Goal: Task Accomplishment & Management: Manage account settings

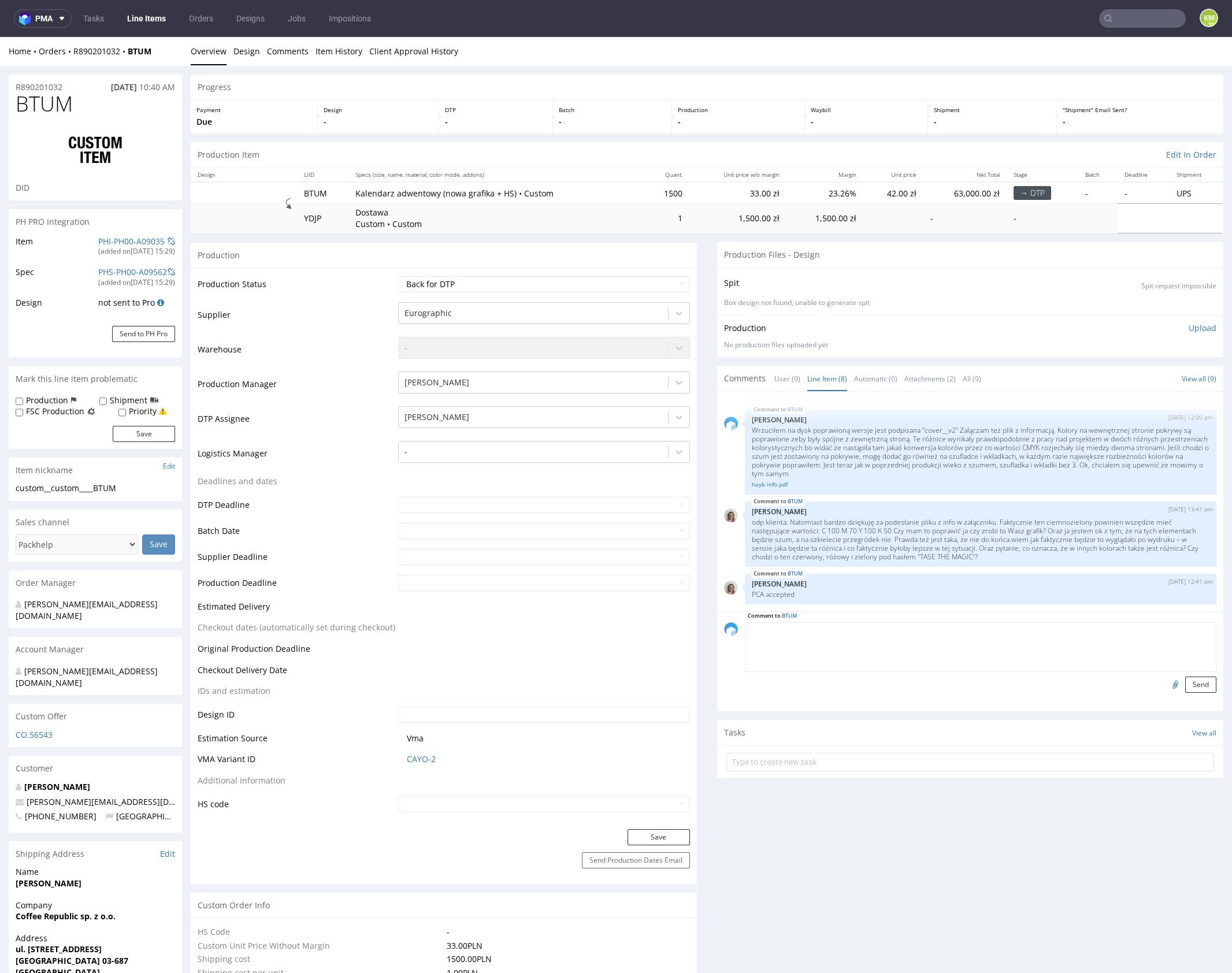
click at [868, 632] on textarea at bounding box center [980, 647] width 472 height 50
paste textarea "https://drive.google.com/drive/folders/13YXHOL0MQGyR3qVmEjgXe5uX4IJi1IZ-?usp=dr…"
click at [784, 628] on textarea "https://drive.google.com/drive/folders/13YXHOL0MQGyR3qVmEjgXe5uX4IJi1IZ-?usp=dr…" at bounding box center [980, 647] width 472 height 50
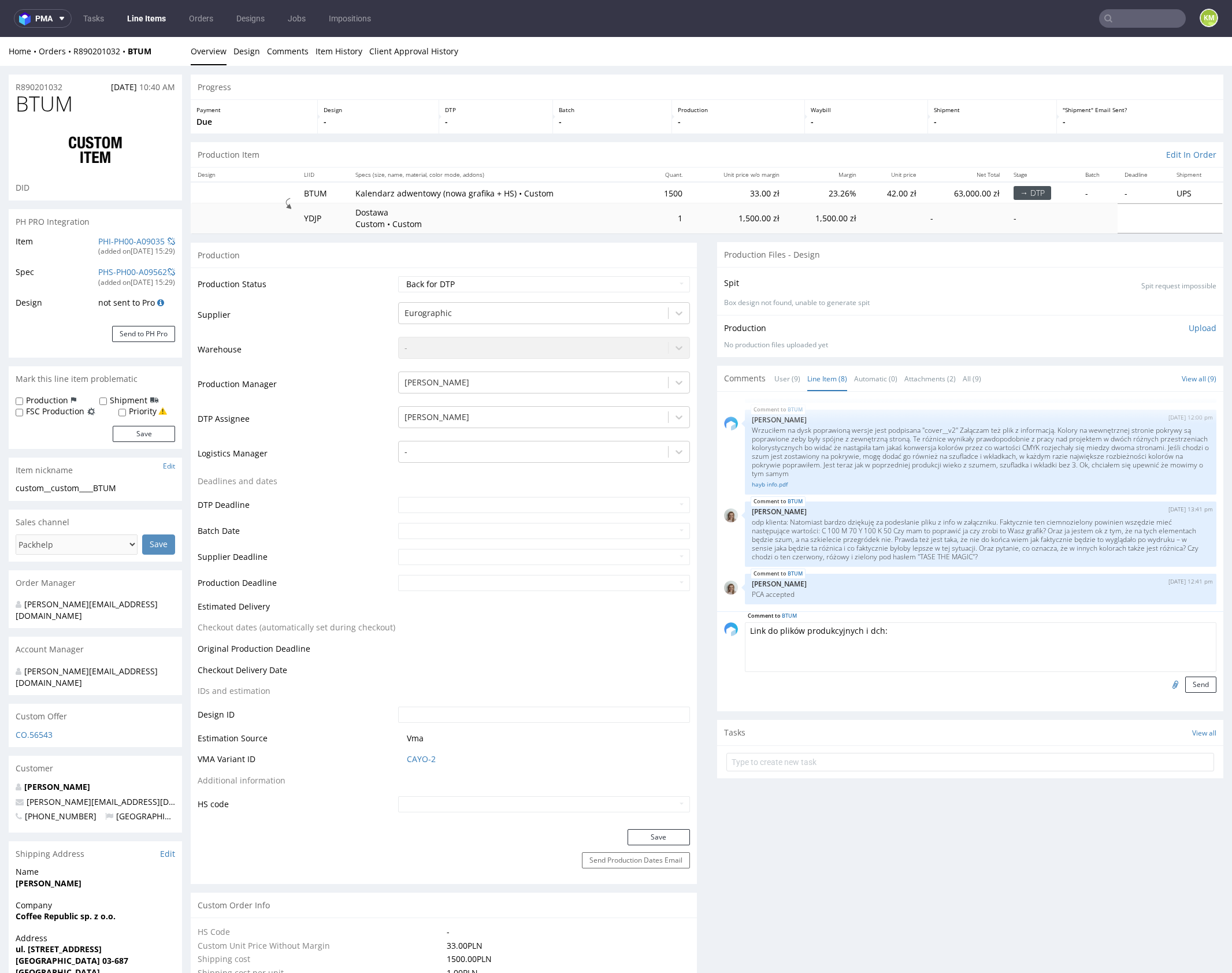
paste textarea "https://drive.google.com/drive/folders/13YXHOL0MQGyR3qVmEjgXe5uX4IJi1IZ-?usp=dr…"
type textarea "Link do plików produkcyjnych i dch: https://drive.google.com/drive/folders/13YX…"
click at [1185, 681] on button "Send" at bounding box center [1201, 684] width 31 height 16
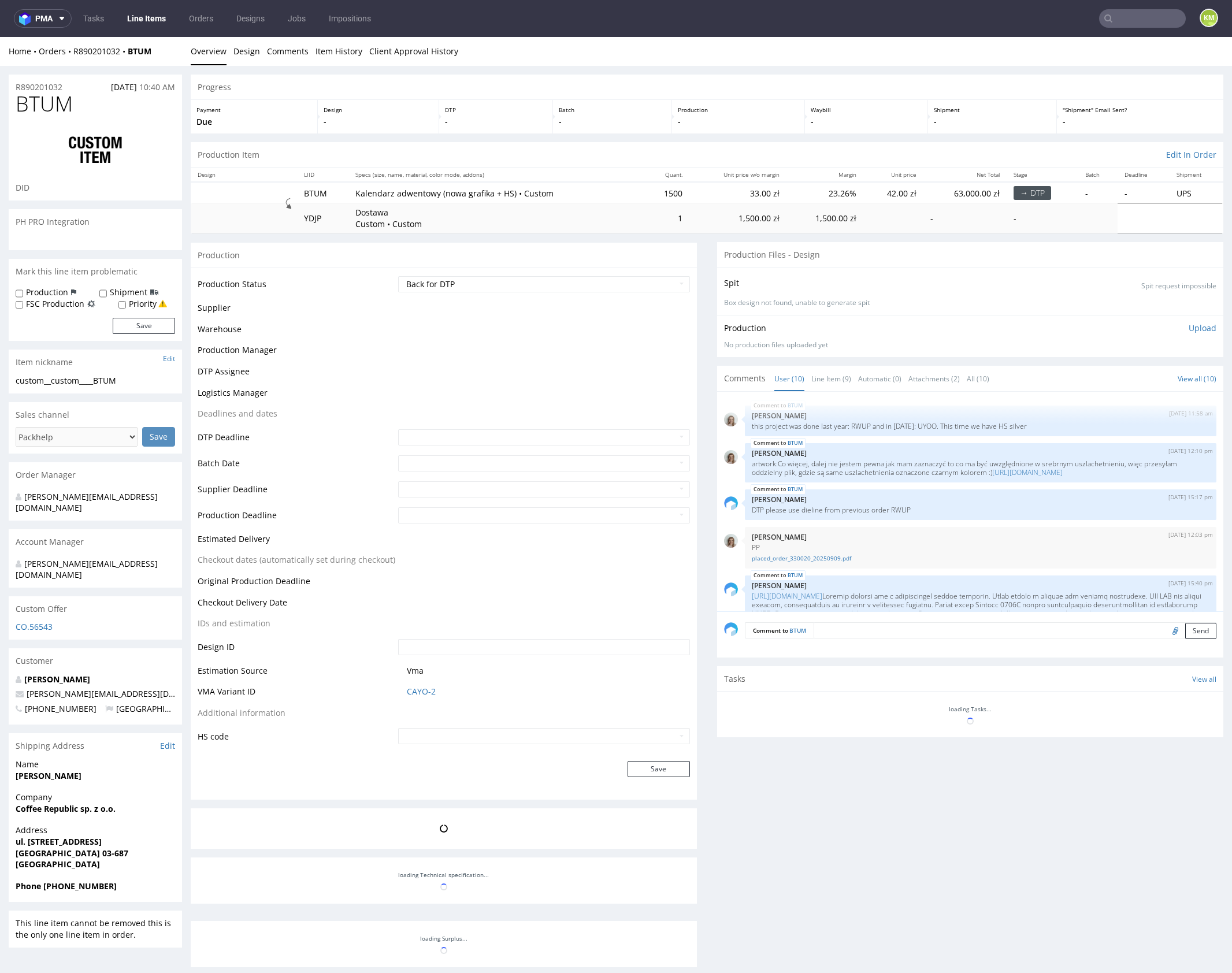
scroll to position [461, 0]
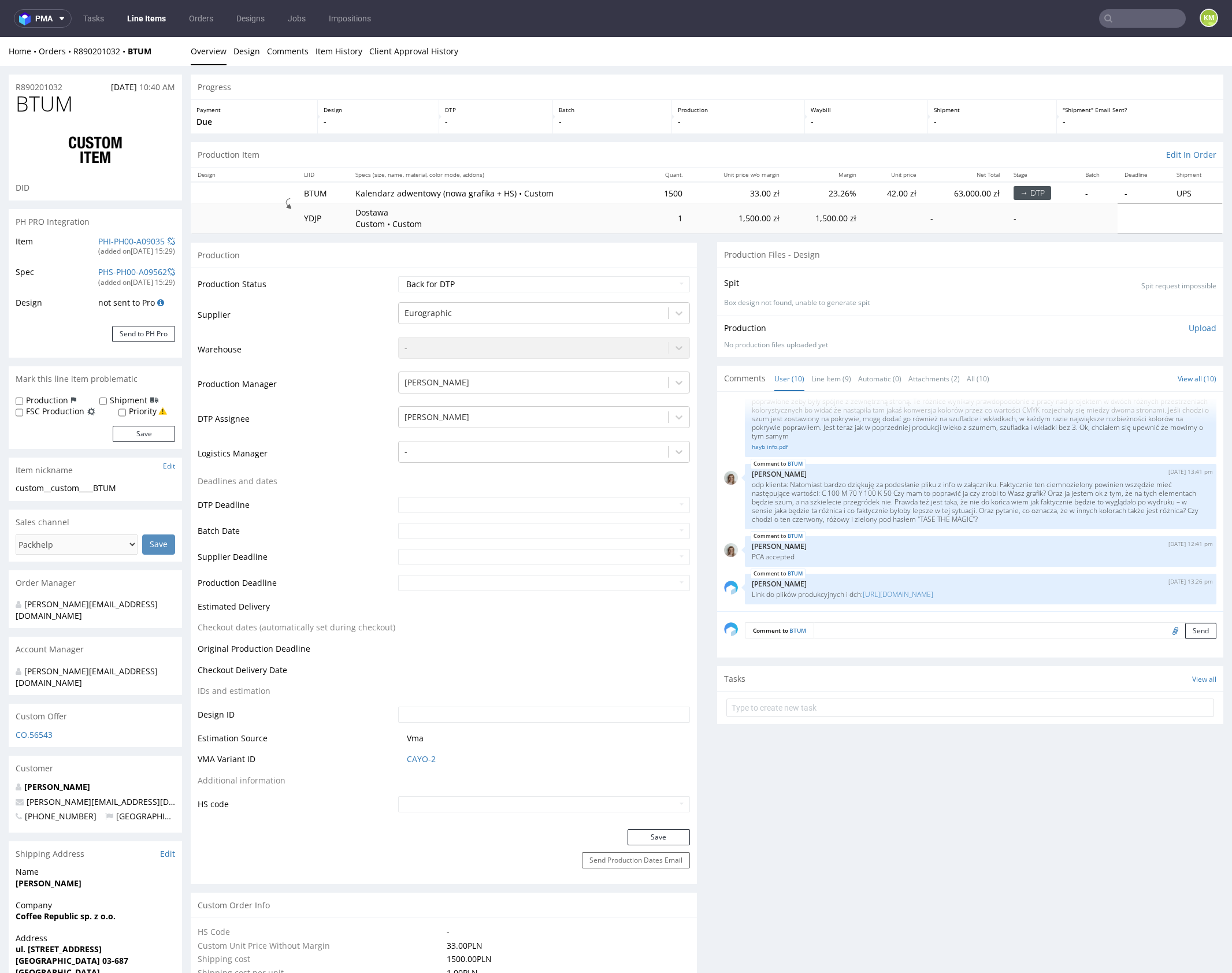
click at [930, 631] on textarea at bounding box center [1015, 631] width 403 height 16
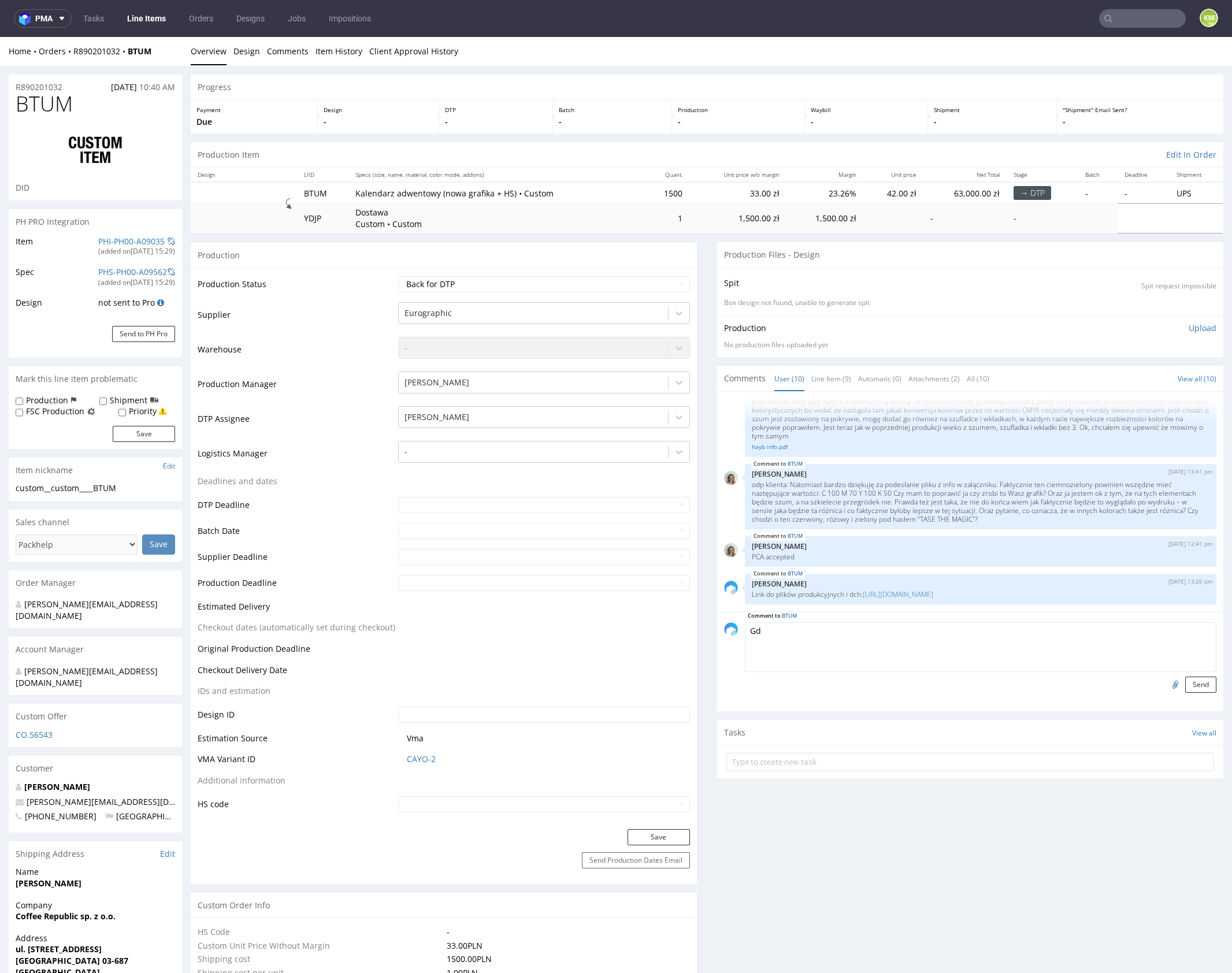
type textarea "G"
click at [1120, 628] on textarea "DTP: gdyby w 2026 potrzebny był plik edytowalny z tłem jest na ukrytej warstwie…" at bounding box center [980, 647] width 472 height 50
click at [1153, 635] on textarea "DTP: gdyby w 2026 potrzebny był plik edytowalny z tłem jest na ukrytej warstwie…" at bounding box center [980, 647] width 472 height 50
type textarea "DTP: gdyby w 2026 potrzebny był plik edytowalny z tłem jest na ukrytej warstwie…"
drag, startPoint x: 1193, startPoint y: 680, endPoint x: 1161, endPoint y: 634, distance: 56.0
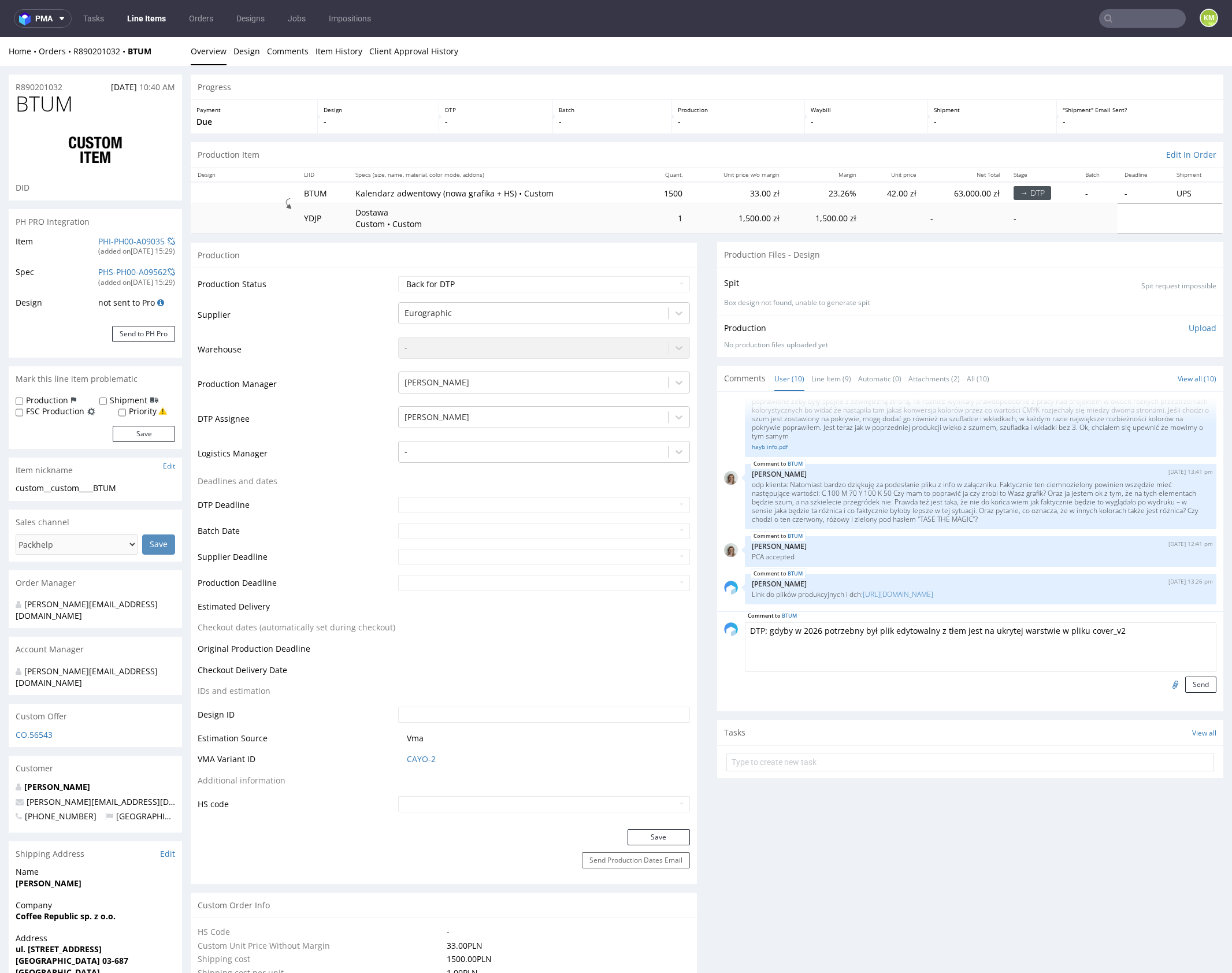
click at [1161, 634] on form "Comment to BTUM DTP: gdyby w 2026 potrzebny był plik edytowalny z tłem jest na …" at bounding box center [980, 658] width 472 height 71
click at [1161, 634] on textarea "DTP: gdyby w 2026 potrzebny był plik edytowalny z tłem jest na ukrytej warstwie…" at bounding box center [980, 647] width 472 height 50
click at [1193, 680] on button "Send" at bounding box center [1201, 684] width 31 height 16
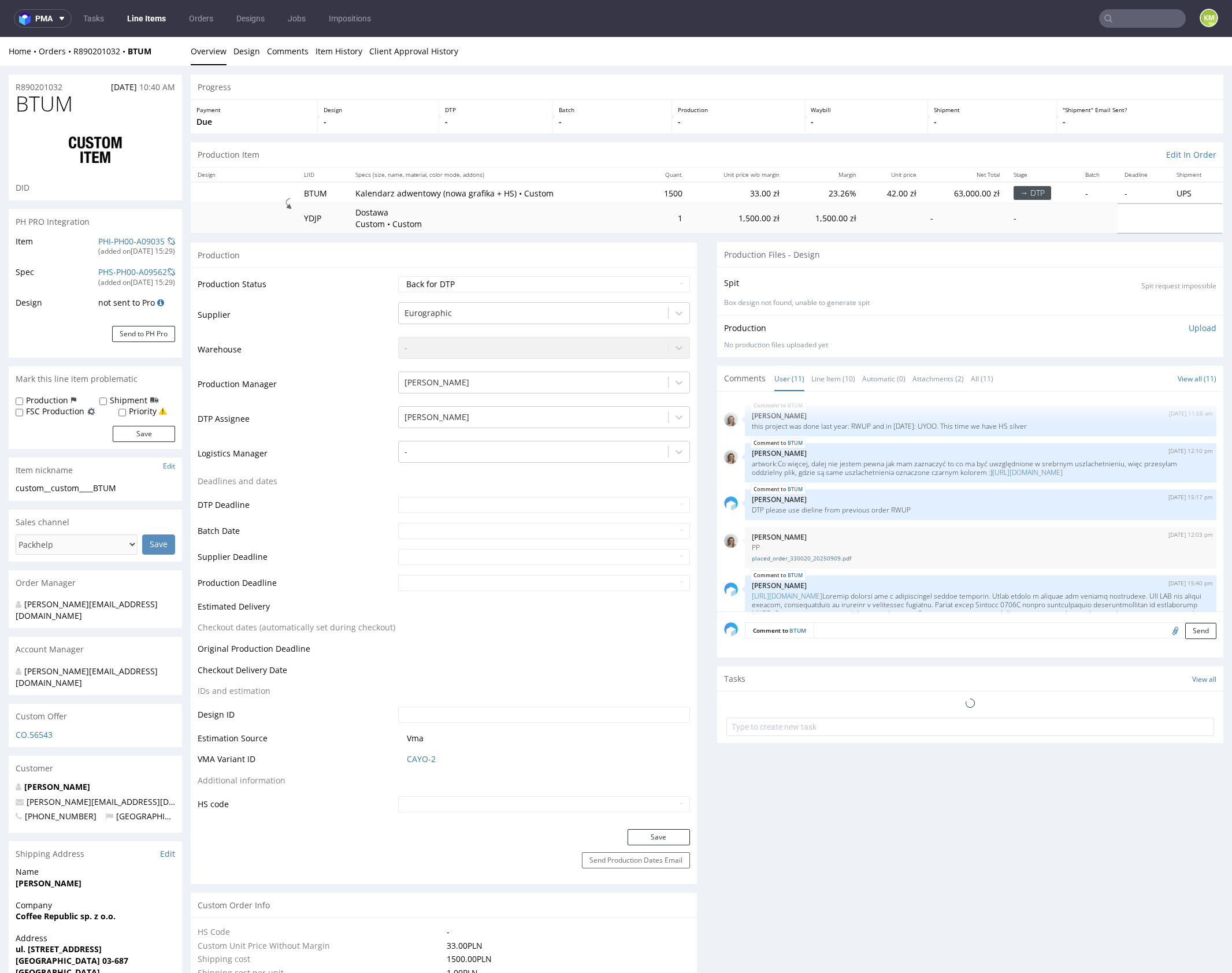
scroll to position [498, 0]
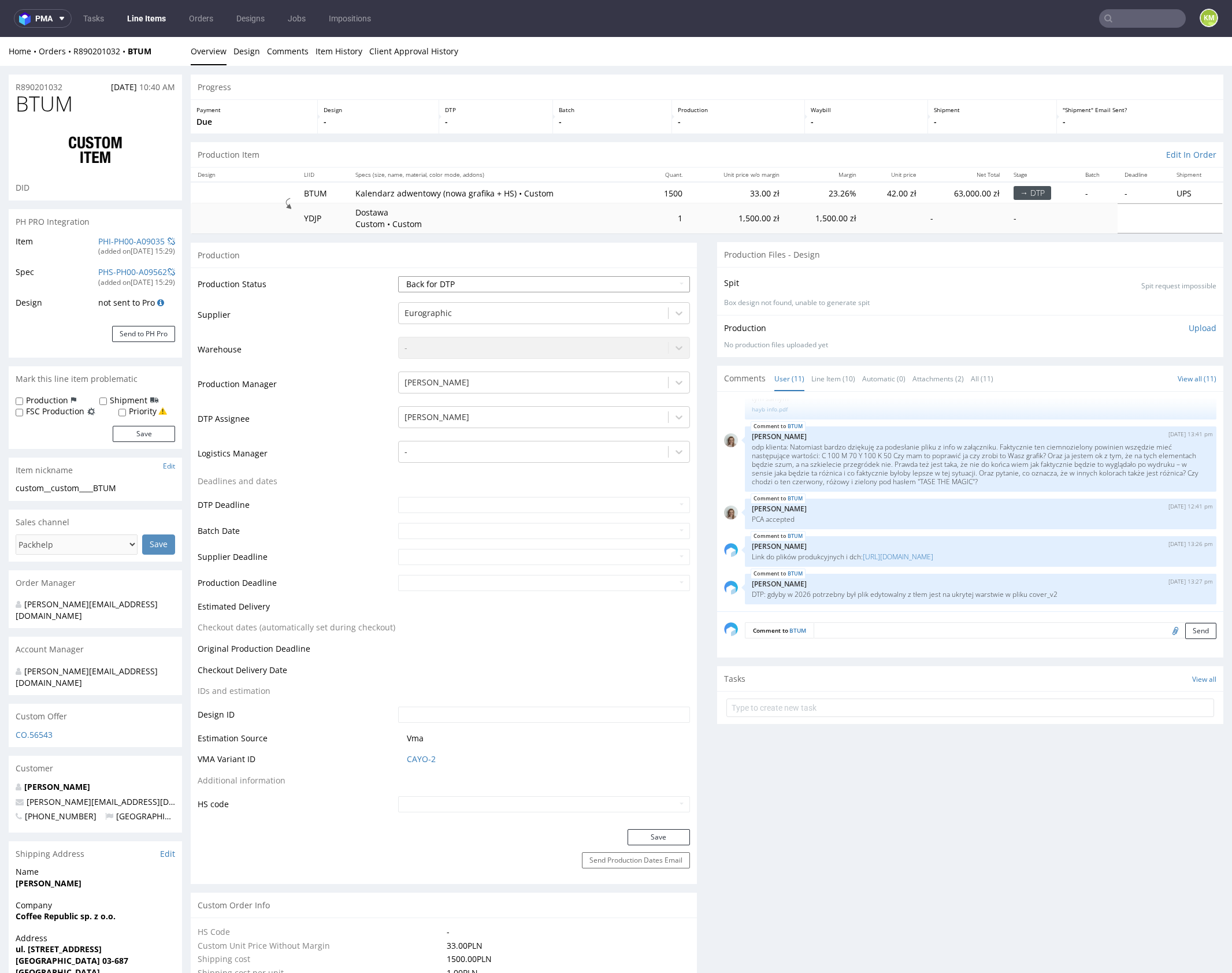
click at [602, 284] on select "Waiting for Artwork Waiting for Diecut Waiting for Mockup Waiting for DTP Waiti…" at bounding box center [544, 284] width 292 height 16
select select "dtp_waiting_for_double_check"
click at [398, 276] on select "Waiting for Artwork Waiting for Diecut Waiting for Mockup Waiting for DTP Waiti…" at bounding box center [544, 284] width 292 height 16
click at [667, 837] on button "Save" at bounding box center [658, 837] width 62 height 16
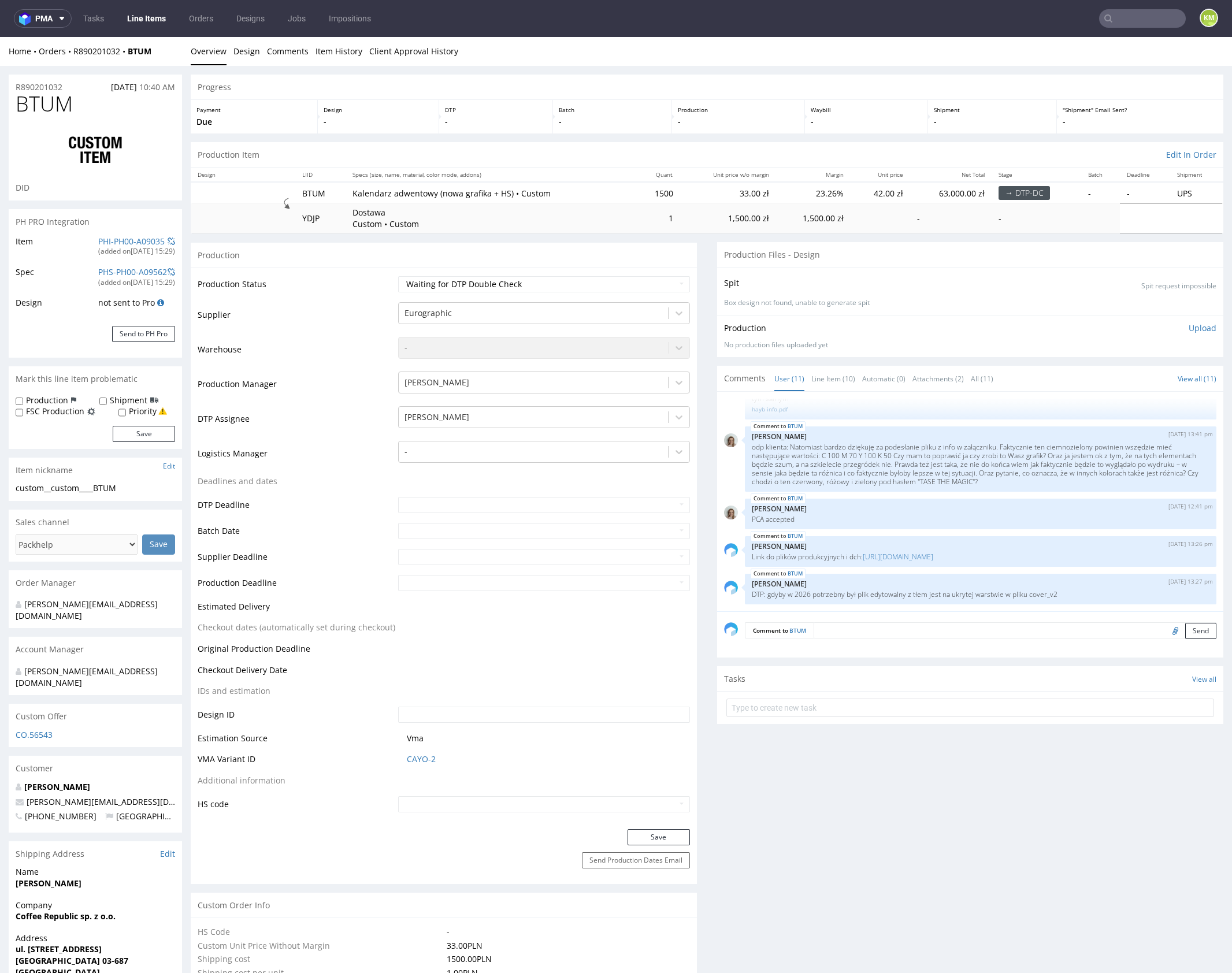
click at [999, 529] on div "BTUM 8th Sep 25 | 11:58 am Monika Poźniak this project was done last year: RWUP…" at bounding box center [974, 505] width 499 height 213
click at [879, 701] on input "text" at bounding box center [971, 708] width 488 height 19
type input "dch"
click at [834, 703] on div "dch Set due date" at bounding box center [971, 703] width 488 height 23
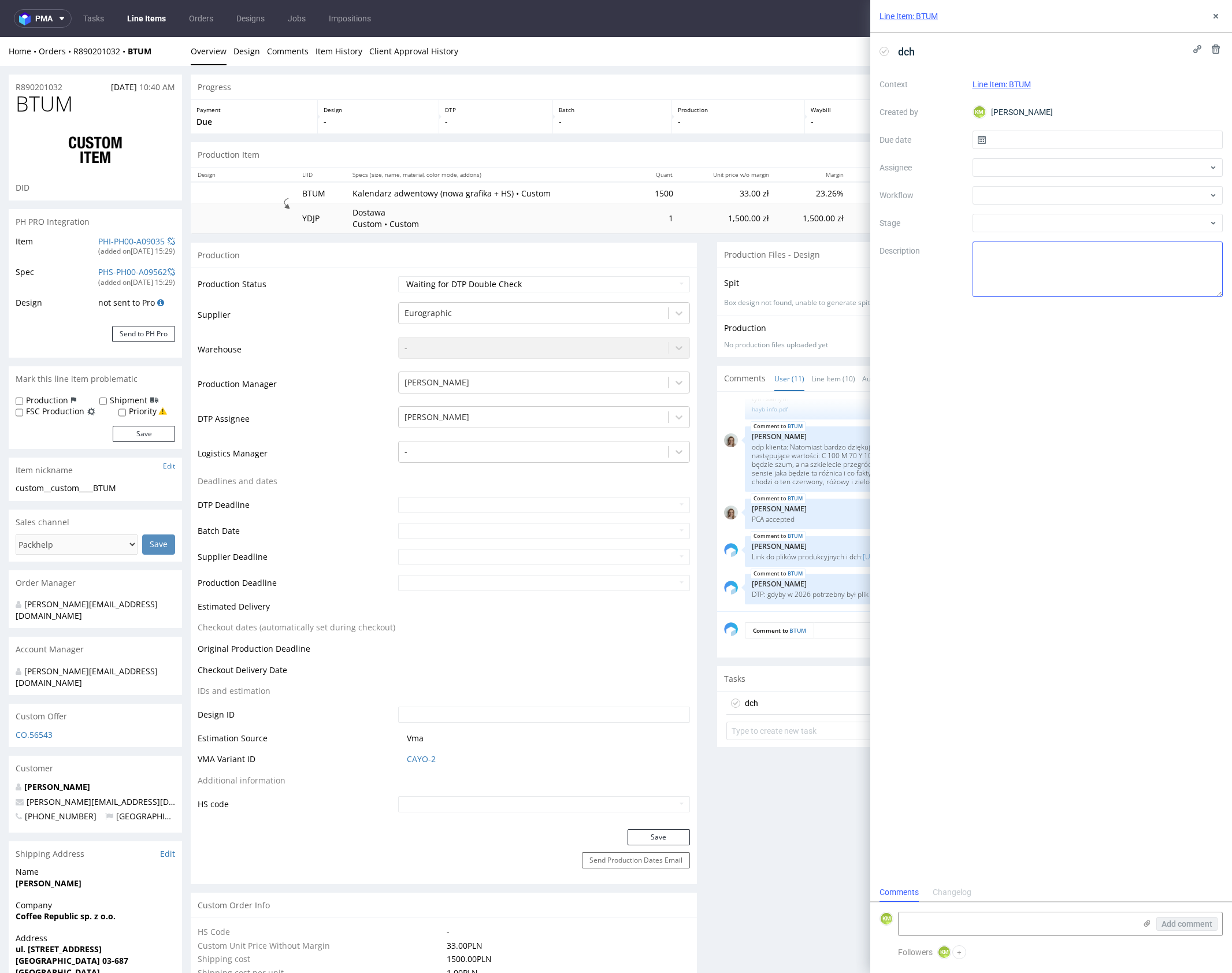
scroll to position [9, 0]
click at [1024, 146] on input "text" at bounding box center [1097, 140] width 251 height 19
click at [1115, 237] on span "11" at bounding box center [1115, 236] width 9 height 11
type input "11/09/2025"
click at [1009, 167] on div at bounding box center [1097, 167] width 251 height 19
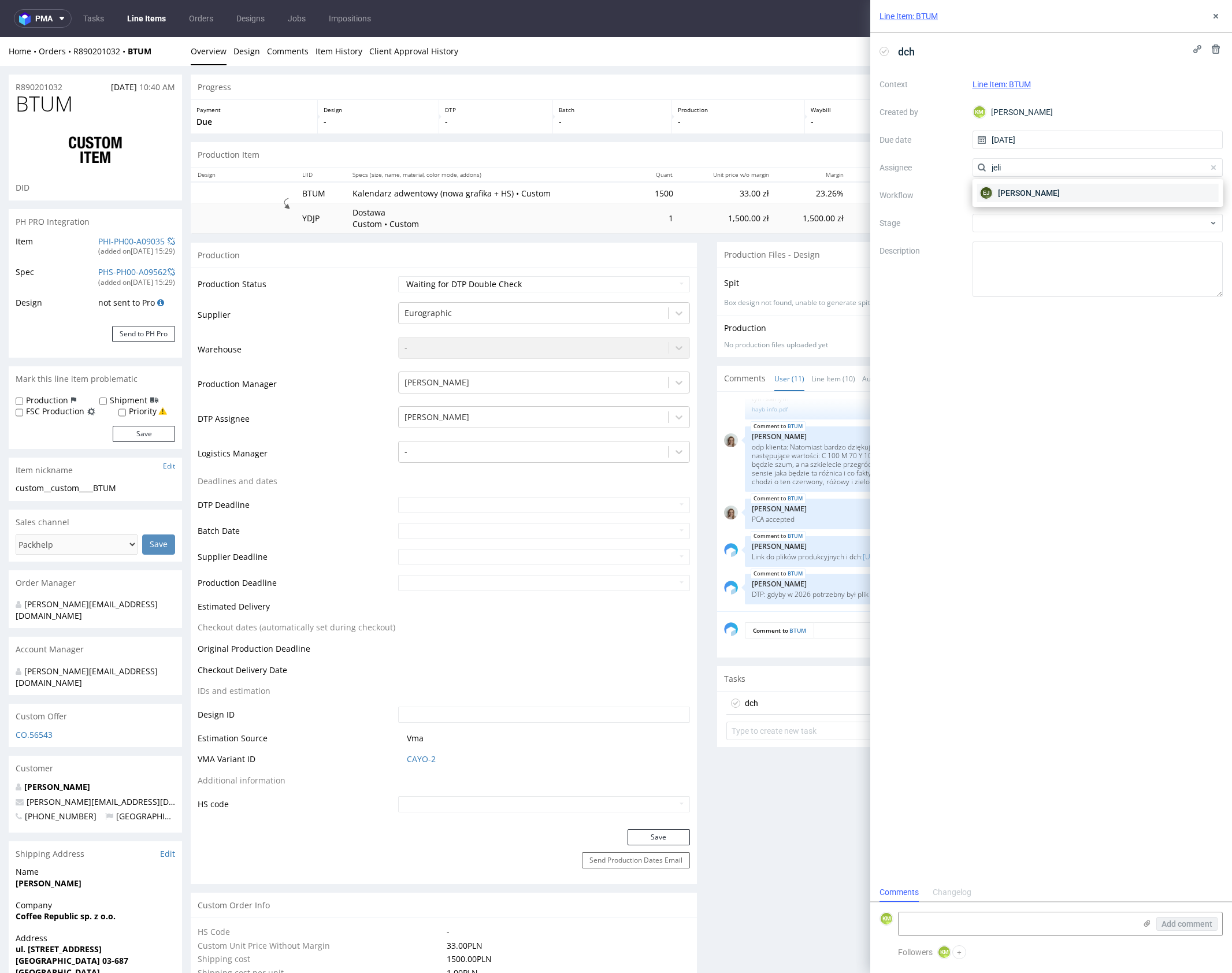
type input "jeli"
click at [1013, 191] on span "Elżbieta Jelińska" at bounding box center [1028, 193] width 62 height 11
click at [1006, 194] on div at bounding box center [1097, 195] width 251 height 19
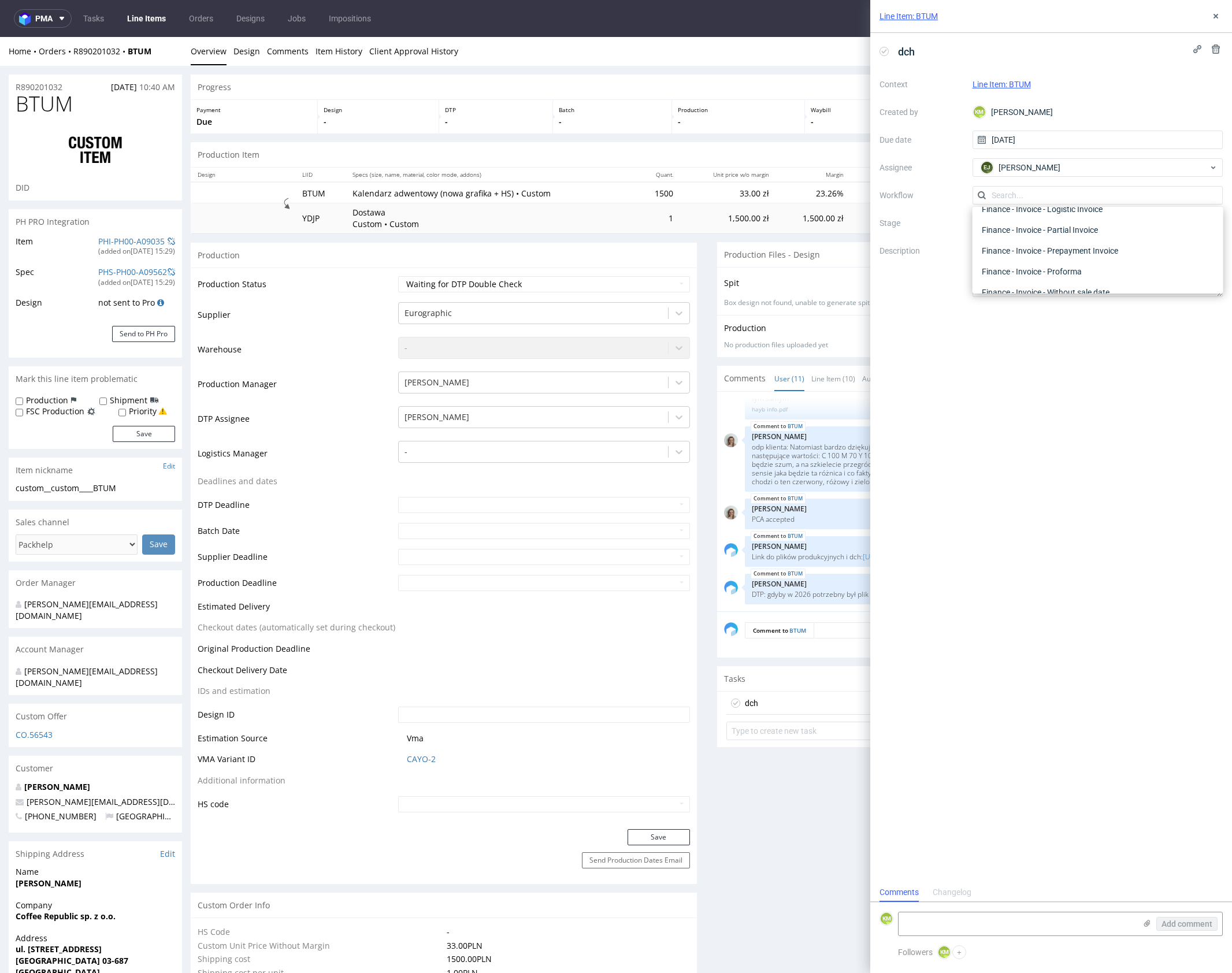
scroll to position [0, 0]
click at [1033, 241] on div "DTP - Double Check" at bounding box center [1097, 237] width 241 height 21
click at [1038, 253] on textarea at bounding box center [1097, 269] width 251 height 56
click at [1074, 272] on textarea "Kolory różniły się" at bounding box center [1097, 269] width 251 height 56
click at [1060, 250] on textarea "Kolory różniły się" at bounding box center [1097, 269] width 251 height 56
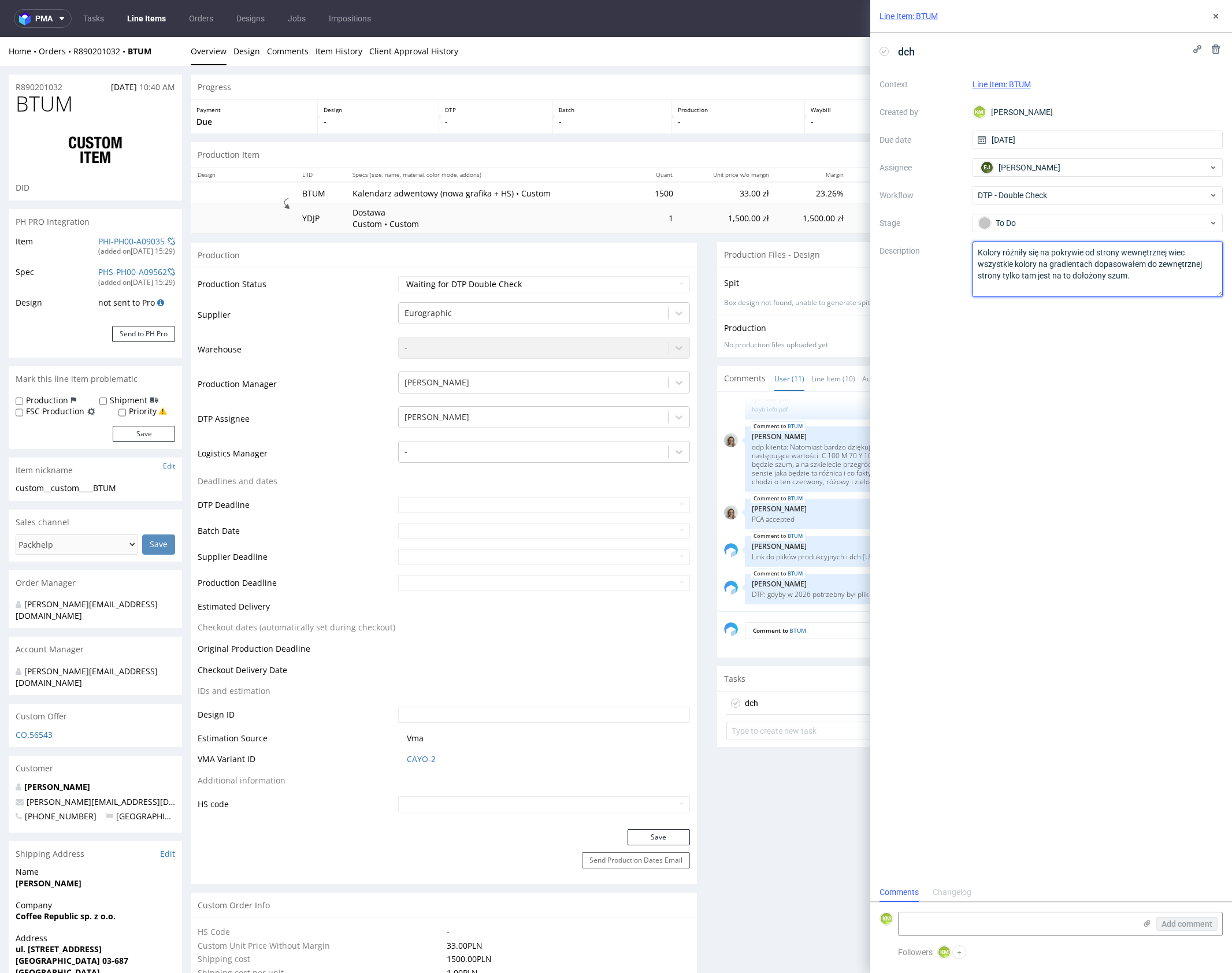
type textarea "Kolory różniły się na pokrywie od strony wewnętrznej wiec wszystkie kolory na g…"
click at [1152, 280] on textarea "Kolory różniły się na pokrywie od strony wewnętrznej wiec wszystkie kolory na g…" at bounding box center [1097, 269] width 251 height 56
click at [1018, 930] on textarea at bounding box center [1017, 924] width 237 height 23
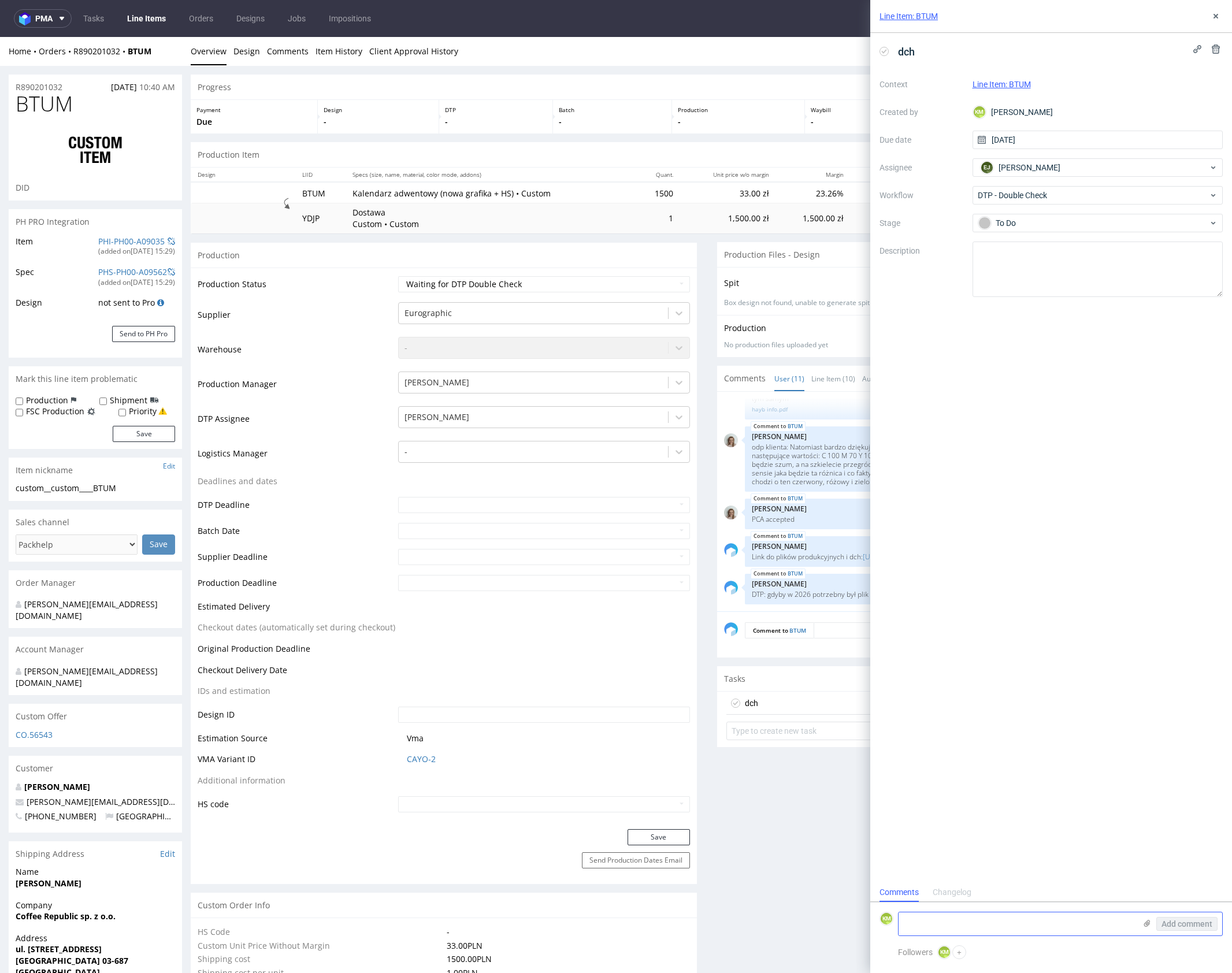
paste textarea "Kolory różniły się na pokrywie od strony wewnętrznej wiec wszystkie kolory na g…"
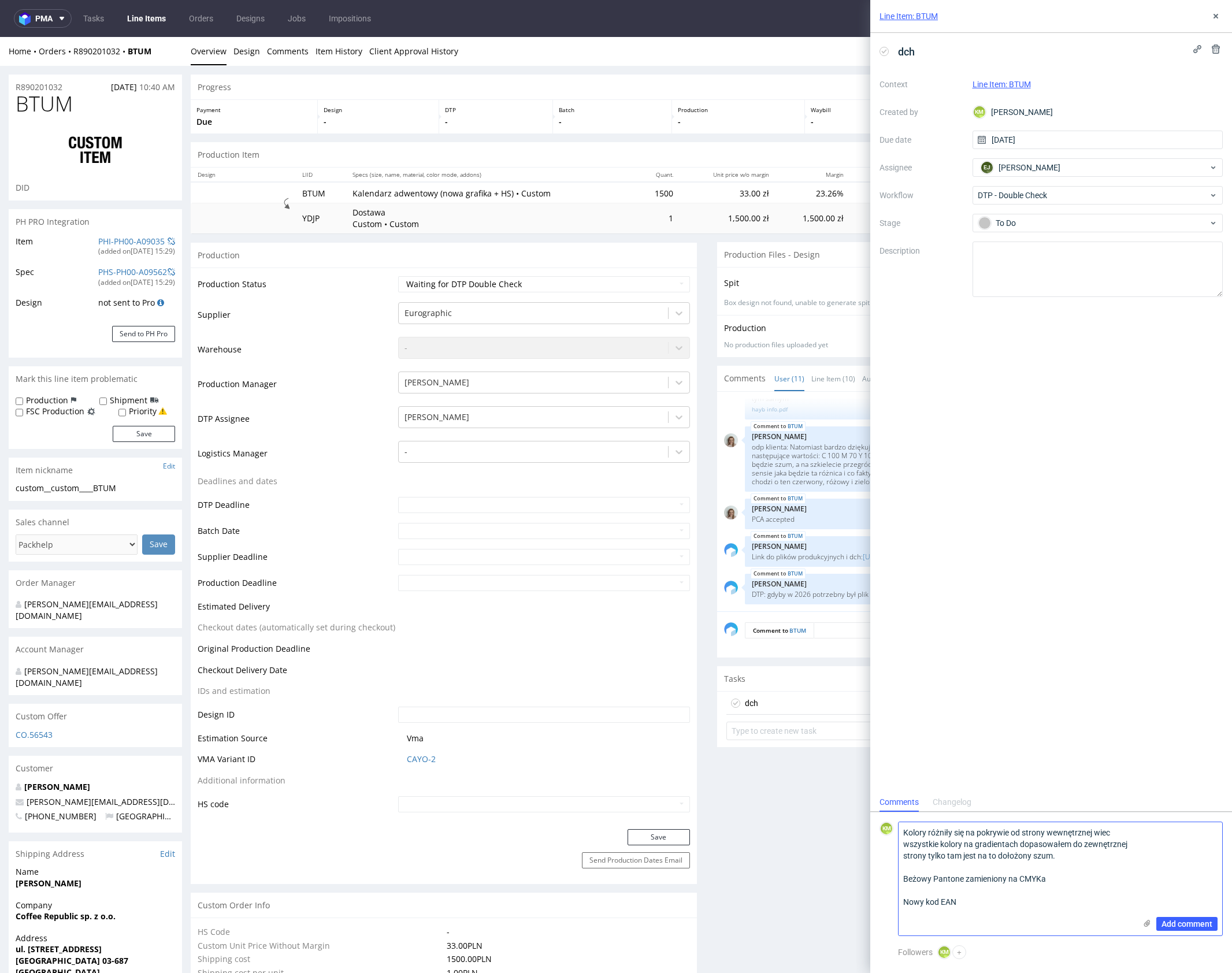
click at [1046, 913] on textarea "Kolory różniły się na pokrywie od strony wewnętrznej wiec wszystkie kolory na g…" at bounding box center [1017, 879] width 237 height 114
click at [1056, 891] on textarea "Kolory różniły się na pokrywie od strony wewnętrznej wiec wszystkie kolory na g…" at bounding box center [1017, 879] width 237 height 114
click at [1055, 896] on textarea "Kolory różniły się na pokrywie od strony wewnętrznej wiec wszystkie kolory na g…" at bounding box center [1017, 879] width 237 height 114
click at [995, 898] on textarea "Kolory różniły się na pokrywie od strony wewnętrznej wiec wszystkie kolory na g…" at bounding box center [1017, 879] width 237 height 114
type textarea "Kolory różniły się na pokrywie od strony wewnętrznej wiec wszystkie kolory na g…"
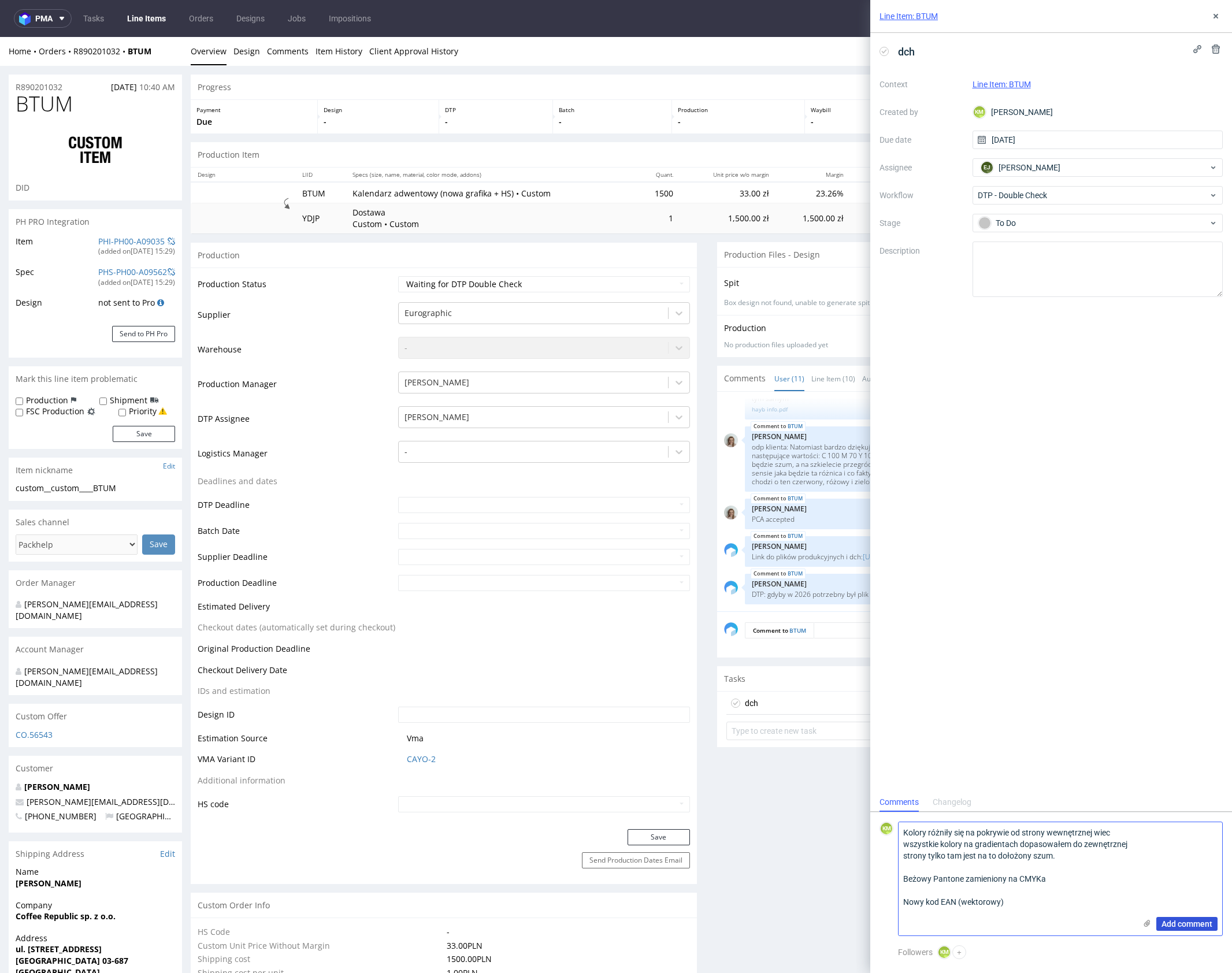
click at [1197, 923] on span "Add comment" at bounding box center [1187, 923] width 51 height 8
click at [1219, 11] on icon at bounding box center [1216, 16] width 9 height 9
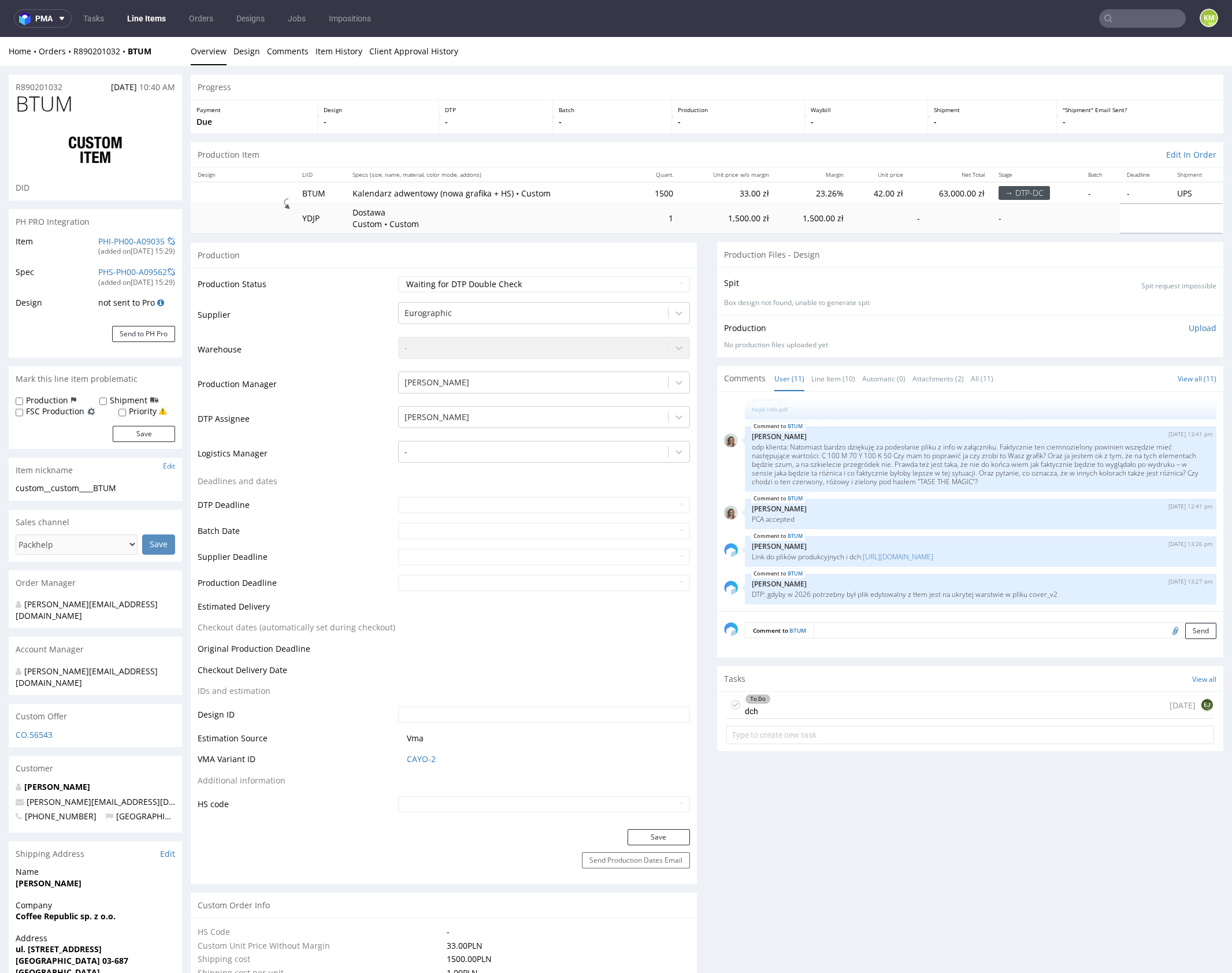
click at [53, 399] on label "Production" at bounding box center [47, 400] width 42 height 11
click at [23, 399] on input "Production" at bounding box center [19, 401] width 7 height 9
checkbox input "true"
click at [140, 430] on button "Save" at bounding box center [144, 434] width 62 height 16
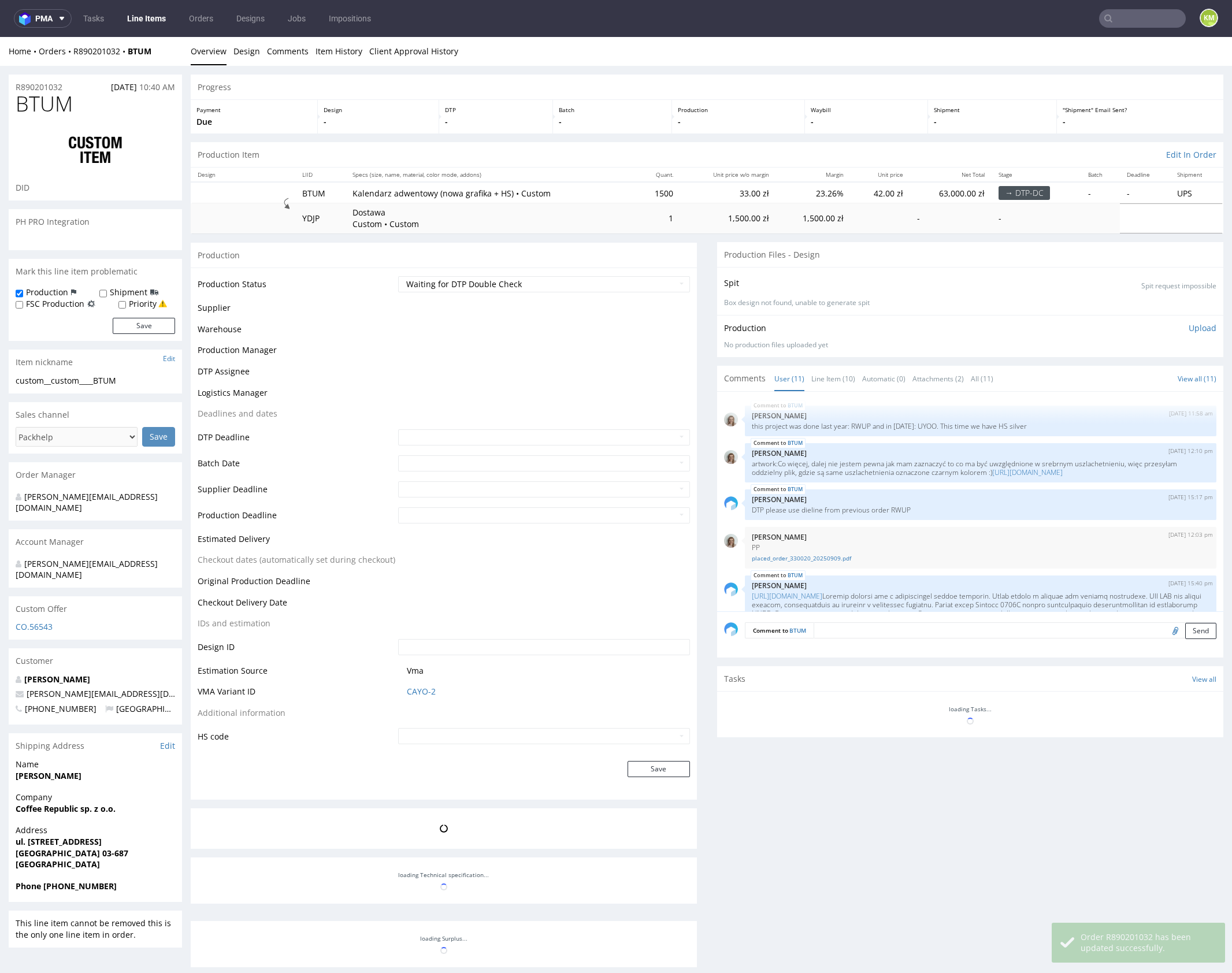
scroll to position [498, 0]
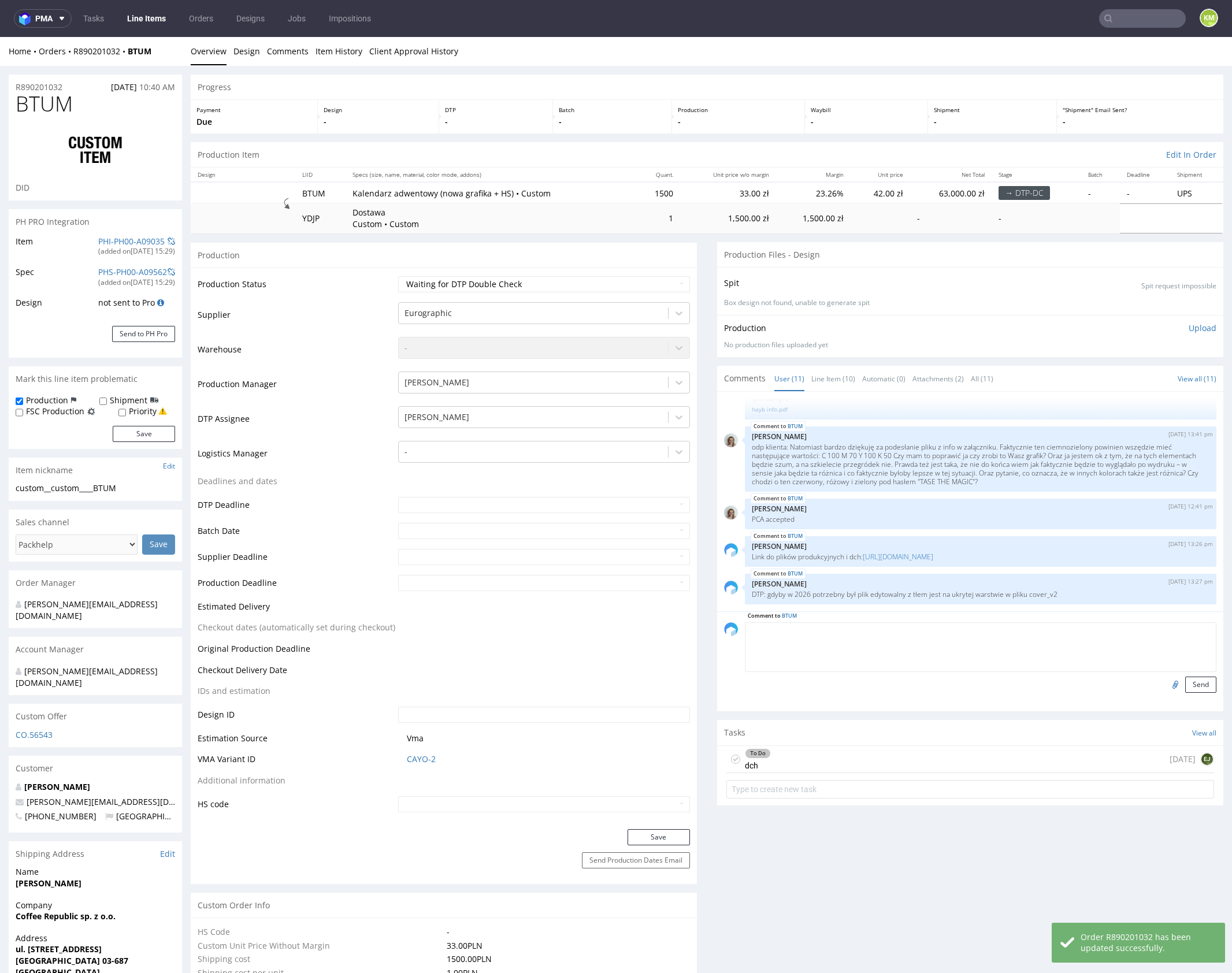
click at [879, 636] on textarea at bounding box center [980, 647] width 472 height 50
click at [778, 636] on textarea "🏴" at bounding box center [980, 647] width 472 height 50
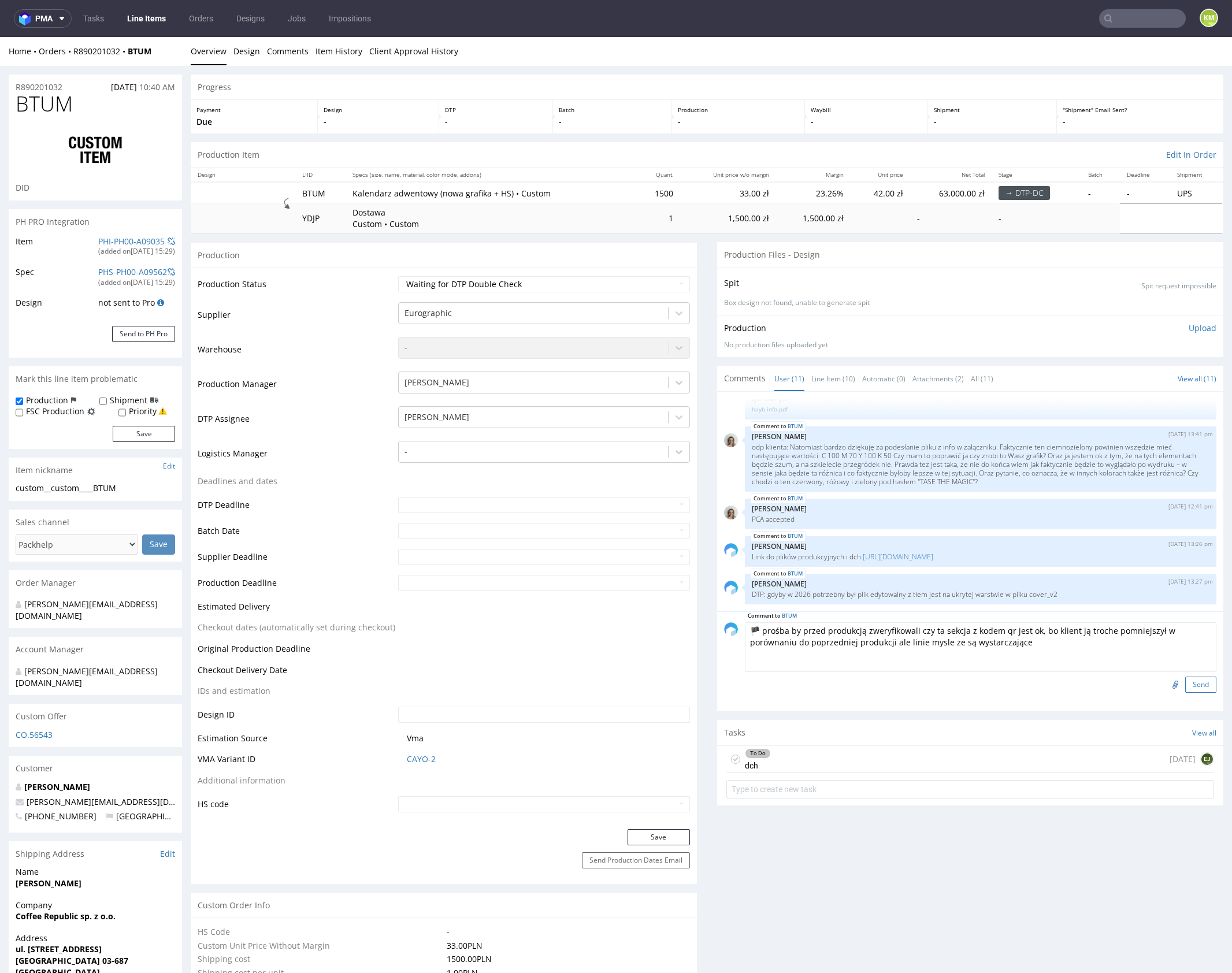
type textarea "🏴 prośba by przed produkcją zweryfikowali czy ta sekcja z kodem qr jest ok, bo …"
click at [1195, 682] on button "Send" at bounding box center [1201, 684] width 31 height 16
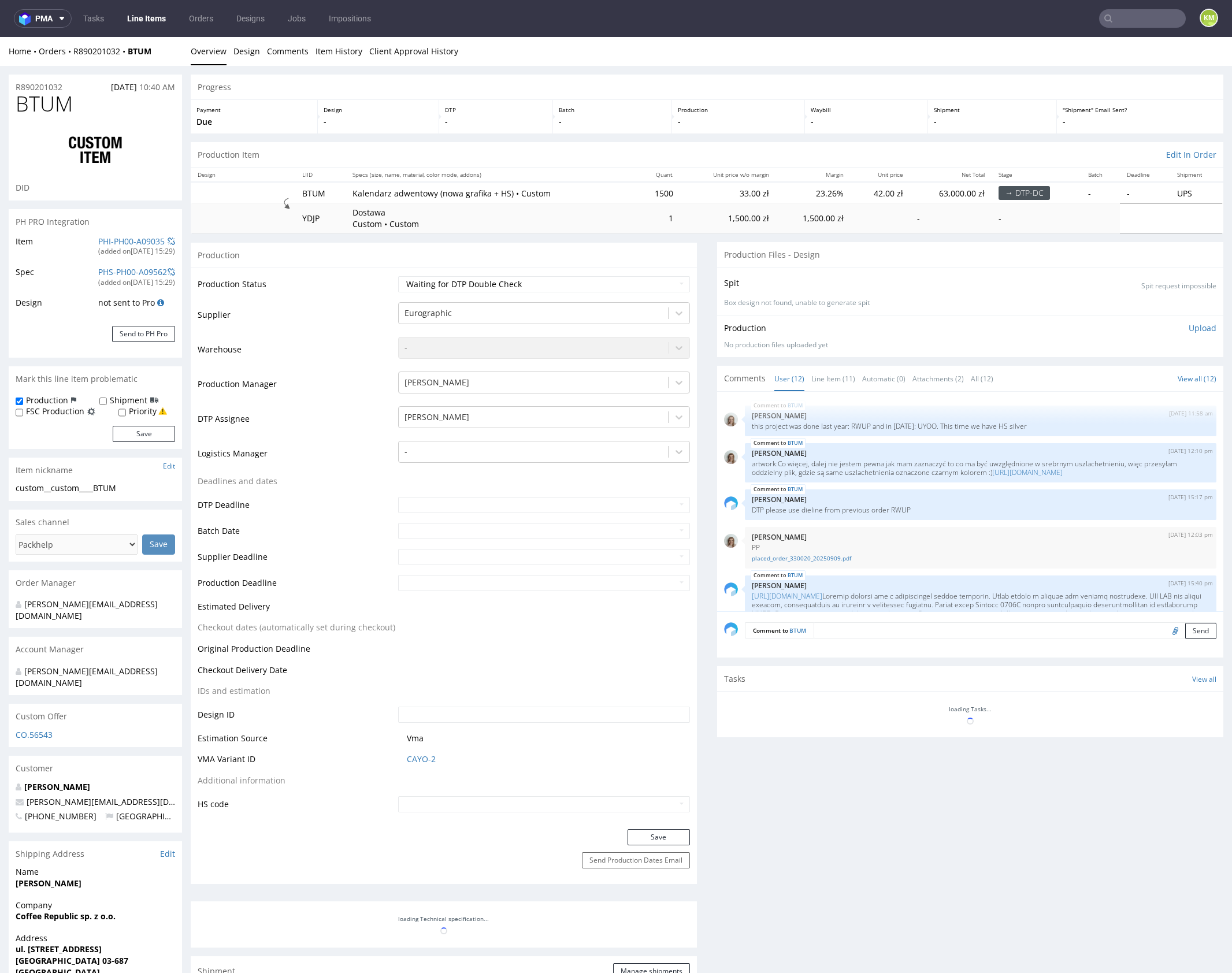
scroll to position [544, 0]
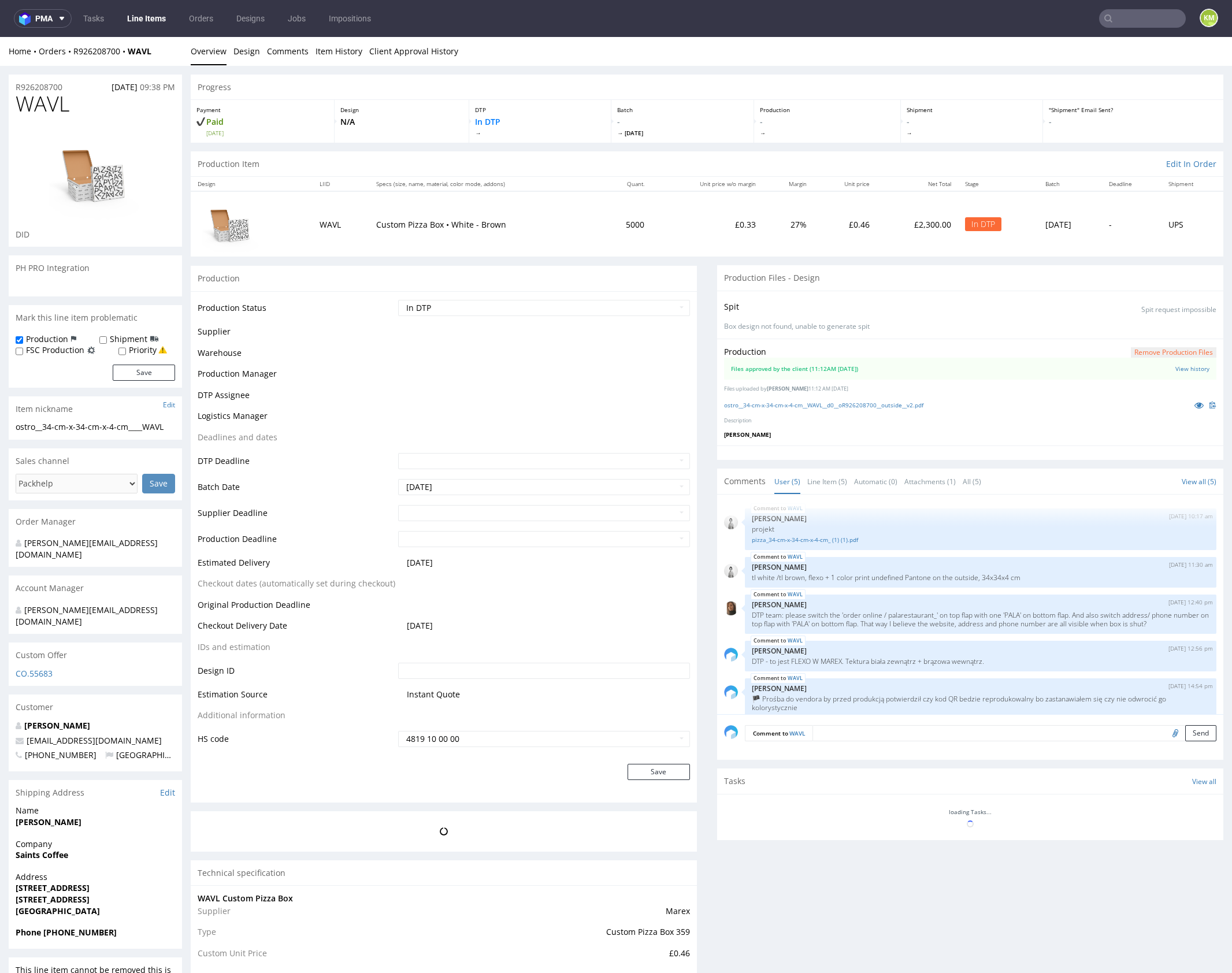
scroll to position [10, 0]
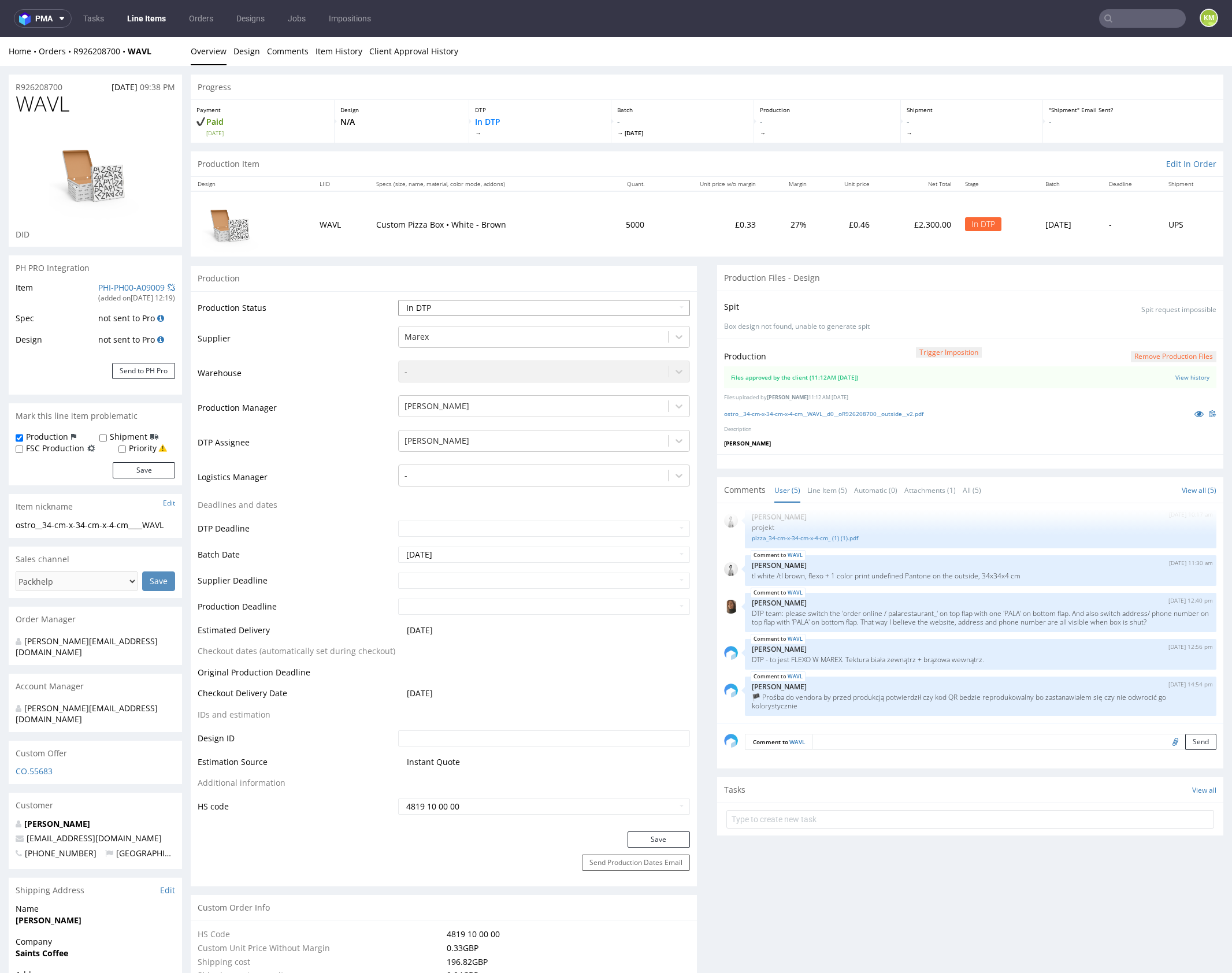
click at [622, 307] on select "Waiting for Artwork Waiting for Diecut Waiting for Mockup Waiting for DTP Waiti…" at bounding box center [544, 308] width 292 height 16
select select "dtp_waiting_for_double_check"
click at [398, 300] on select "Waiting for Artwork Waiting for Diecut Waiting for Mockup Waiting for DTP Waiti…" at bounding box center [544, 308] width 292 height 16
click at [652, 846] on button "Save" at bounding box center [658, 840] width 62 height 16
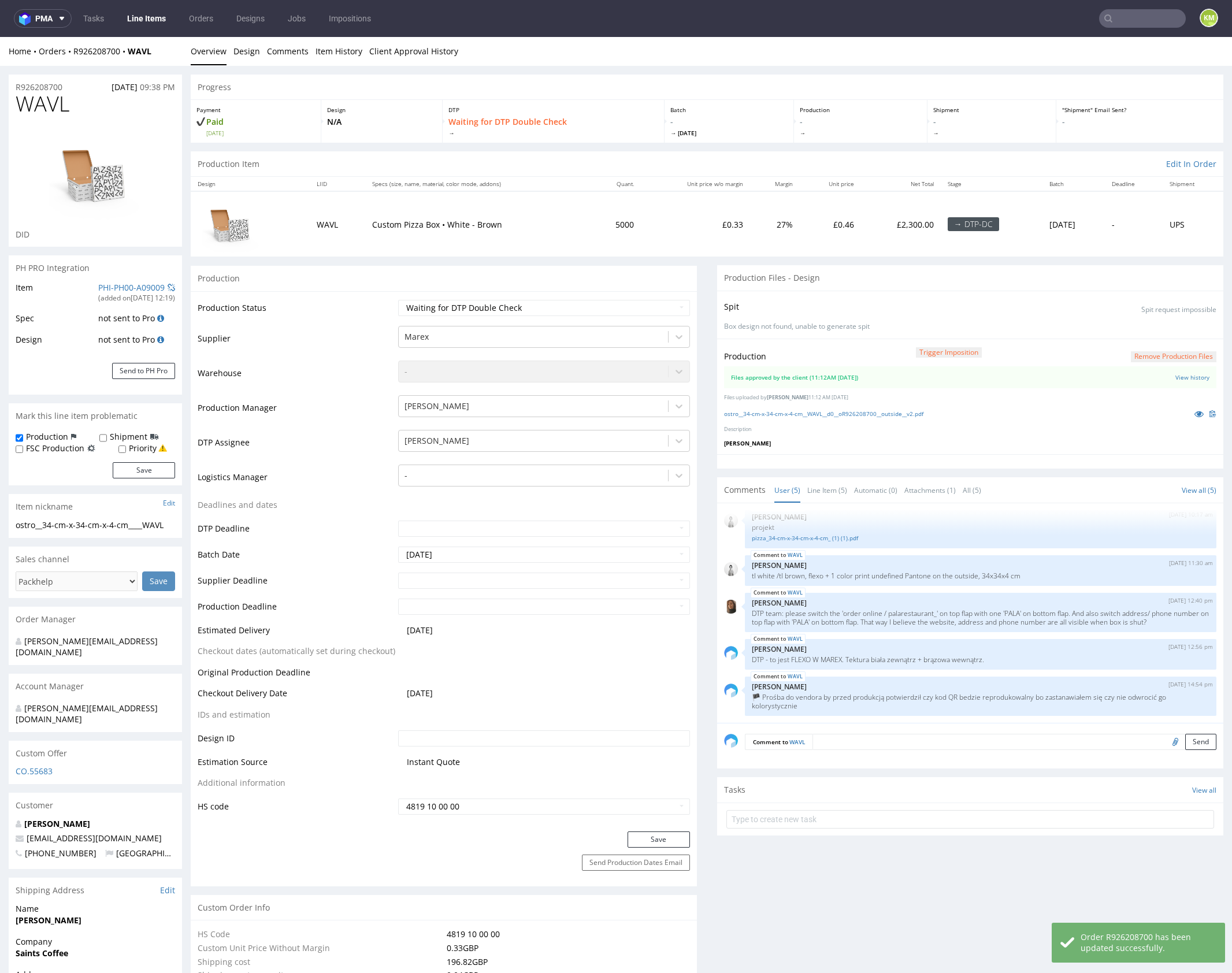
click at [852, 821] on input "text" at bounding box center [971, 819] width 488 height 19
type input "dch"
click at [842, 815] on div "dch Set due date" at bounding box center [971, 815] width 488 height 23
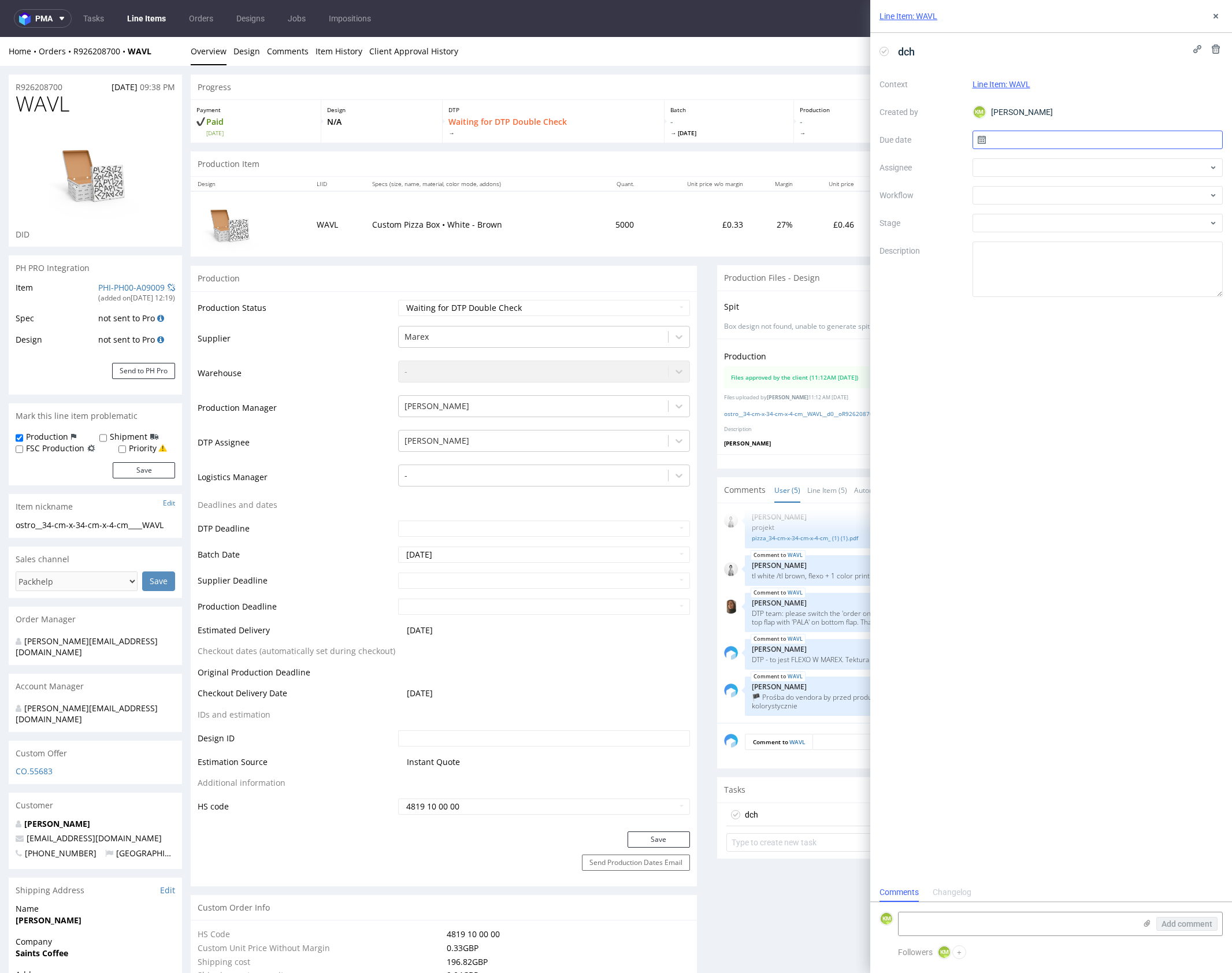
scroll to position [9, 0]
click at [1048, 141] on input "text" at bounding box center [1097, 140] width 251 height 19
click at [1117, 242] on span "11" at bounding box center [1115, 236] width 9 height 11
type input "11/09/2025"
click at [1026, 170] on div at bounding box center [1097, 167] width 251 height 19
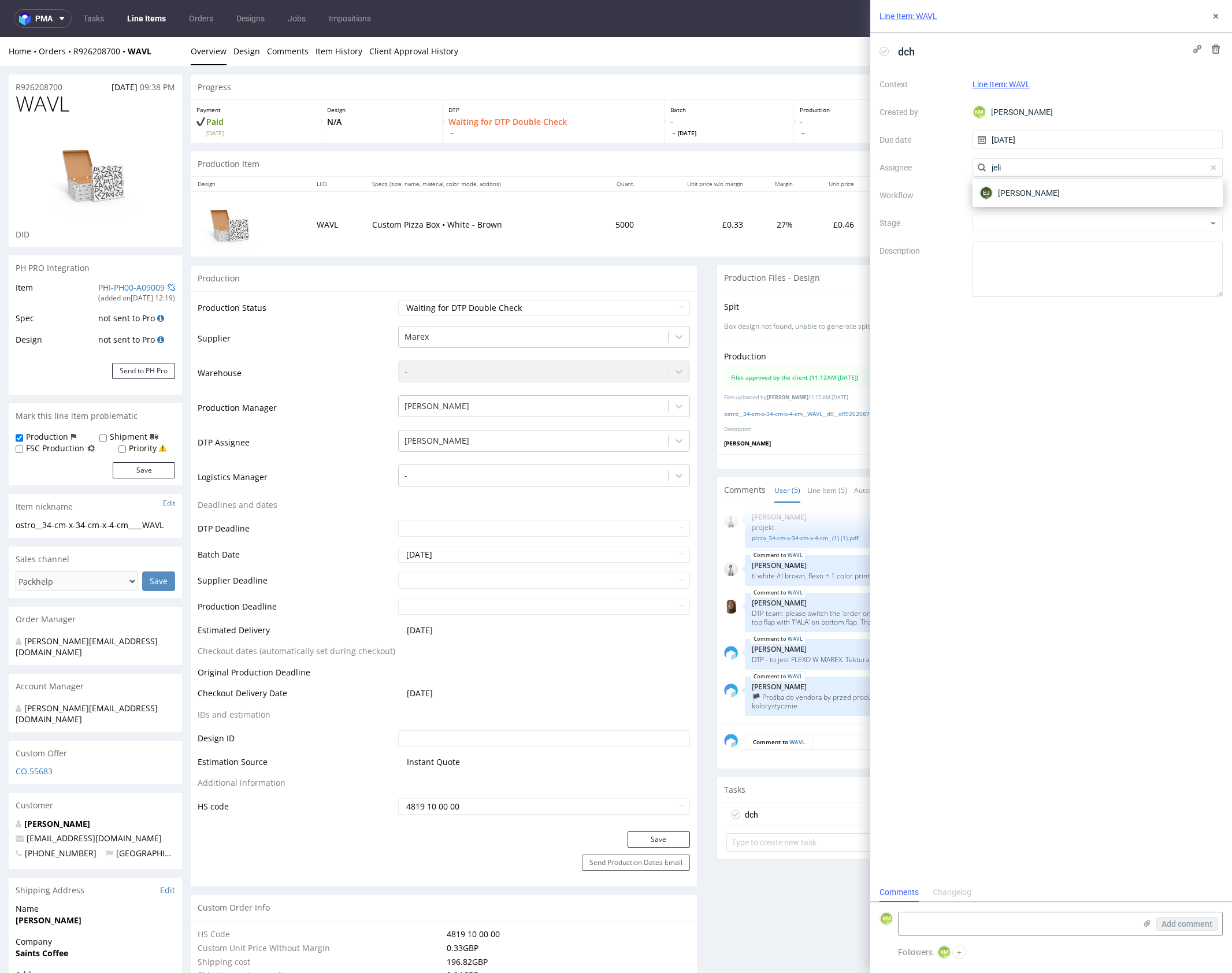
type input "jeli"
click at [1046, 183] on div "EJ Elżbieta Jelińska" at bounding box center [1097, 193] width 250 height 28
click at [1039, 190] on span "Elżbieta Jelińska" at bounding box center [1028, 193] width 62 height 11
click at [1036, 193] on div at bounding box center [1097, 195] width 251 height 19
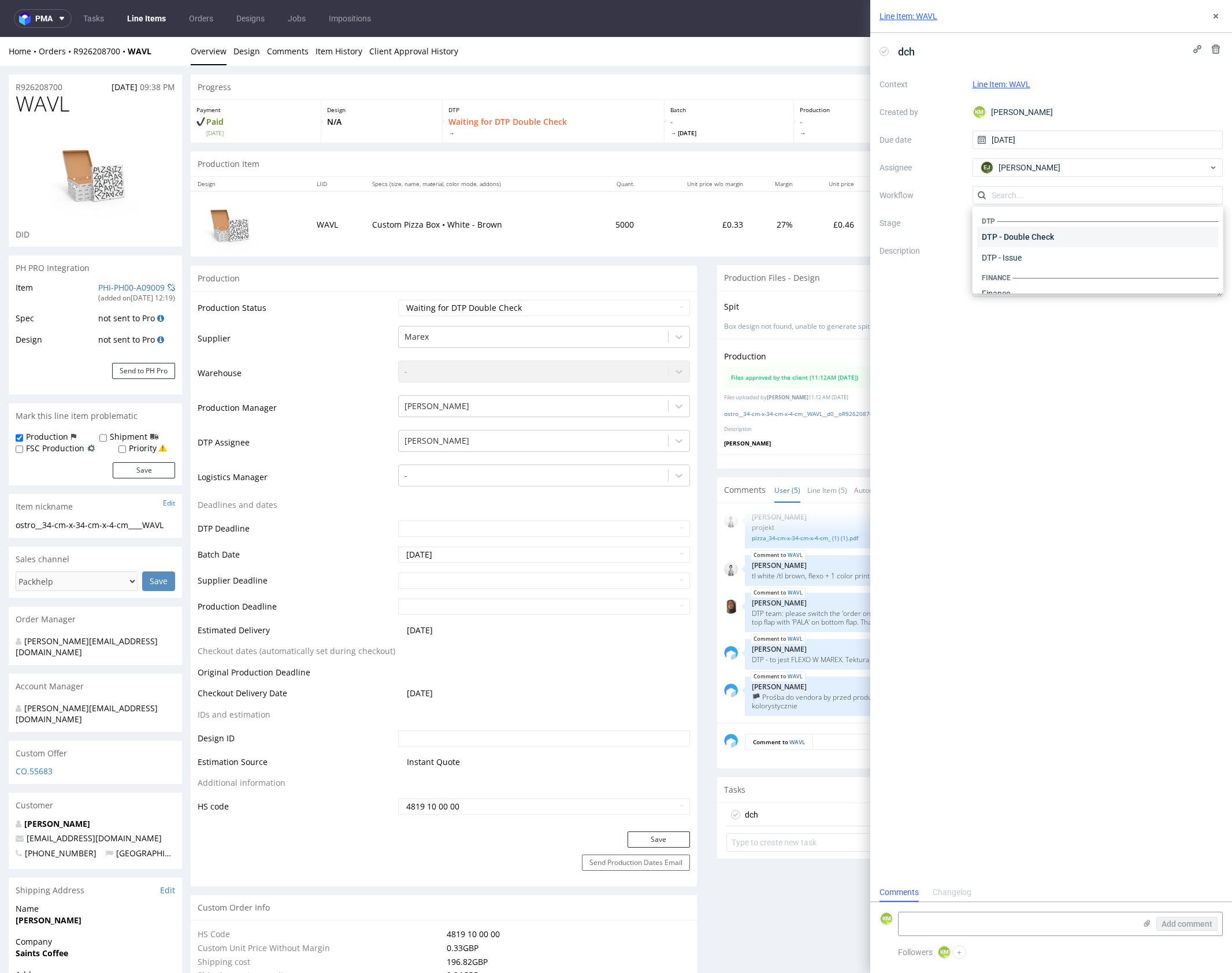
click at [1047, 238] on div "DTP - Double Check" at bounding box center [1097, 237] width 241 height 21
drag, startPoint x: 1052, startPoint y: 259, endPoint x: 1079, endPoint y: 210, distance: 55.9
click at [1052, 259] on textarea at bounding box center [1097, 269] width 251 height 56
click at [1213, 17] on icon at bounding box center [1216, 16] width 9 height 9
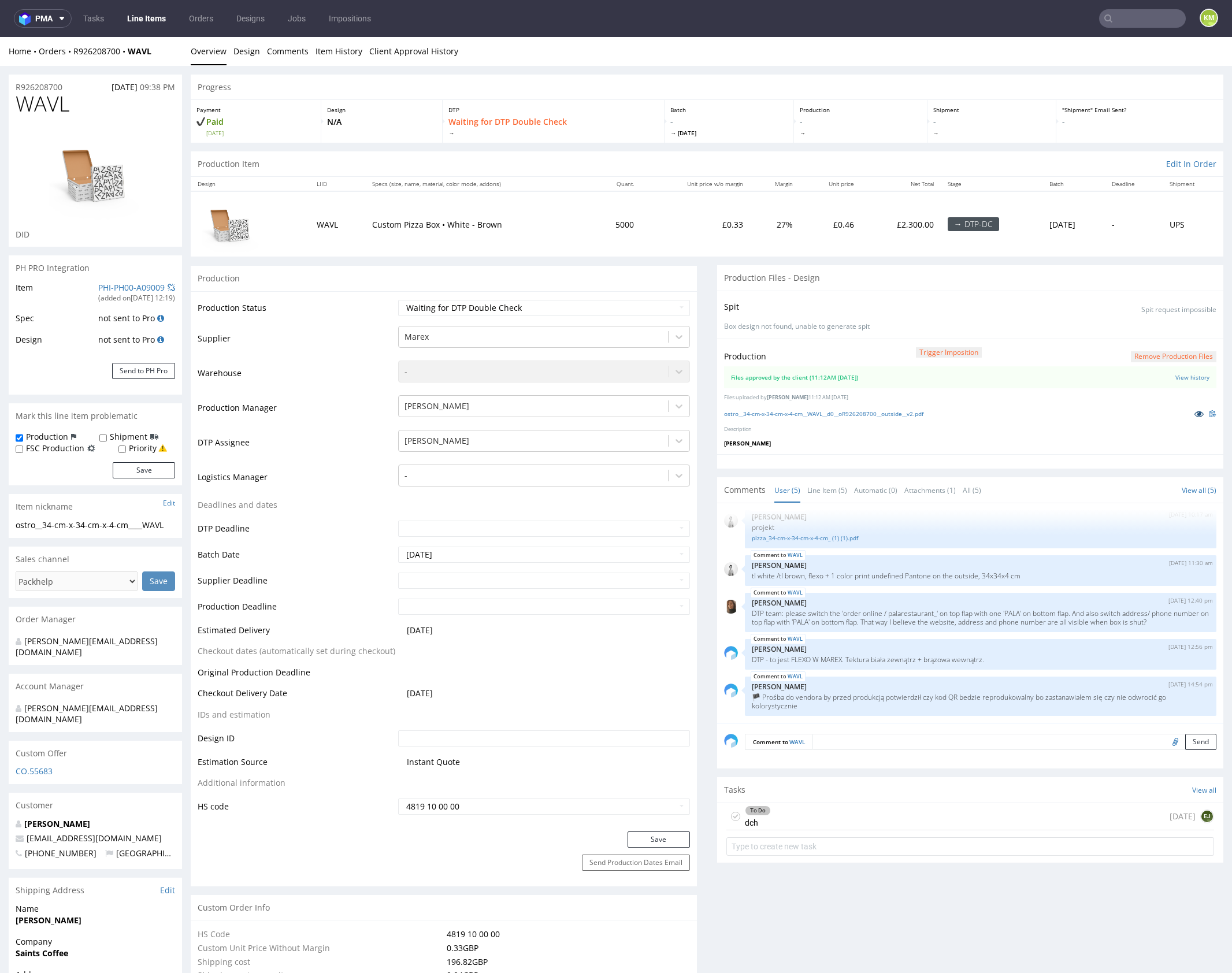
click at [1195, 411] on icon at bounding box center [1199, 413] width 9 height 8
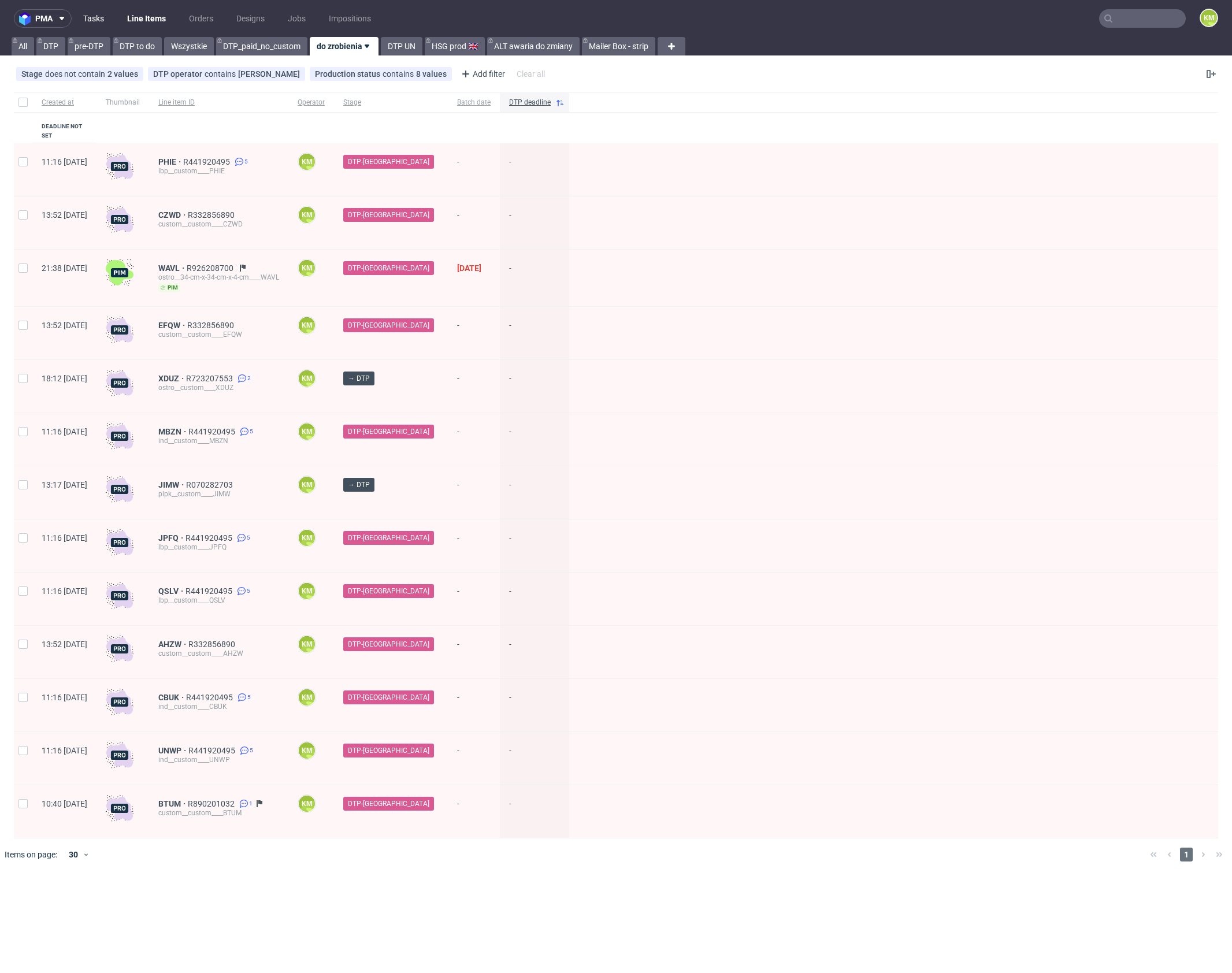
click at [109, 18] on link "Tasks" at bounding box center [93, 18] width 34 height 19
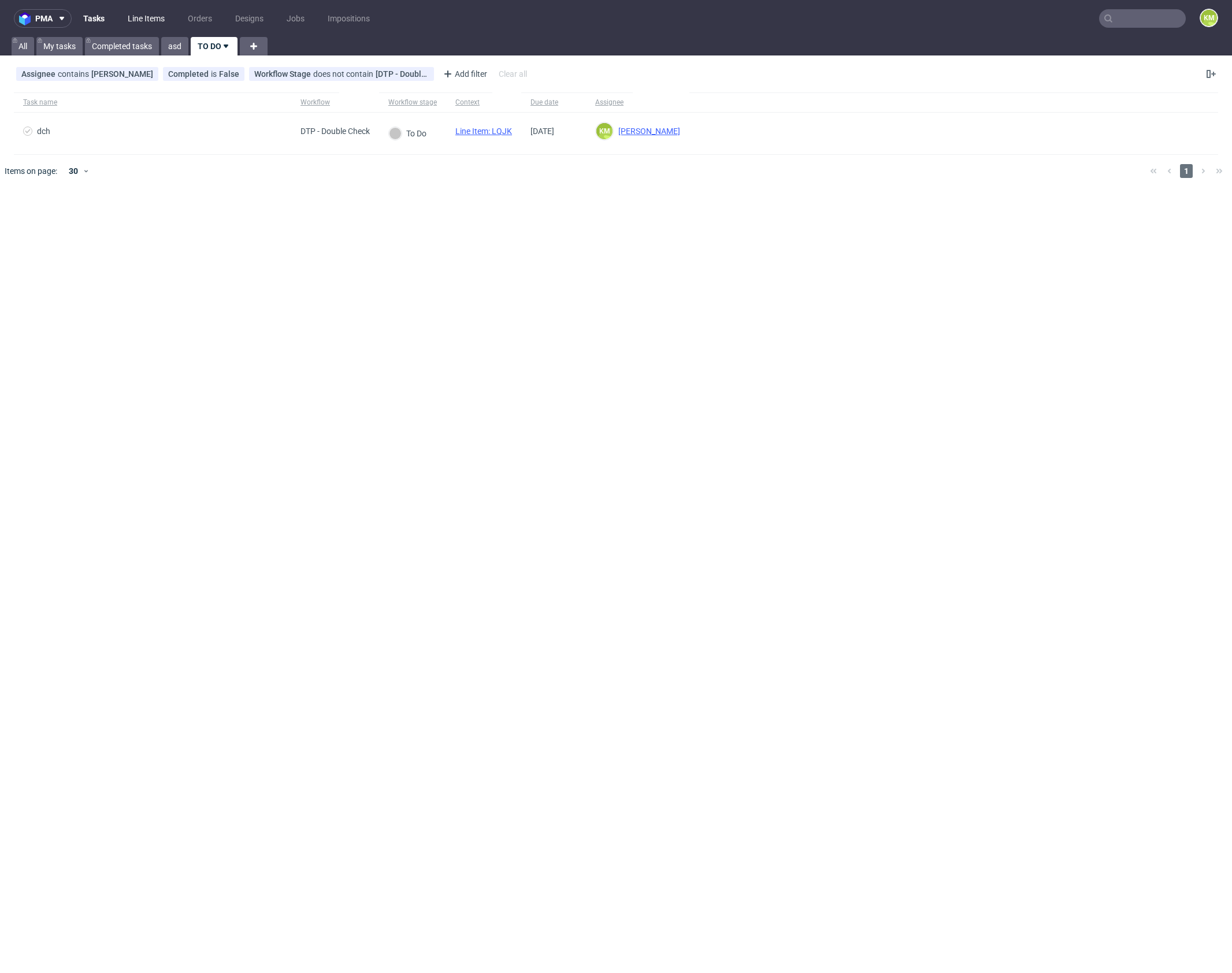
click at [141, 16] on link "Line Items" at bounding box center [146, 18] width 51 height 19
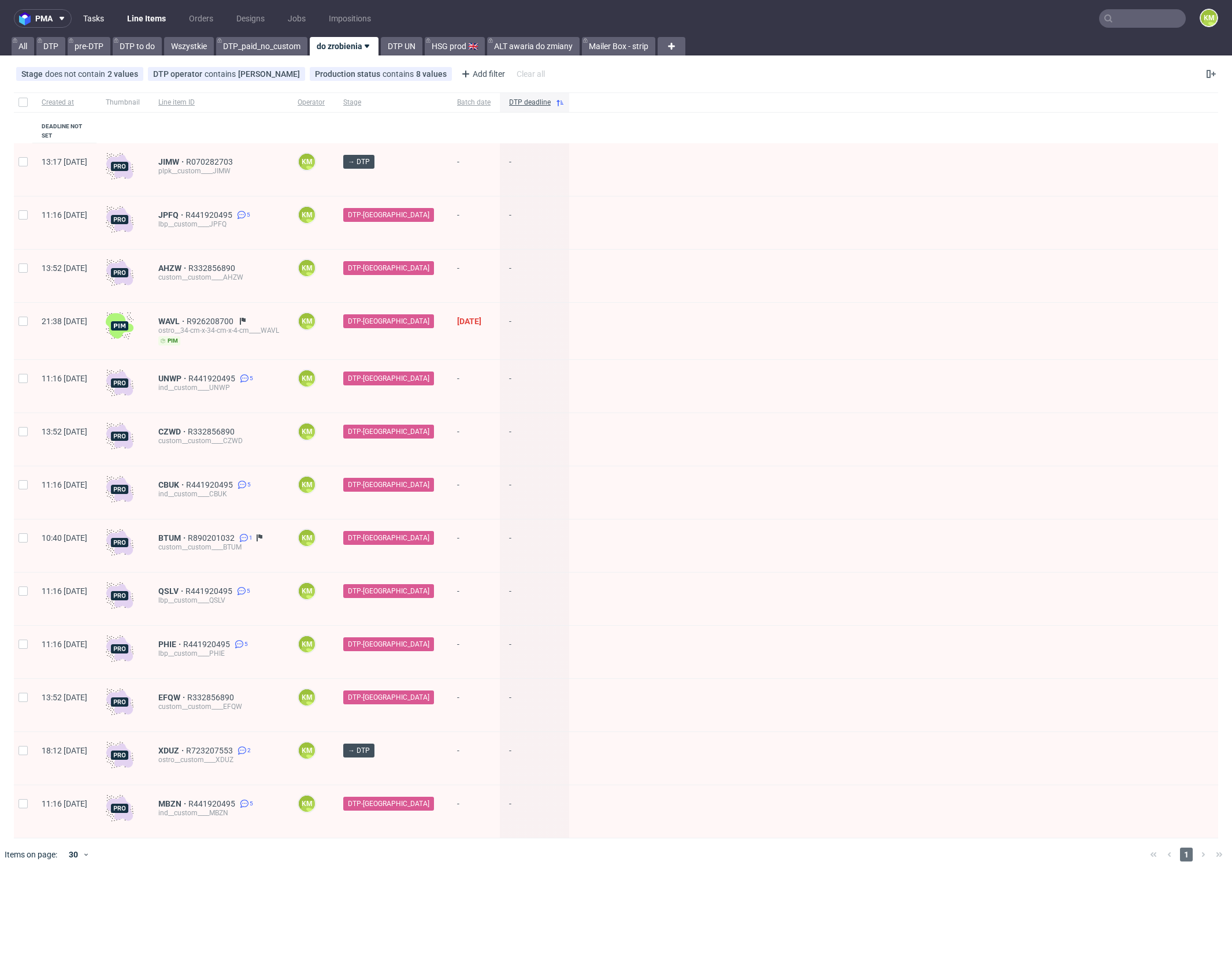
click at [100, 17] on link "Tasks" at bounding box center [93, 18] width 34 height 19
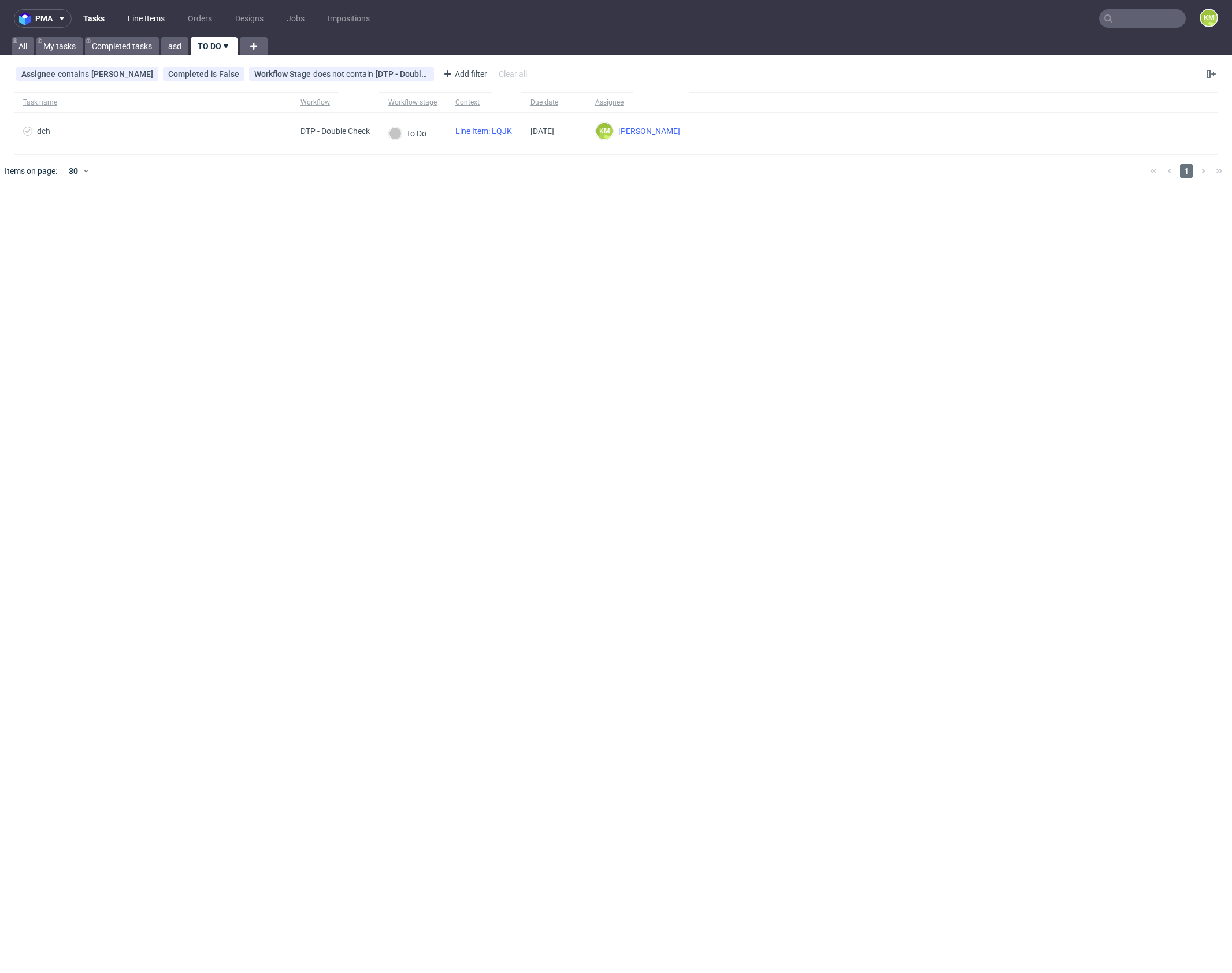
click at [152, 24] on link "Line Items" at bounding box center [146, 18] width 51 height 19
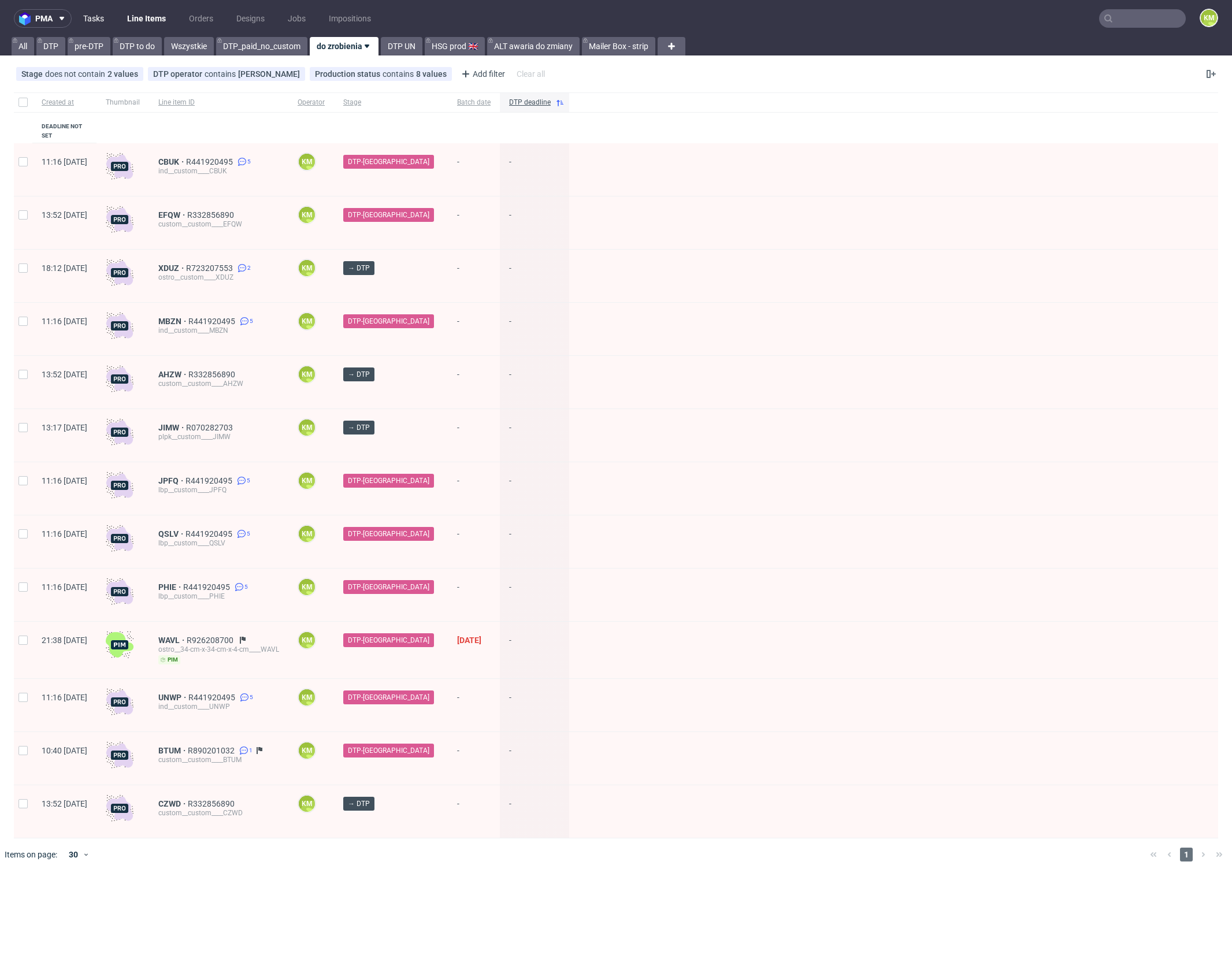
click at [101, 26] on link "Tasks" at bounding box center [93, 18] width 34 height 19
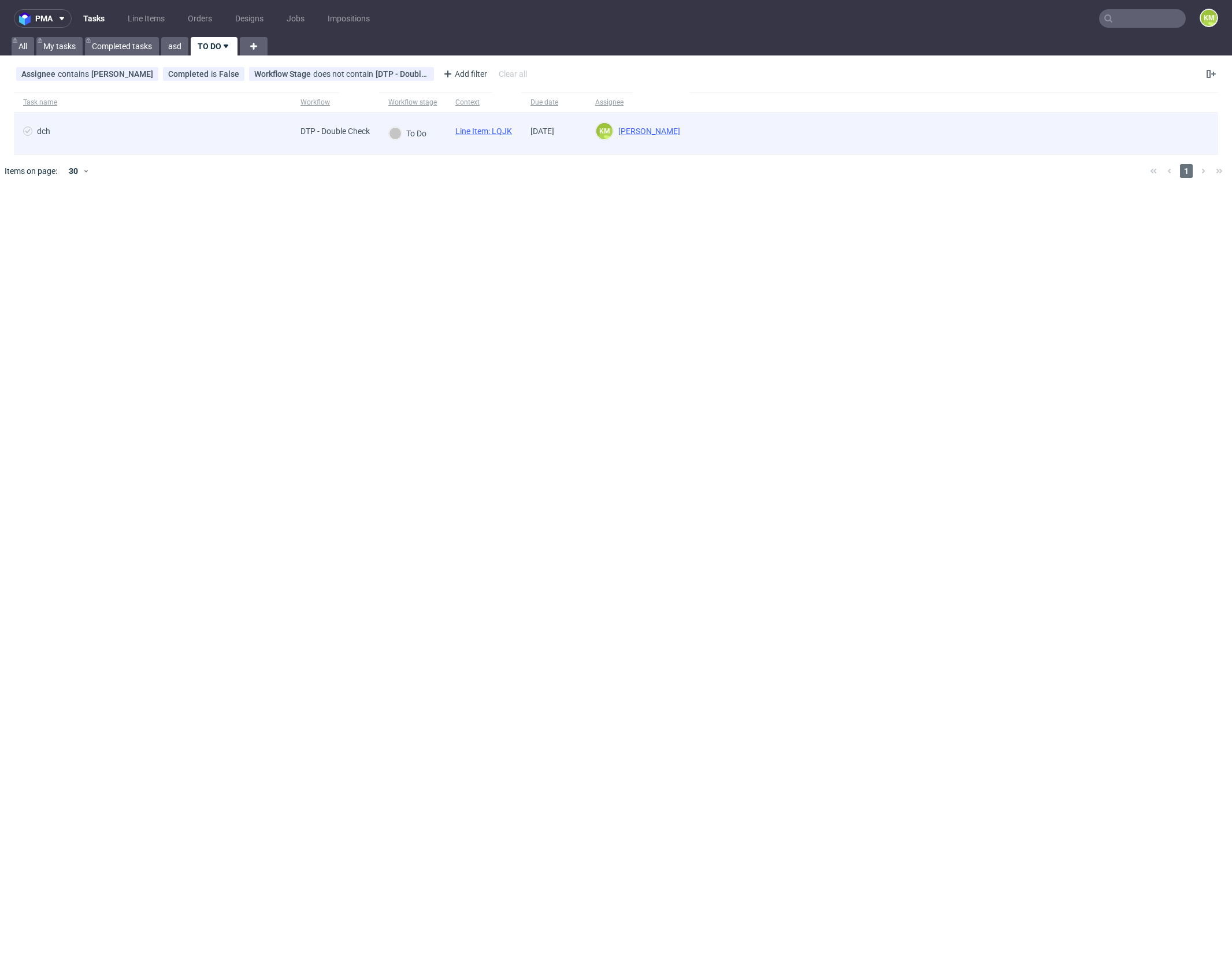
click at [505, 129] on link "Line Item: LQJK" at bounding box center [484, 131] width 57 height 9
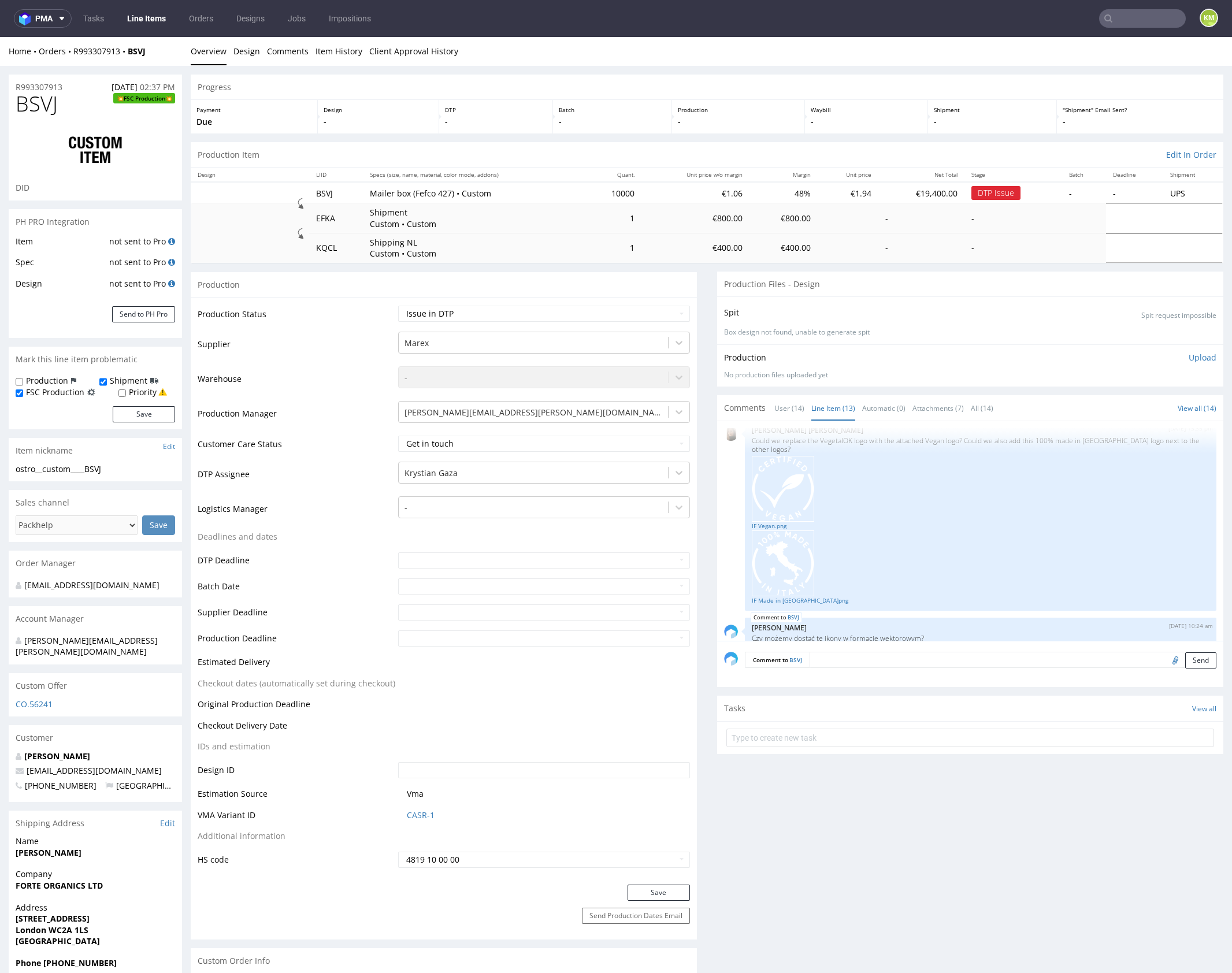
scroll to position [515, 0]
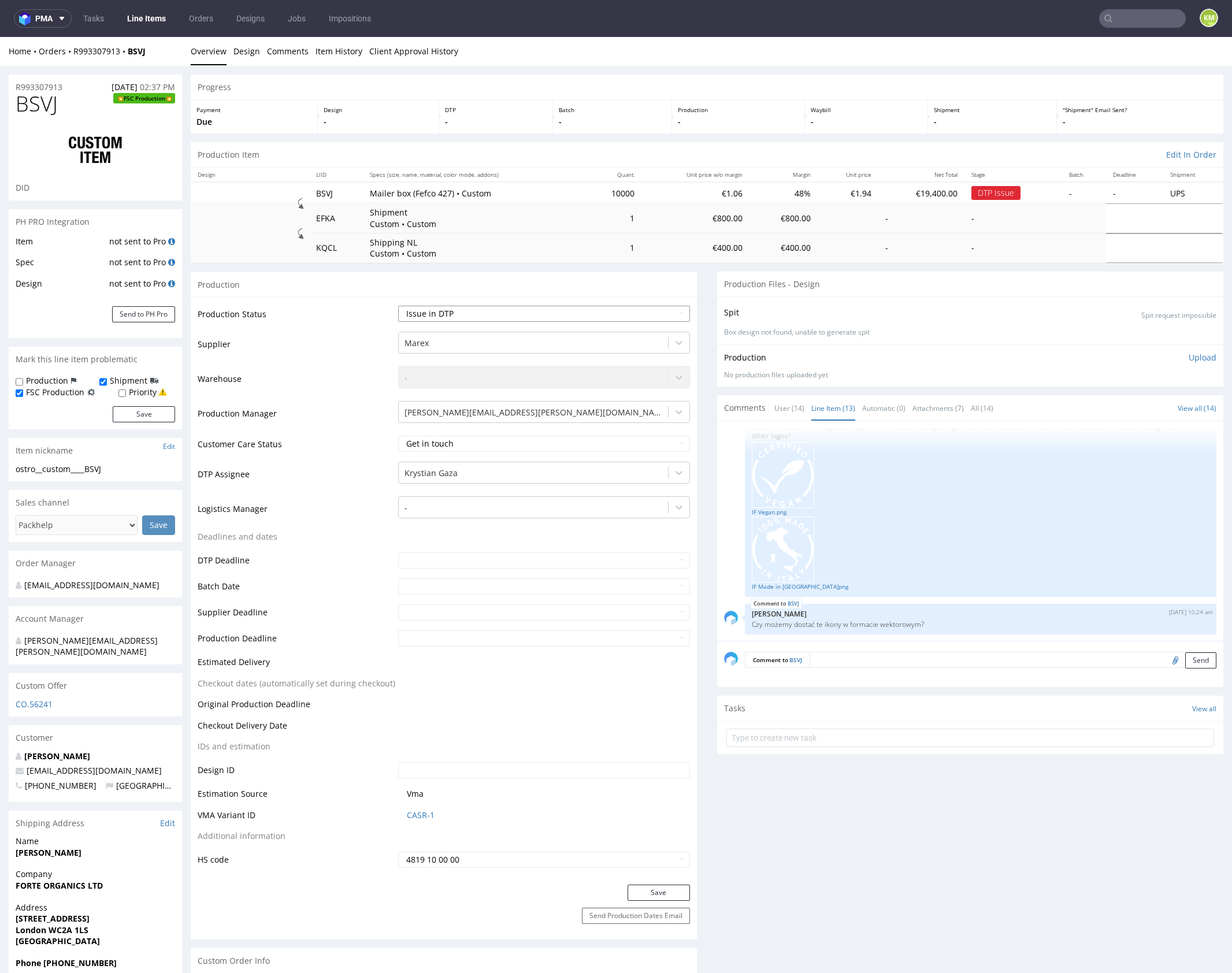
click at [627, 310] on select "Waiting for Artwork Waiting for Diecut Waiting for Mockup Waiting for DTP Waiti…" at bounding box center [544, 313] width 292 height 16
select select "dtp_ca_needed"
click at [398, 306] on select "Waiting for Artwork Waiting for Diecut Waiting for Mockup Waiting for DTP Waiti…" at bounding box center [544, 313] width 292 height 16
click at [670, 889] on button "Save" at bounding box center [658, 893] width 62 height 16
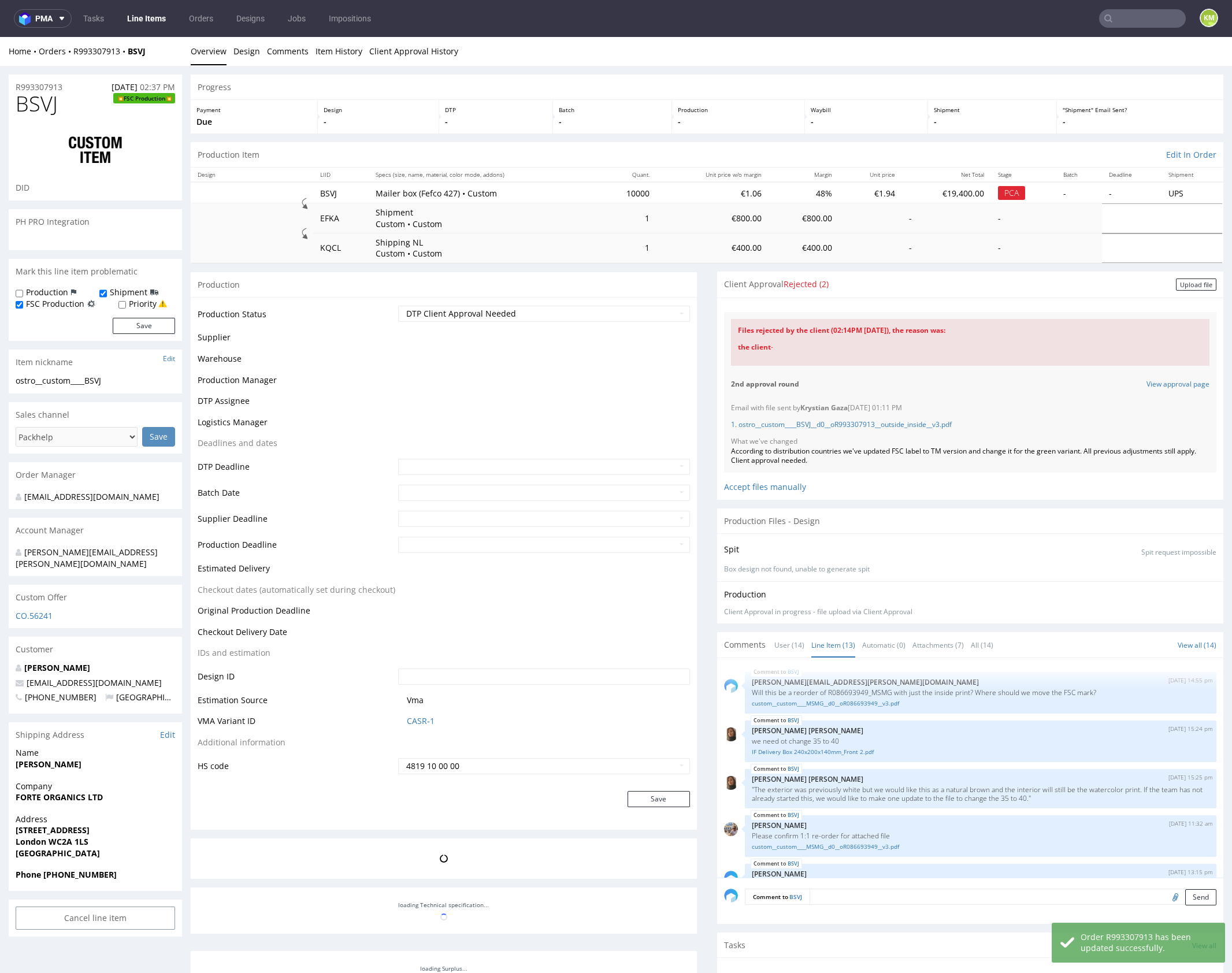
scroll to position [515, 0]
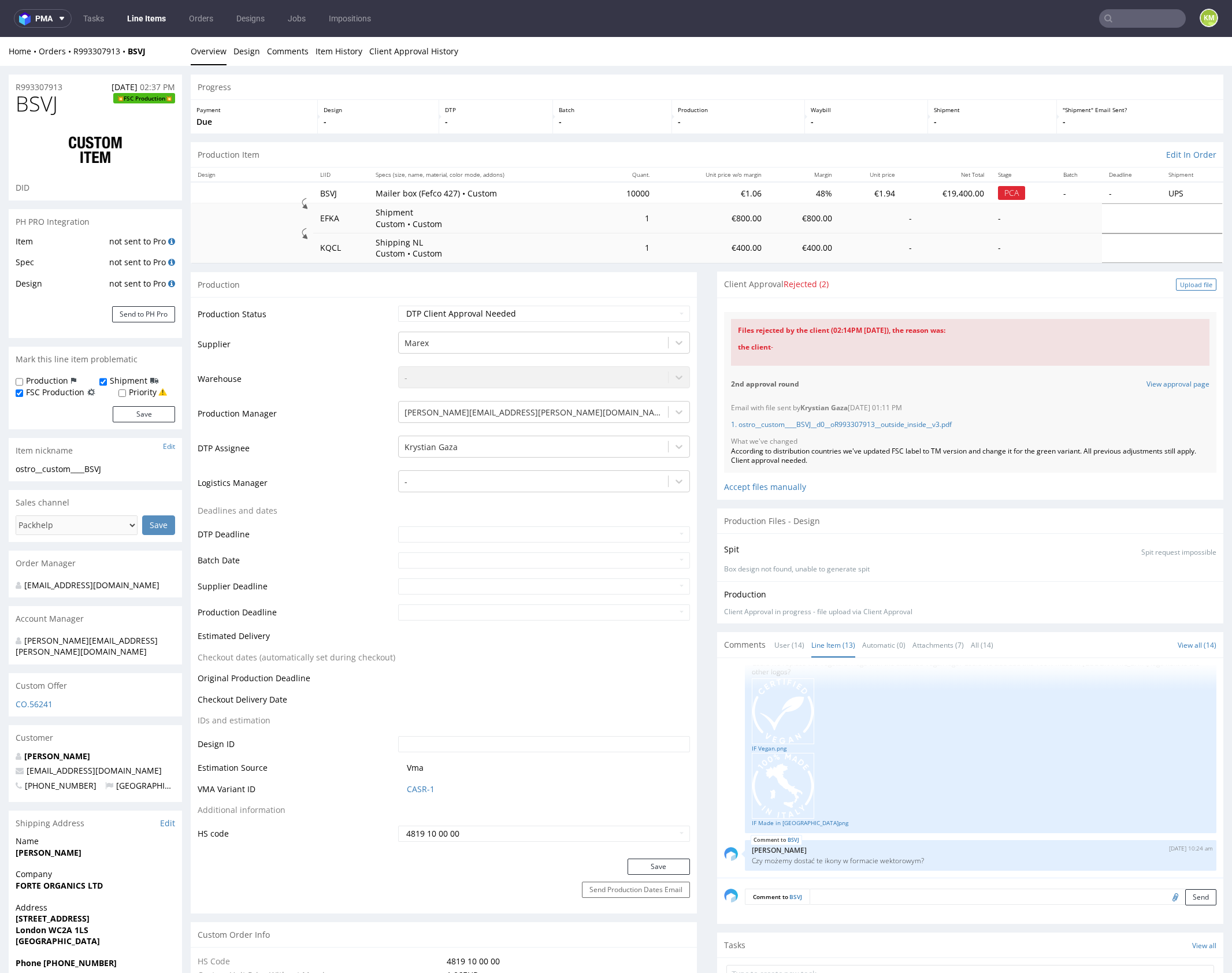
click at [1188, 285] on div "Upload file" at bounding box center [1196, 284] width 40 height 12
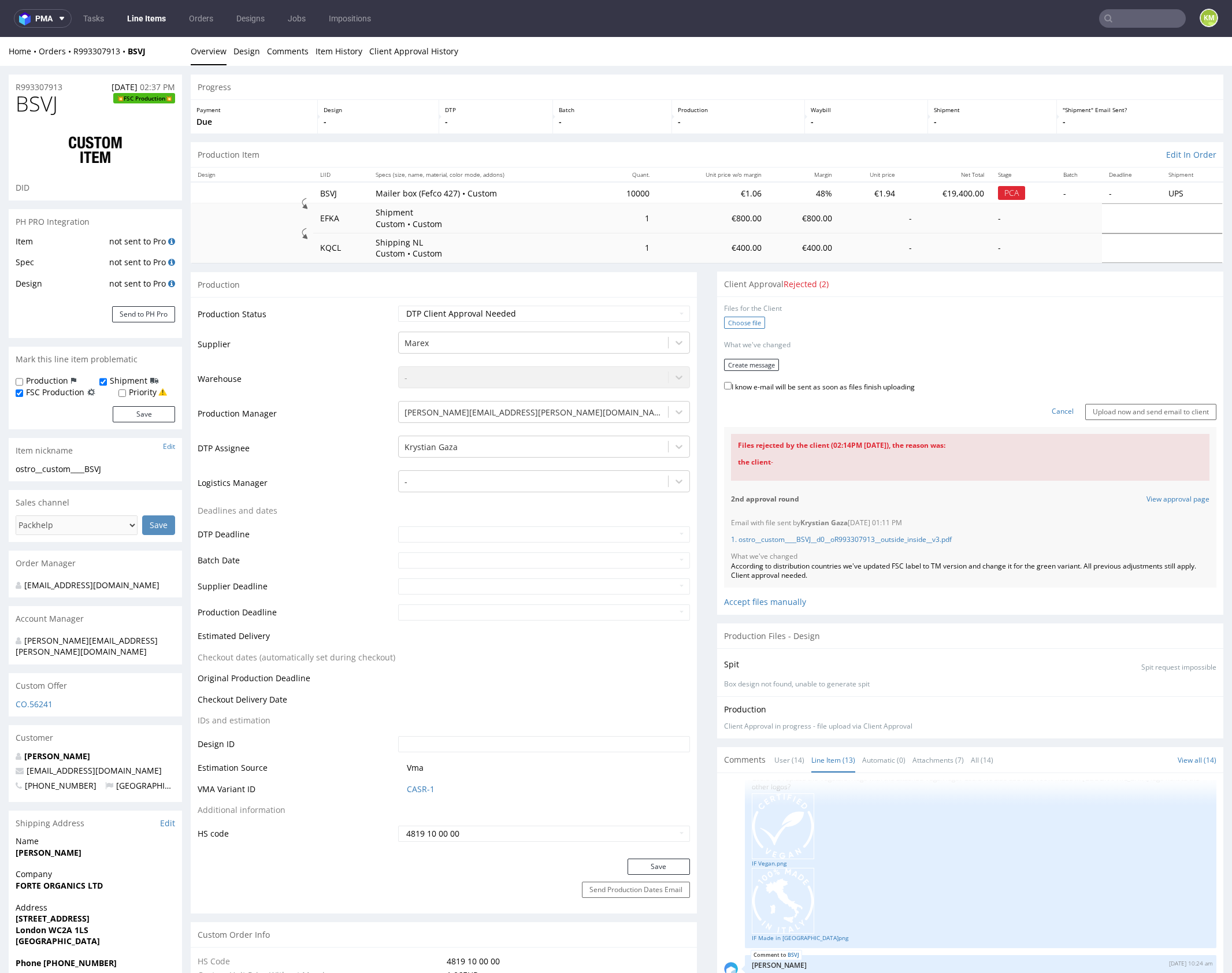
click at [742, 318] on label "Choose file" at bounding box center [745, 323] width 41 height 12
click at [0, 37] on input "Choose file" at bounding box center [0, 37] width 0 height 0
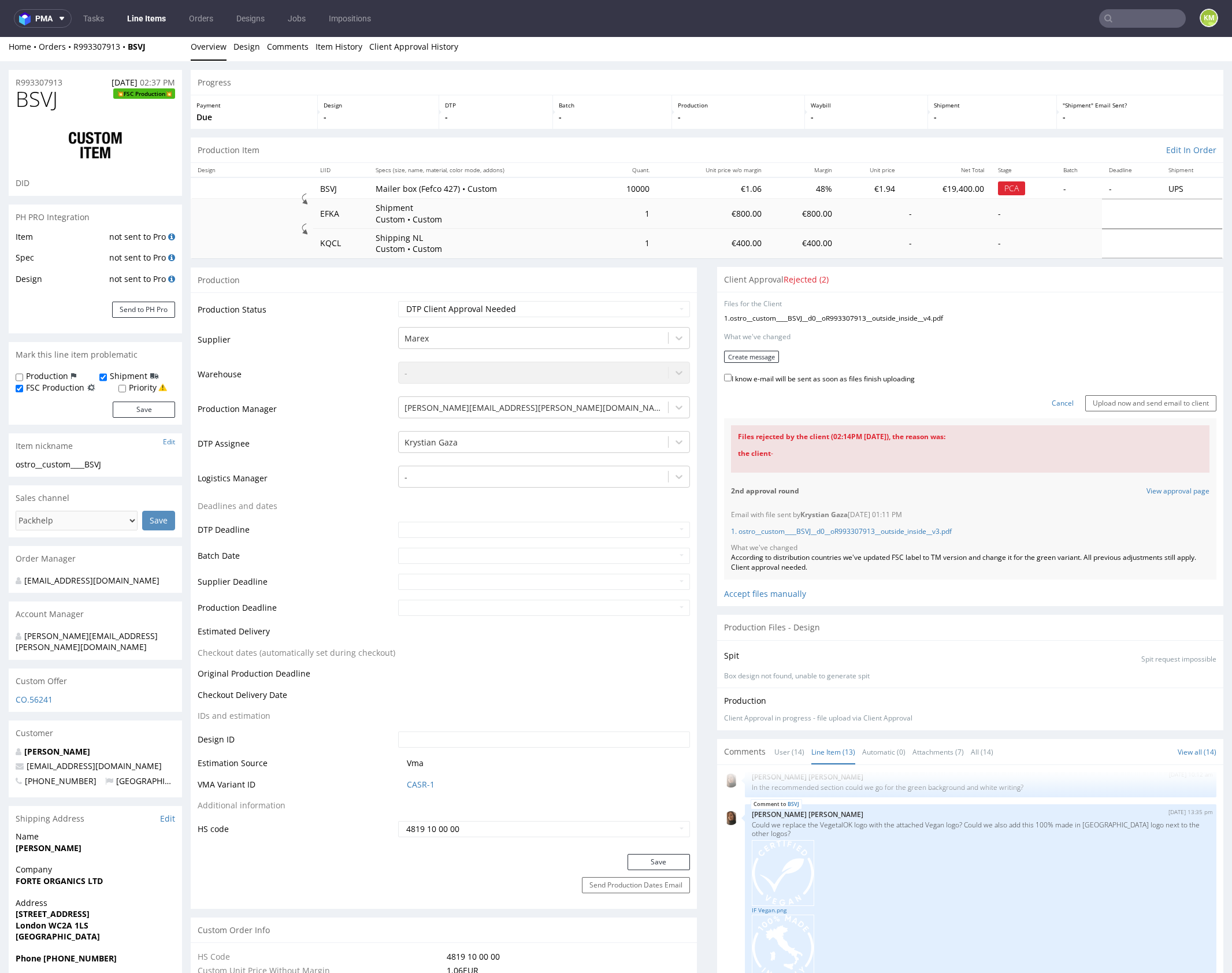
scroll to position [0, 0]
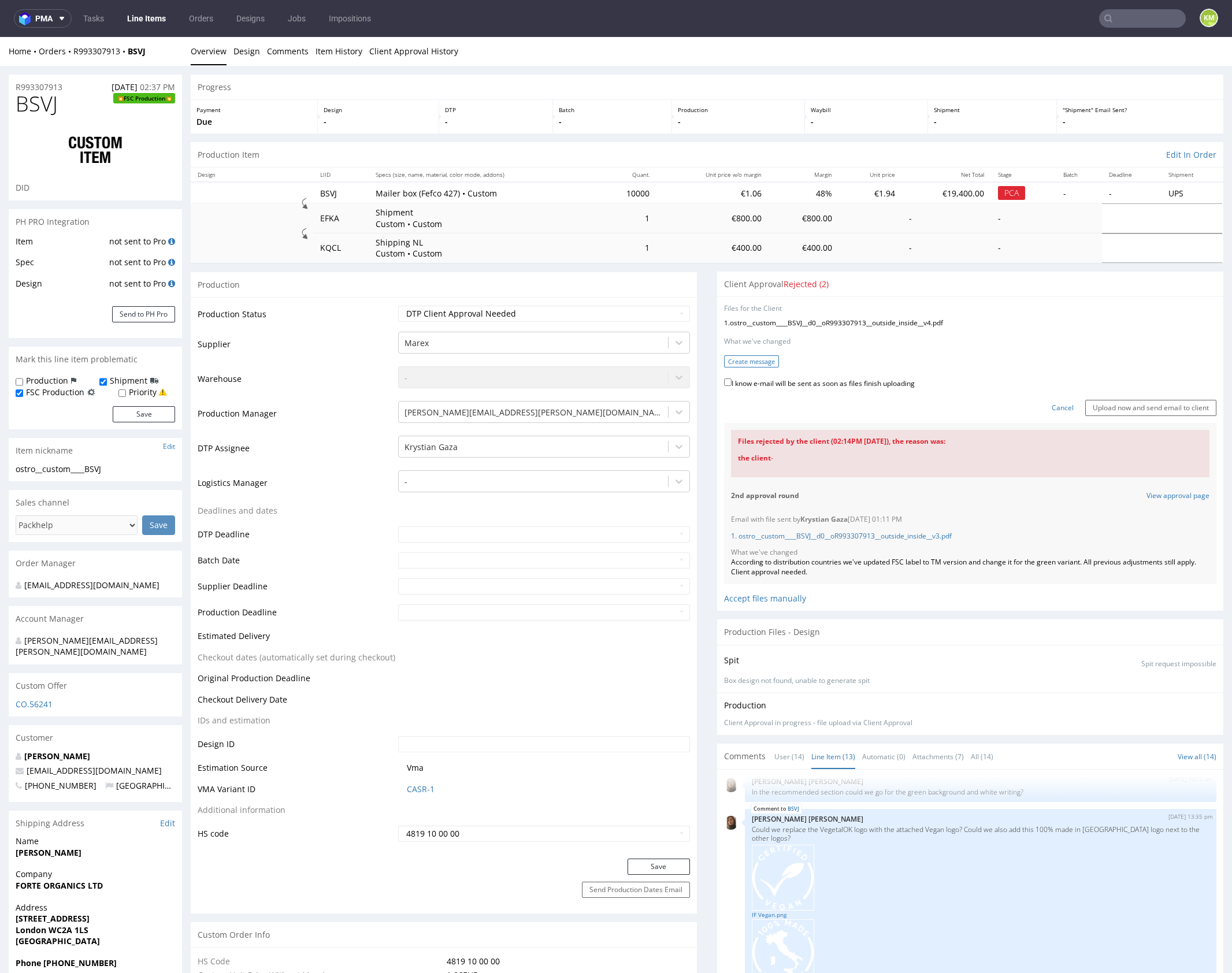
click at [743, 360] on button "Create message" at bounding box center [751, 361] width 55 height 12
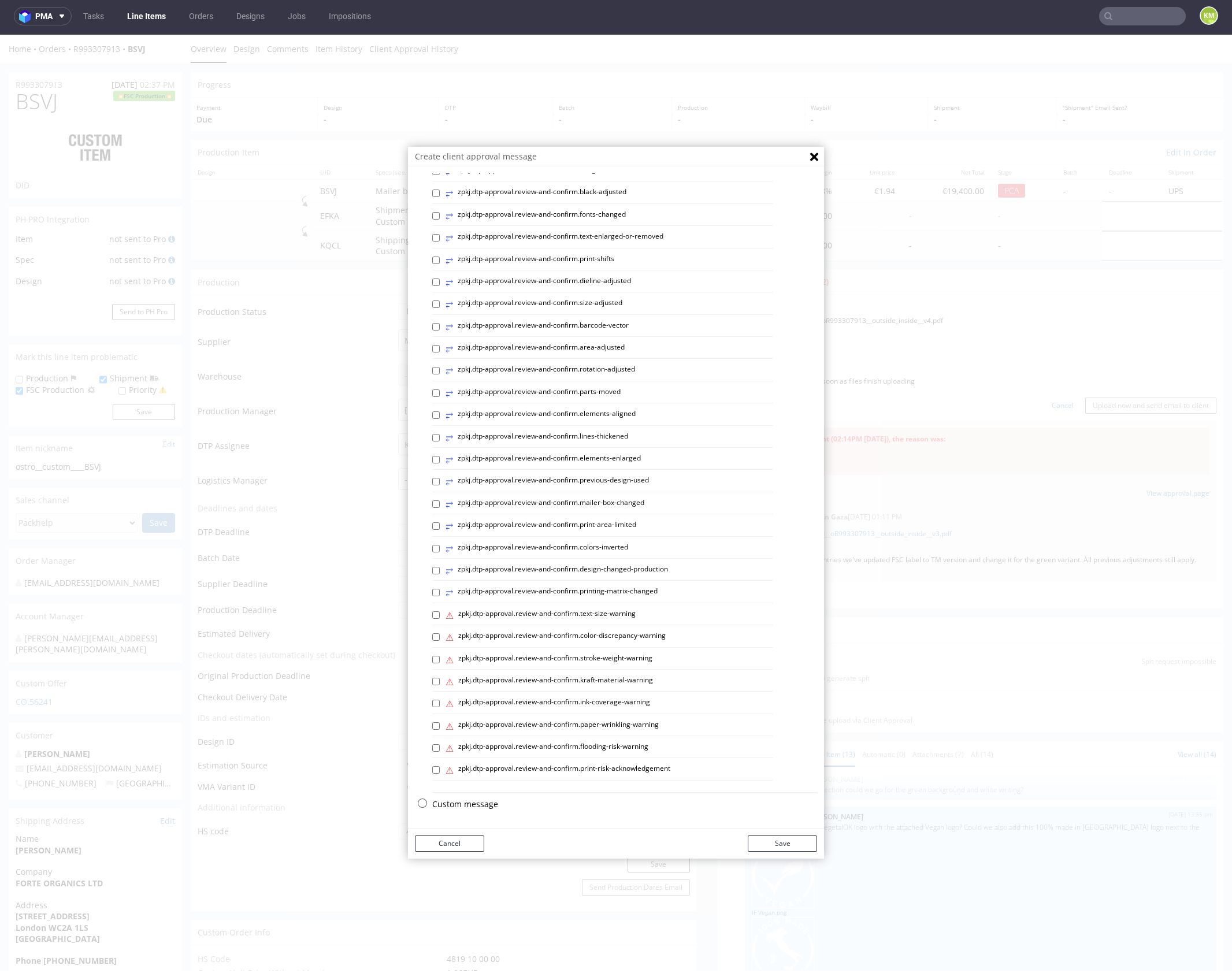
scroll to position [3, 0]
click at [456, 800] on p "Custom message" at bounding box center [624, 803] width 385 height 11
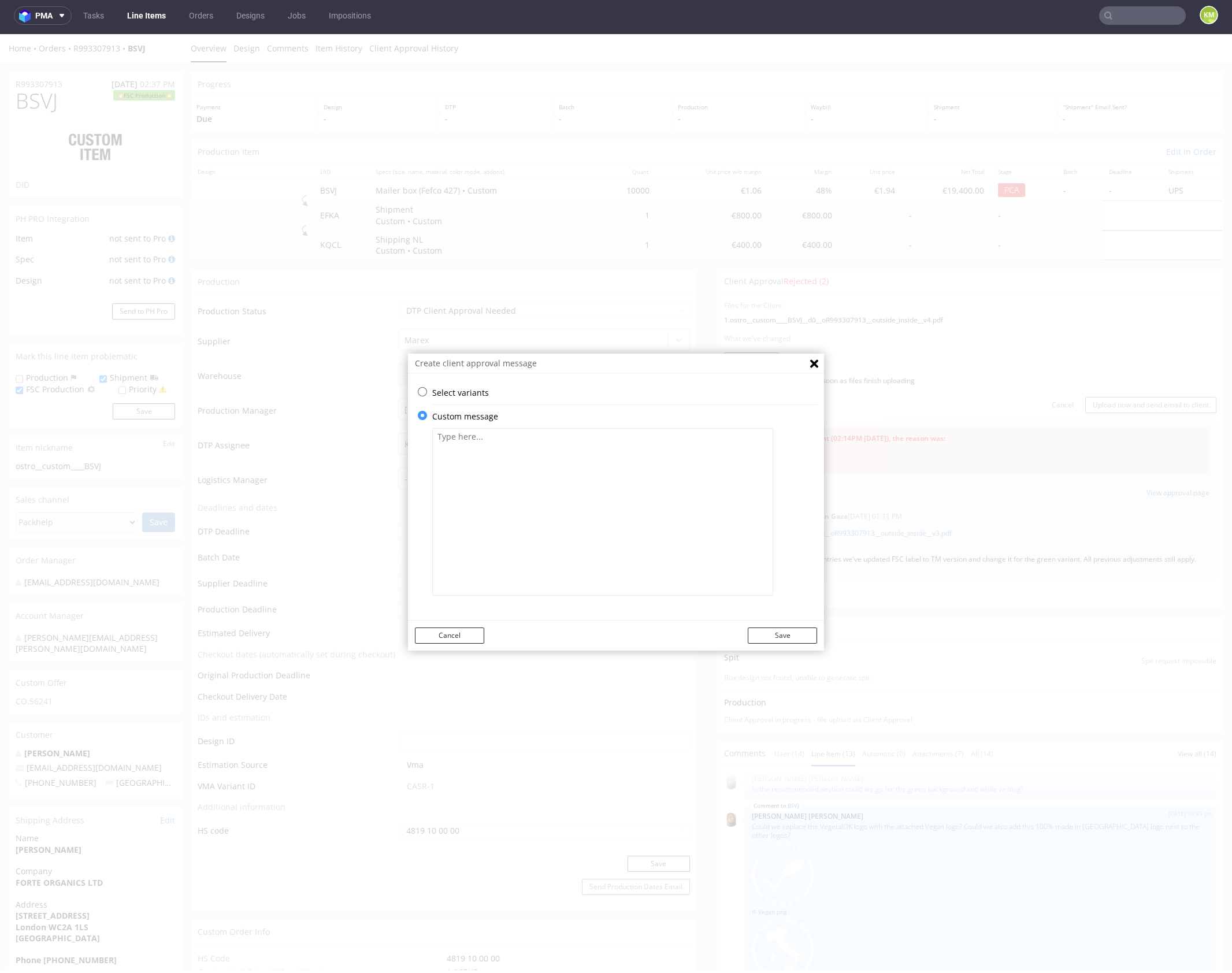
click at [509, 489] on textarea at bounding box center [603, 512] width 341 height 167
paste textarea "The labels section has been updated."
type textarea "The labels section has been updated."
click at [773, 629] on button "Save" at bounding box center [782, 635] width 69 height 16
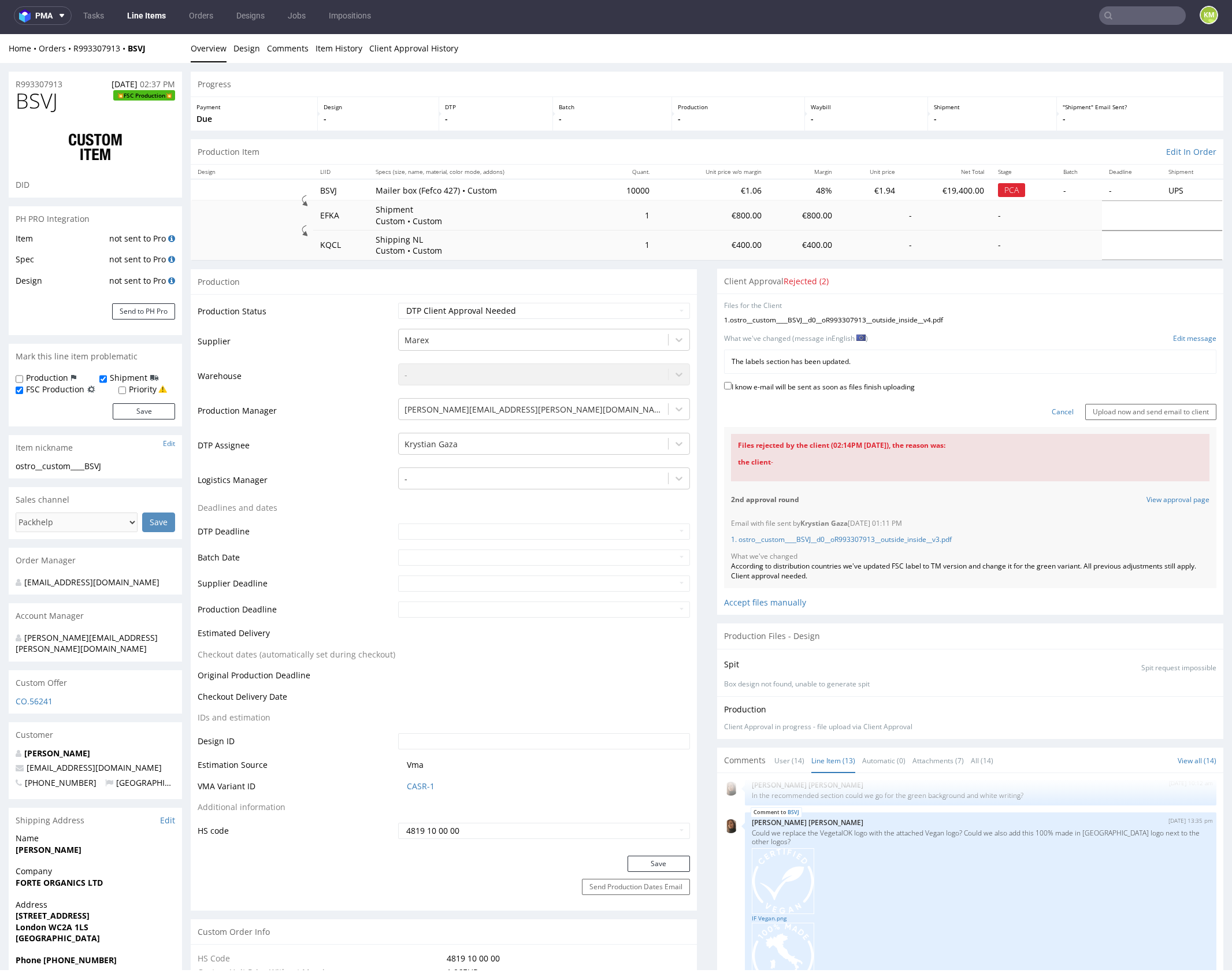
click at [785, 387] on label "I know e-mail will be sent as soon as files finish uploading" at bounding box center [820, 386] width 191 height 13
click at [731, 387] on input "I know e-mail will be sent as soon as files finish uploading" at bounding box center [728, 385] width 7 height 7
checkbox input "true"
click at [1118, 414] on input "Upload now and send email to client" at bounding box center [1150, 412] width 131 height 16
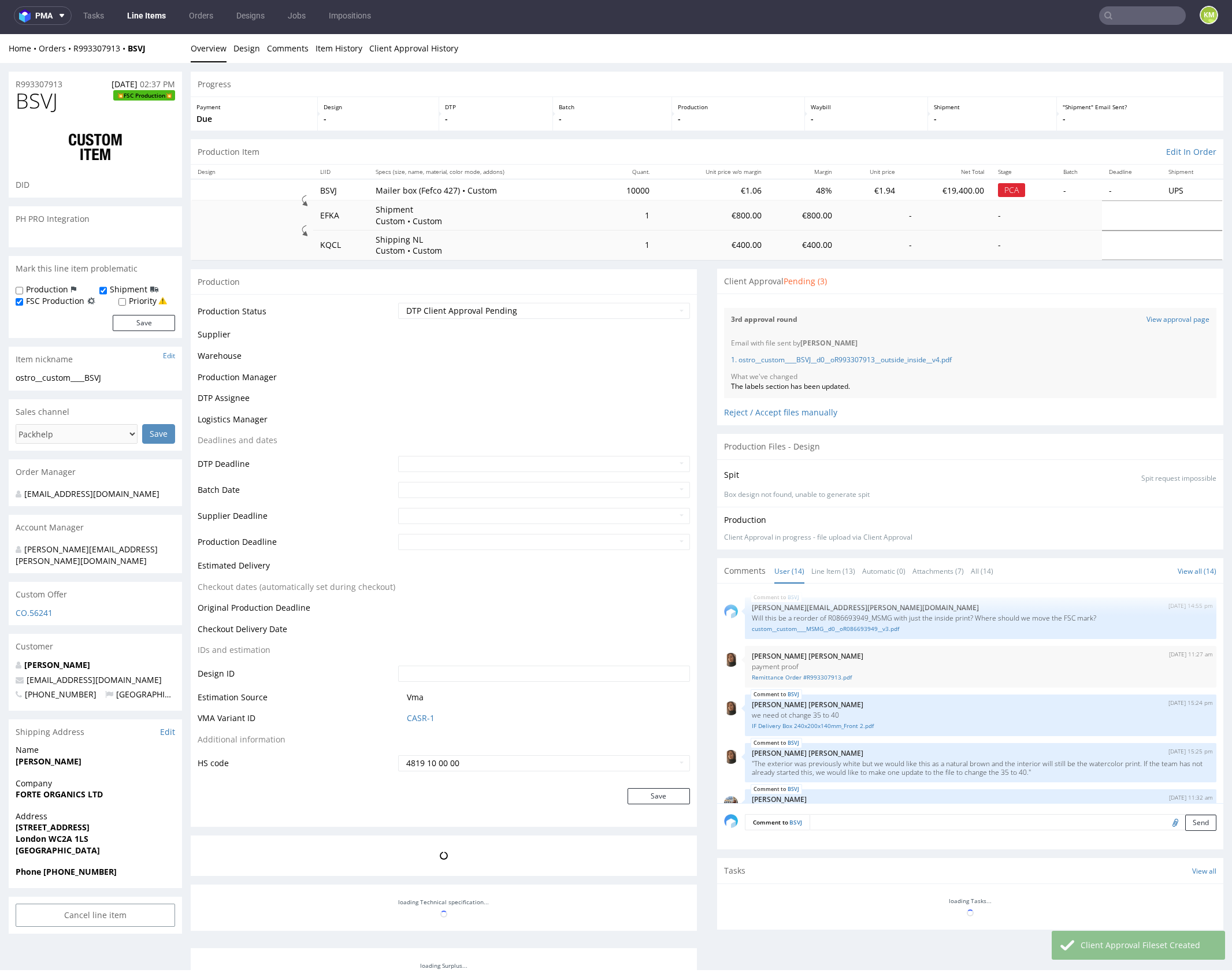
scroll to position [564, 0]
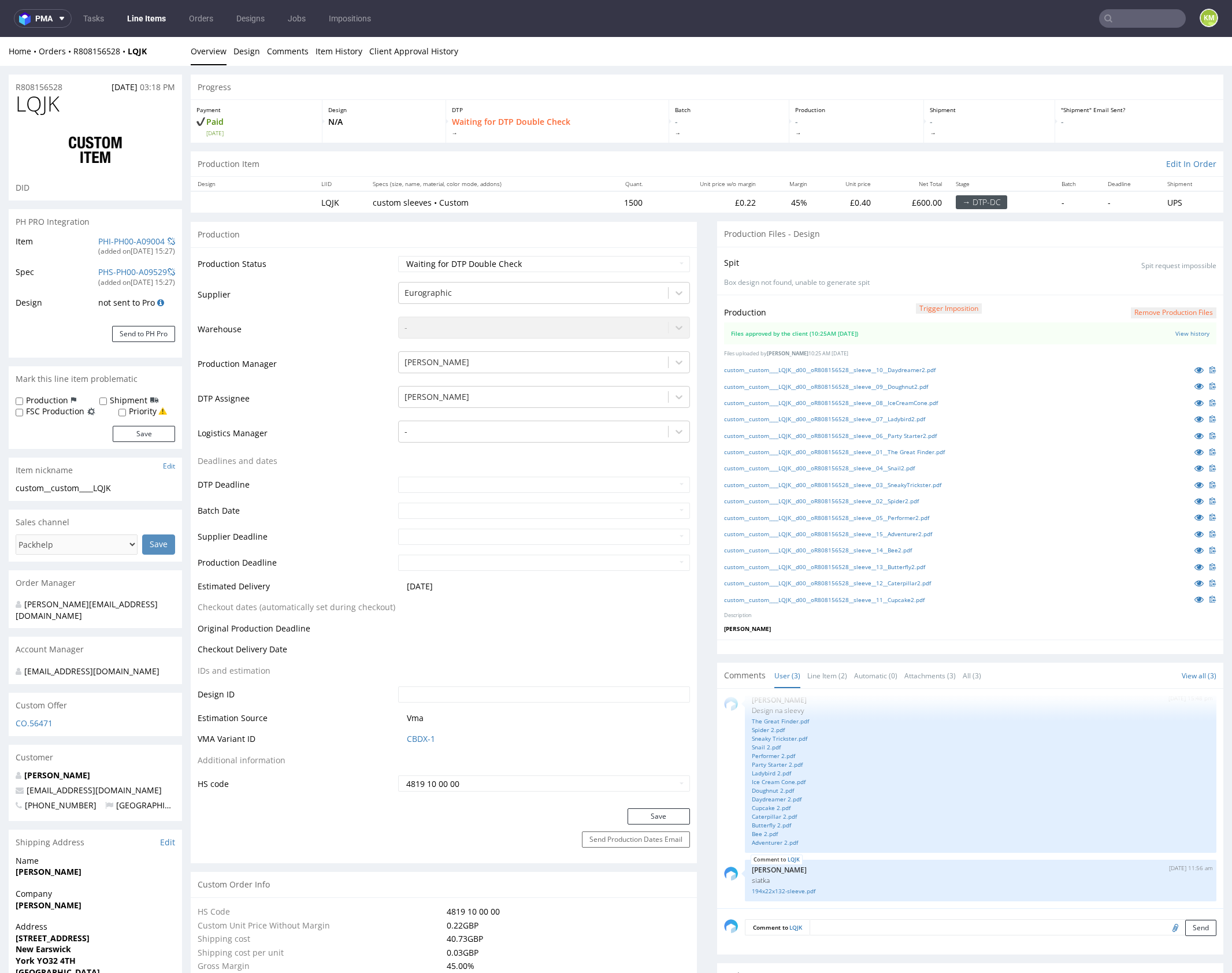
scroll to position [393, 0]
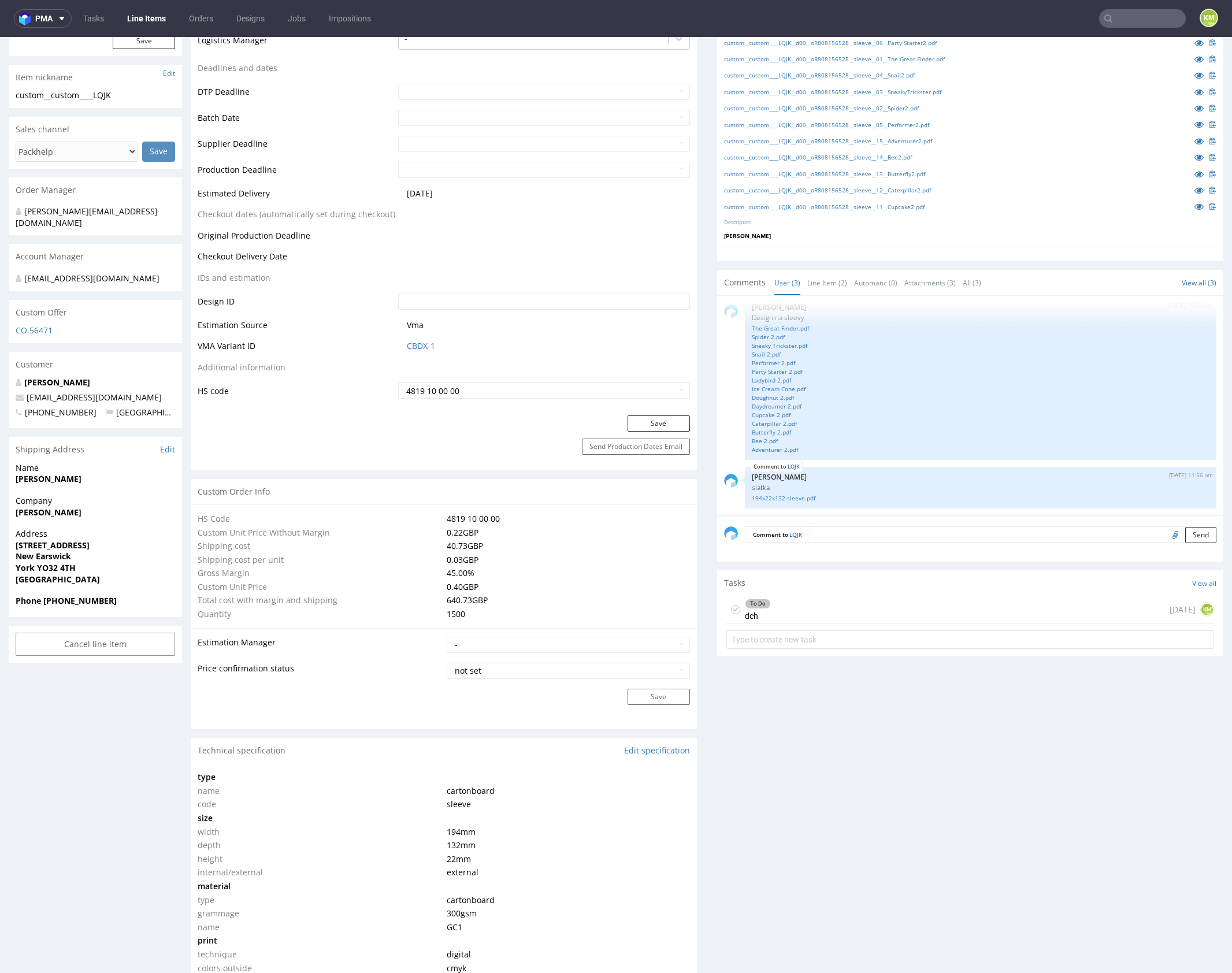
click at [848, 609] on div "To Do dch [DATE] KM" at bounding box center [971, 609] width 488 height 27
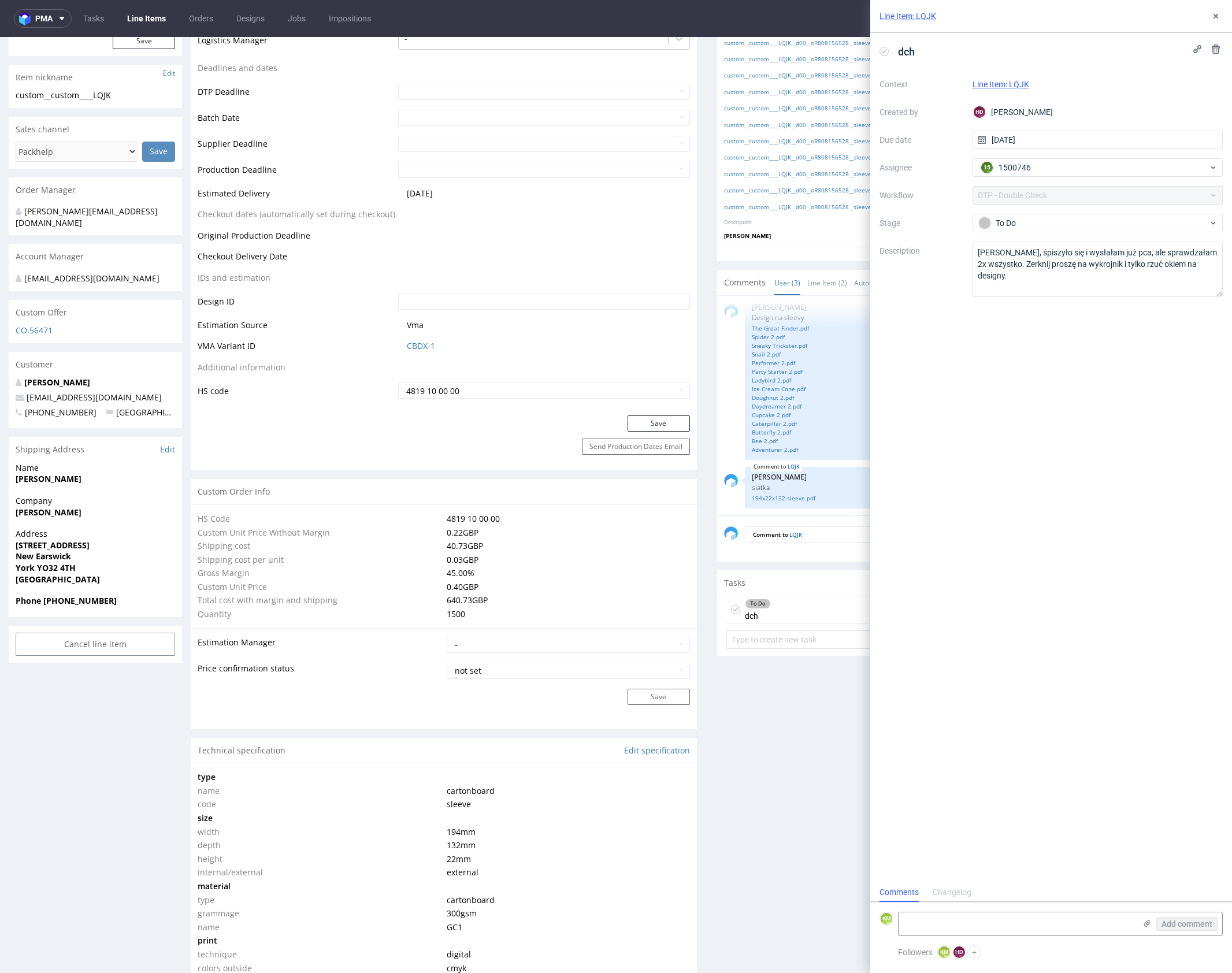
scroll to position [9, 0]
click at [1214, 19] on icon at bounding box center [1216, 16] width 9 height 9
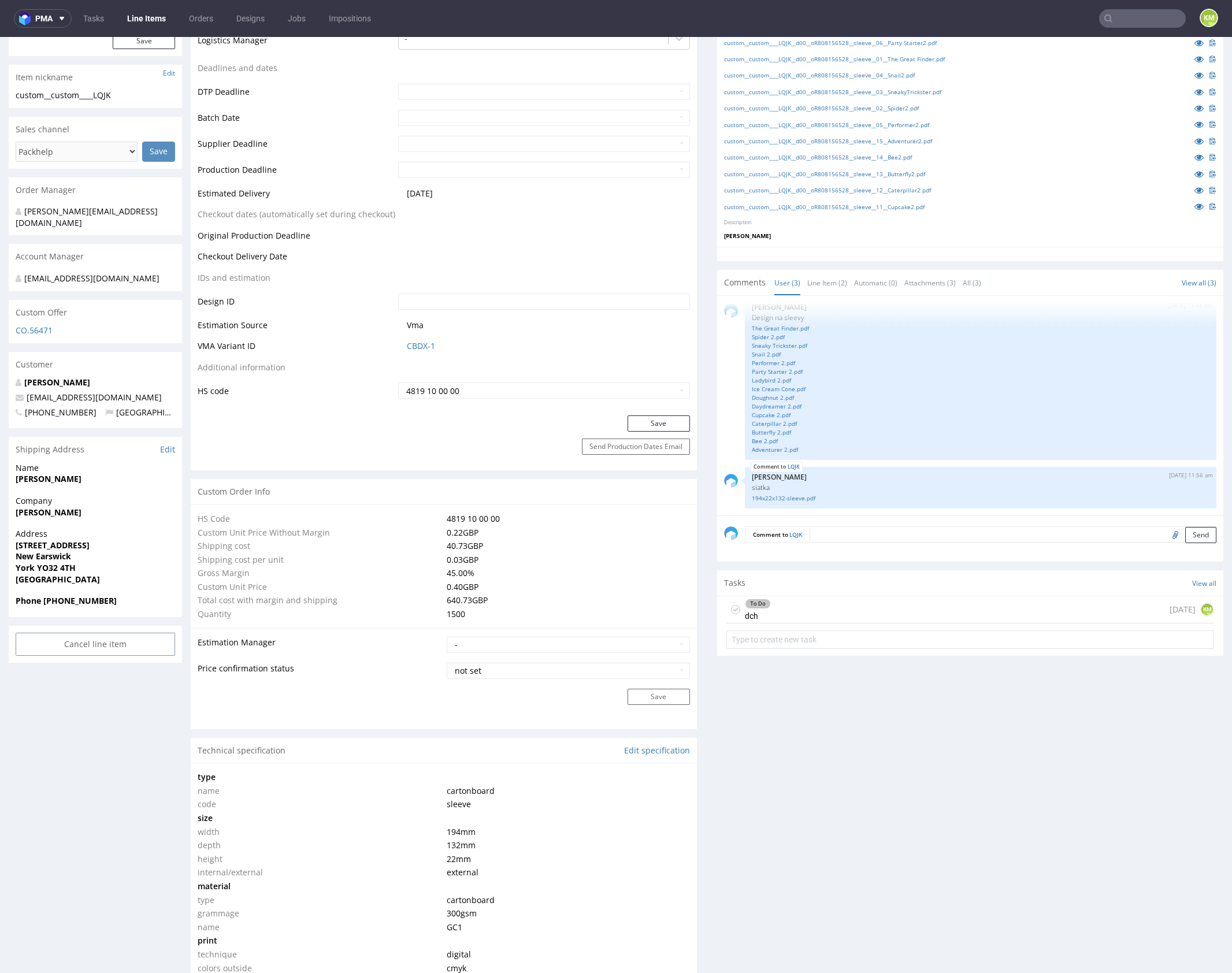
click at [943, 707] on div "Production Files - Design Spit Spit request impossible Box design not found, un…" at bounding box center [970, 884] width 506 height 2111
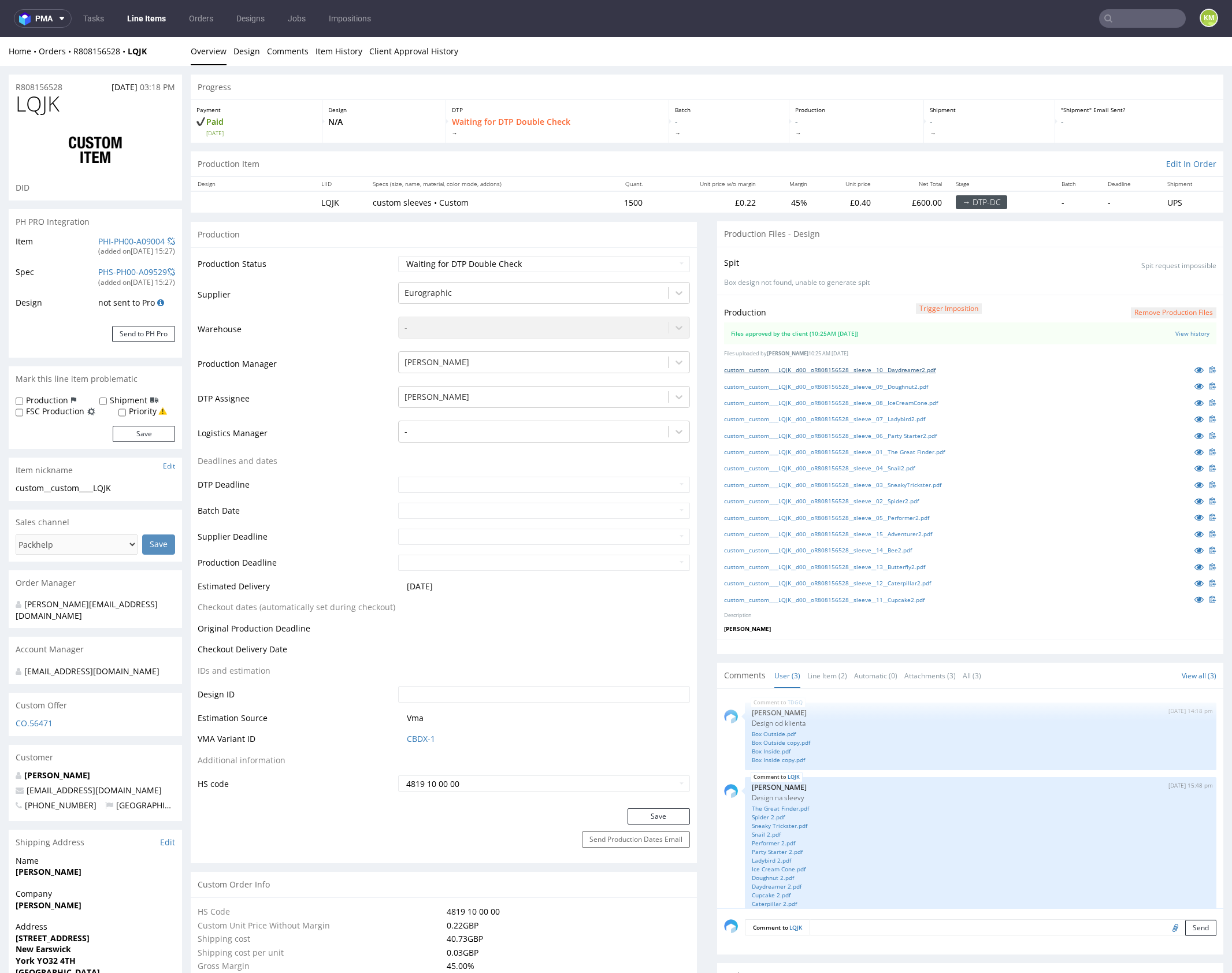
click at [912, 370] on link "custom__custom____LQJK__d00__oR808156528__sleeve__10__Daydreamer2.pdf" at bounding box center [830, 370] width 211 height 8
click at [920, 384] on link "custom__custom____LQJK__d00__oR808156528__sleeve__09__Doughnut2.pdf" at bounding box center [826, 386] width 204 height 8
click at [927, 401] on link "custom__custom____LQJK__d00__oR808156528__sleeve__08__IceCreamCone.pdf" at bounding box center [831, 402] width 214 height 8
click at [923, 419] on link "custom__custom____LQJK__d00__oR808156528__sleeve__07__Ladybird2.pdf" at bounding box center [824, 419] width 201 height 8
click at [931, 436] on link "custom__custom____LQJK__d00__oR808156528__sleeve__06__Party Starter2.pdf" at bounding box center [830, 435] width 213 height 8
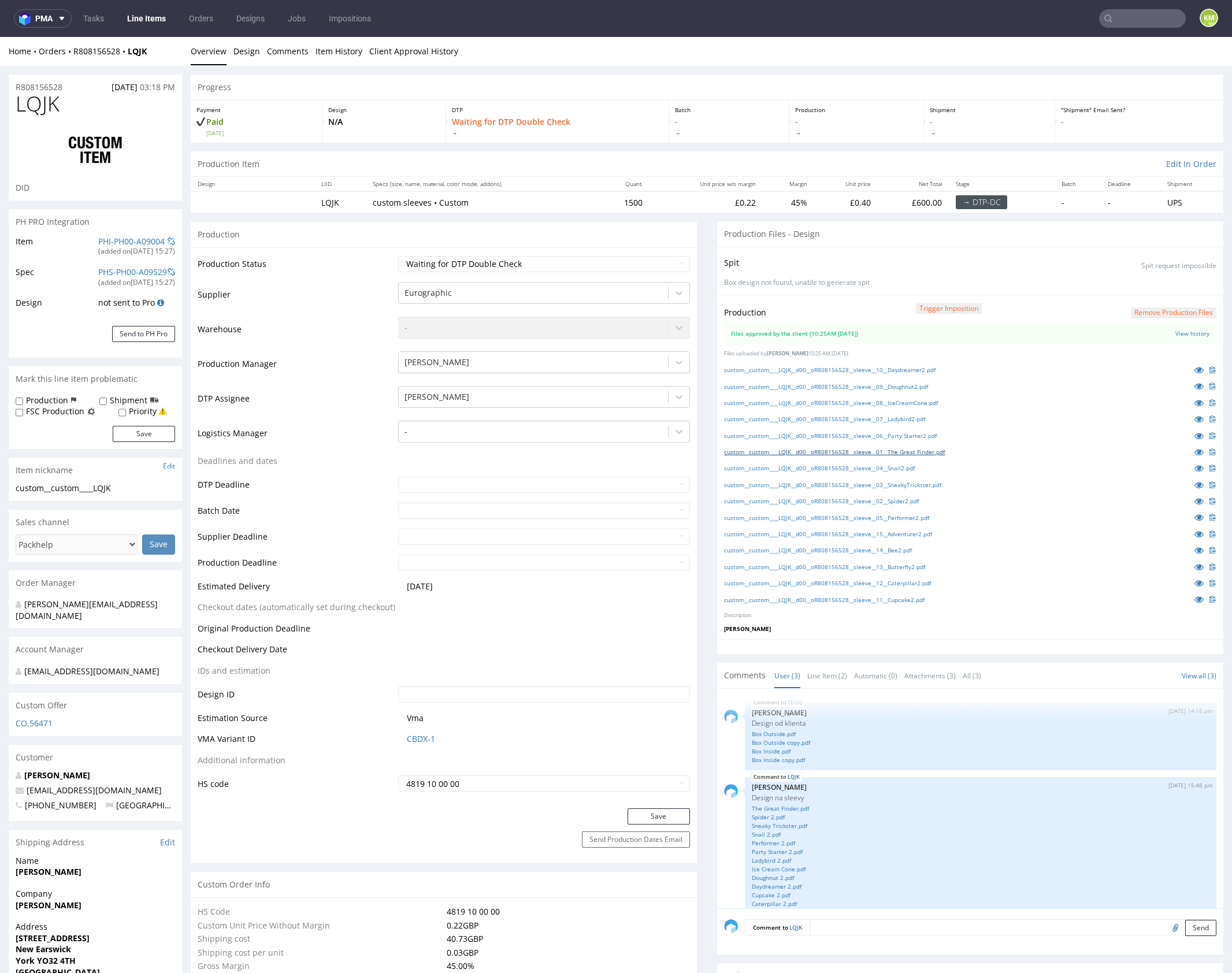
click at [930, 451] on link "custom__custom____LQJK__d00__oR808156528__sleeve__01__The Great Finder.pdf" at bounding box center [835, 452] width 221 height 8
click at [915, 467] on link "custom__custom____LQJK__d00__oR808156528__sleeve__04__Snail2.pdf" at bounding box center [820, 467] width 191 height 8
click at [924, 482] on link "custom__custom____LQJK__d00__oR808156528__sleeve__03__SneakyTrickster.pdf" at bounding box center [833, 484] width 217 height 8
click at [919, 497] on link "custom__custom____LQJK__d00__oR808156528__sleeve__02__Spider2.pdf" at bounding box center [821, 501] width 194 height 8
click at [920, 533] on link "custom__custom____LQJK__d00__oR808156528__sleeve__15__Adventurer2.pdf" at bounding box center [828, 533] width 208 height 8
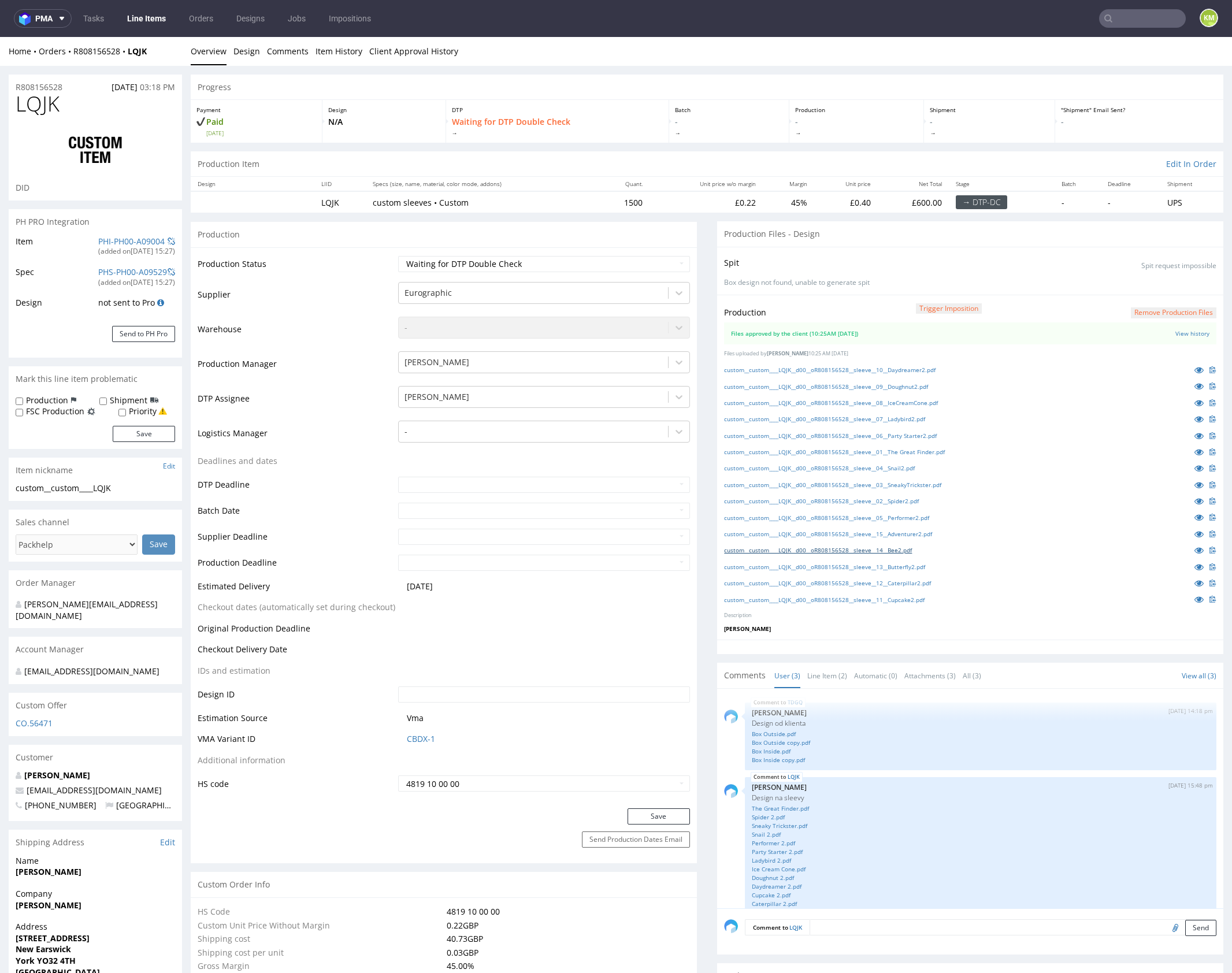
click at [911, 550] on link "custom__custom____LQJK__d00__oR808156528__sleeve__14__Bee2.pdf" at bounding box center [818, 550] width 188 height 8
click at [919, 564] on link "custom__custom____LQJK__d00__oR808156528__sleeve__13__Butterfly2.pdf" at bounding box center [824, 567] width 201 height 8
click at [917, 583] on link "custom__custom____LQJK__d00__oR808156528__sleeve__12__Caterpillar2.pdf" at bounding box center [827, 583] width 207 height 8
click at [916, 596] on link "custom__custom____LQJK__d00__oR808156528__sleeve__11__Cupcake2.pdf" at bounding box center [824, 599] width 201 height 8
click at [919, 343] on div "Production Trigger Imposition Remove production files Files approved by the cli…" at bounding box center [970, 467] width 506 height 345
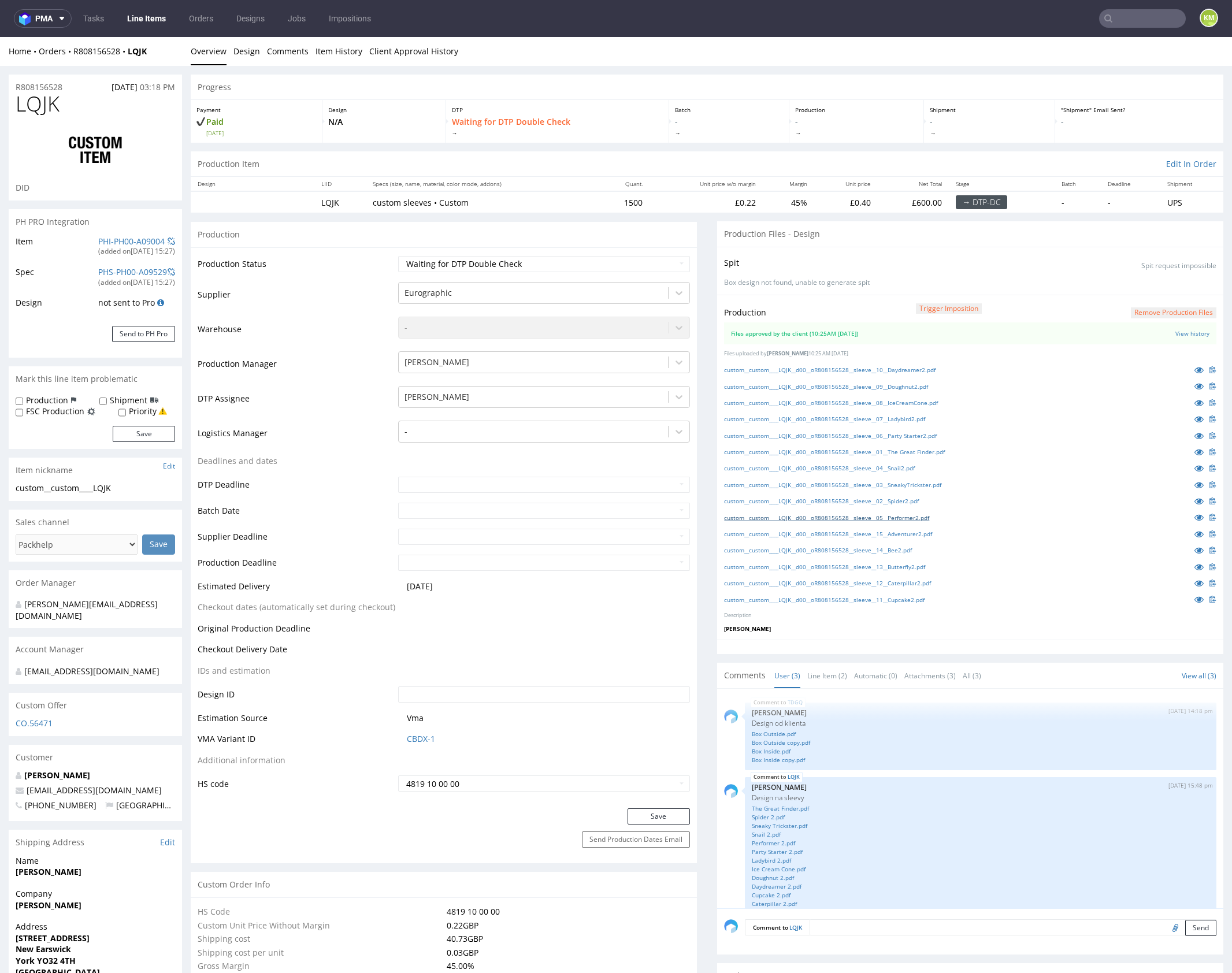
click at [928, 515] on link "custom__custom____LQJK__d00__oR808156528__sleeve__05__Performer2.pdf" at bounding box center [827, 518] width 205 height 8
click at [823, 675] on link "Line Item (2)" at bounding box center [827, 675] width 40 height 25
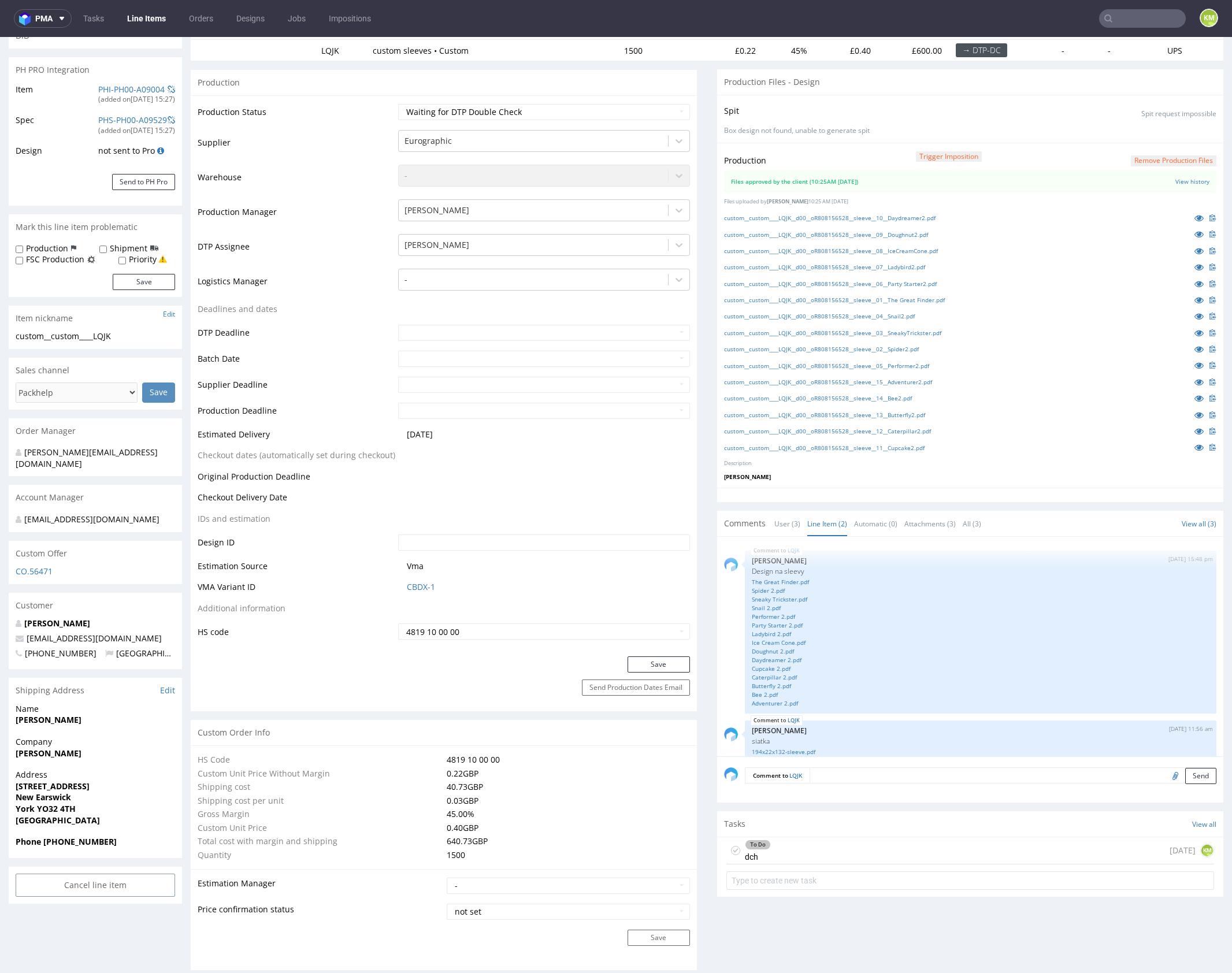
scroll to position [378, 0]
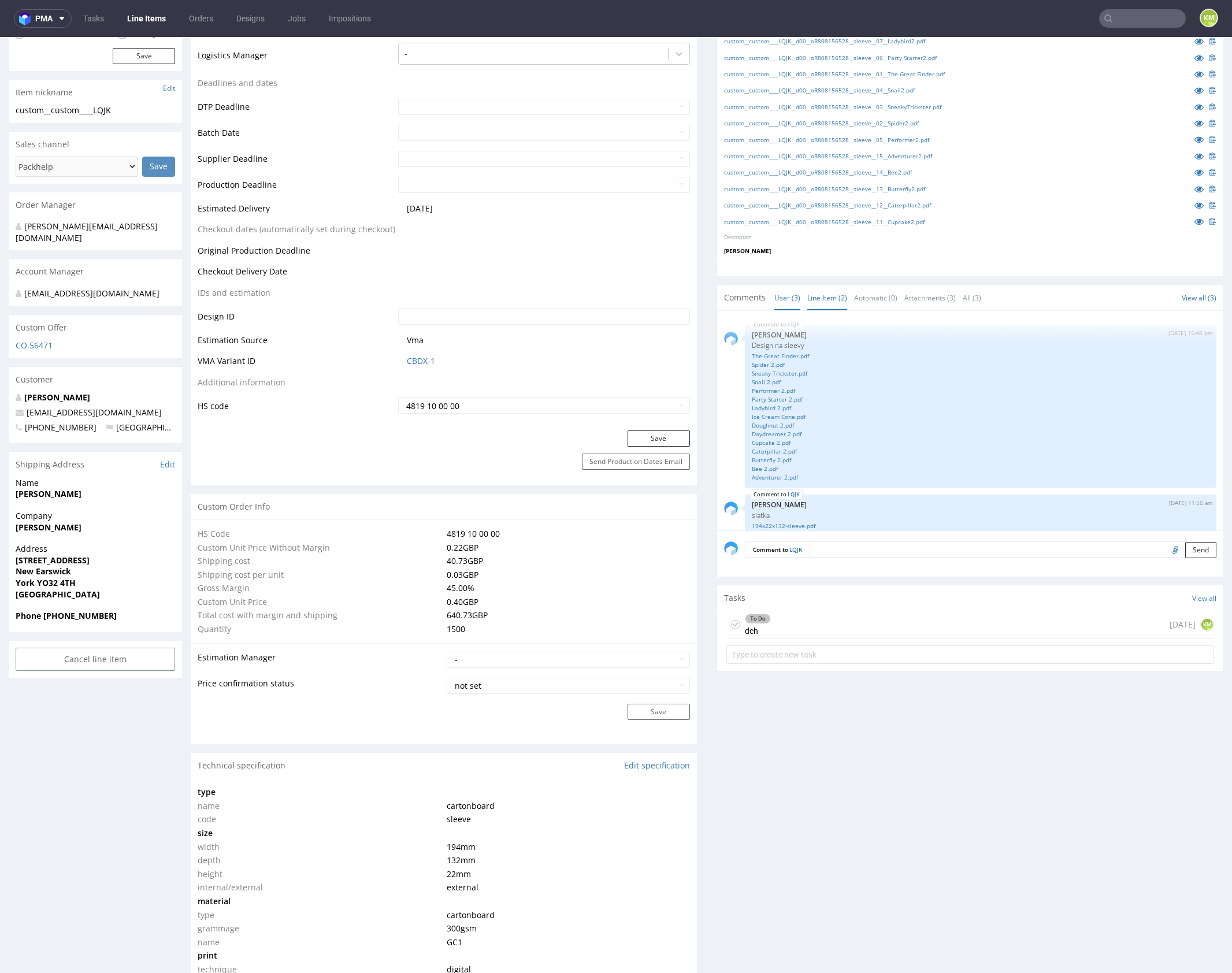
click at [781, 301] on link "User (3)" at bounding box center [787, 298] width 26 height 25
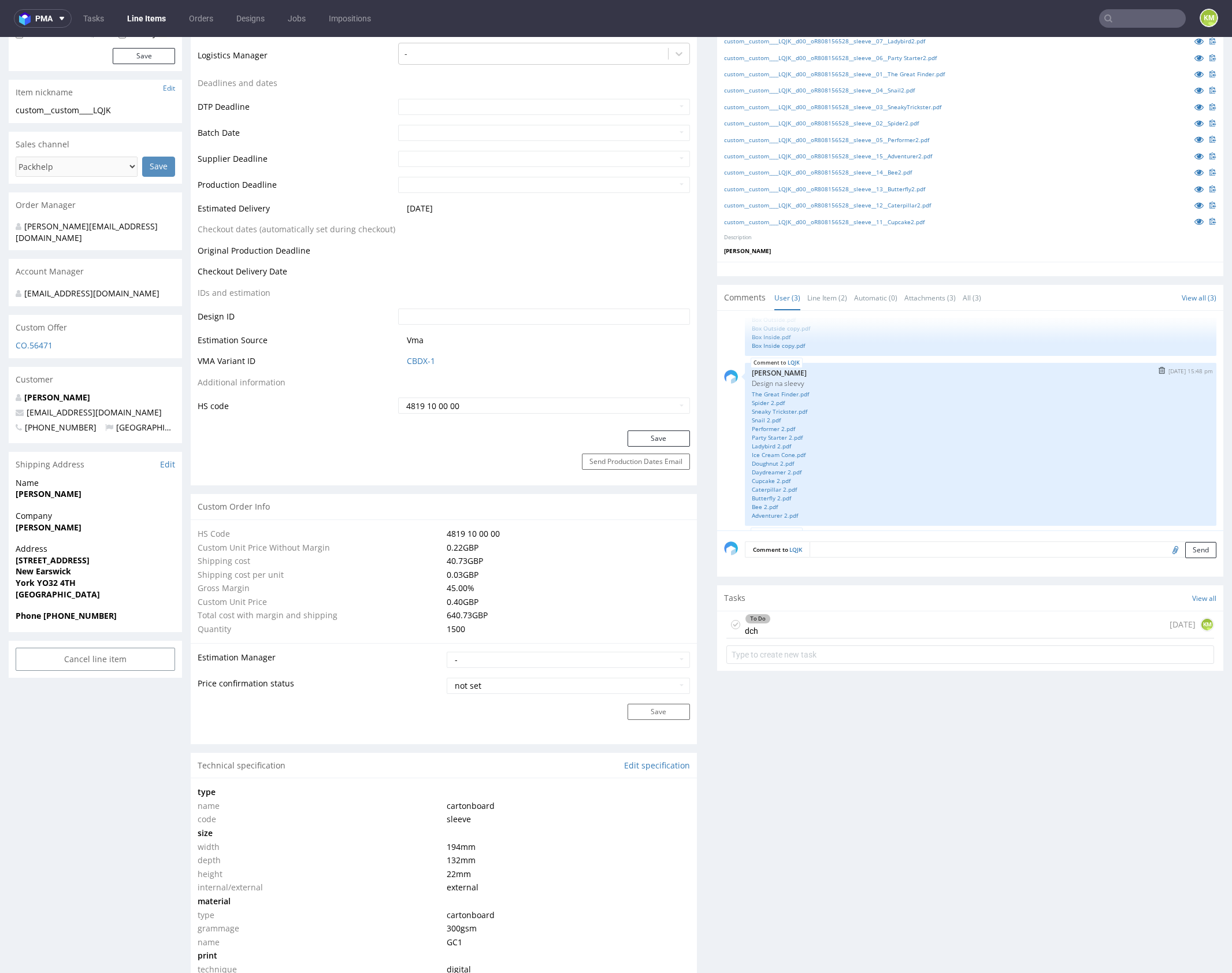
scroll to position [87, 0]
click at [789, 512] on link "194x22x132-sleeve.pdf" at bounding box center [981, 514] width 458 height 8
click at [818, 291] on link "Line Item (2)" at bounding box center [827, 298] width 40 height 25
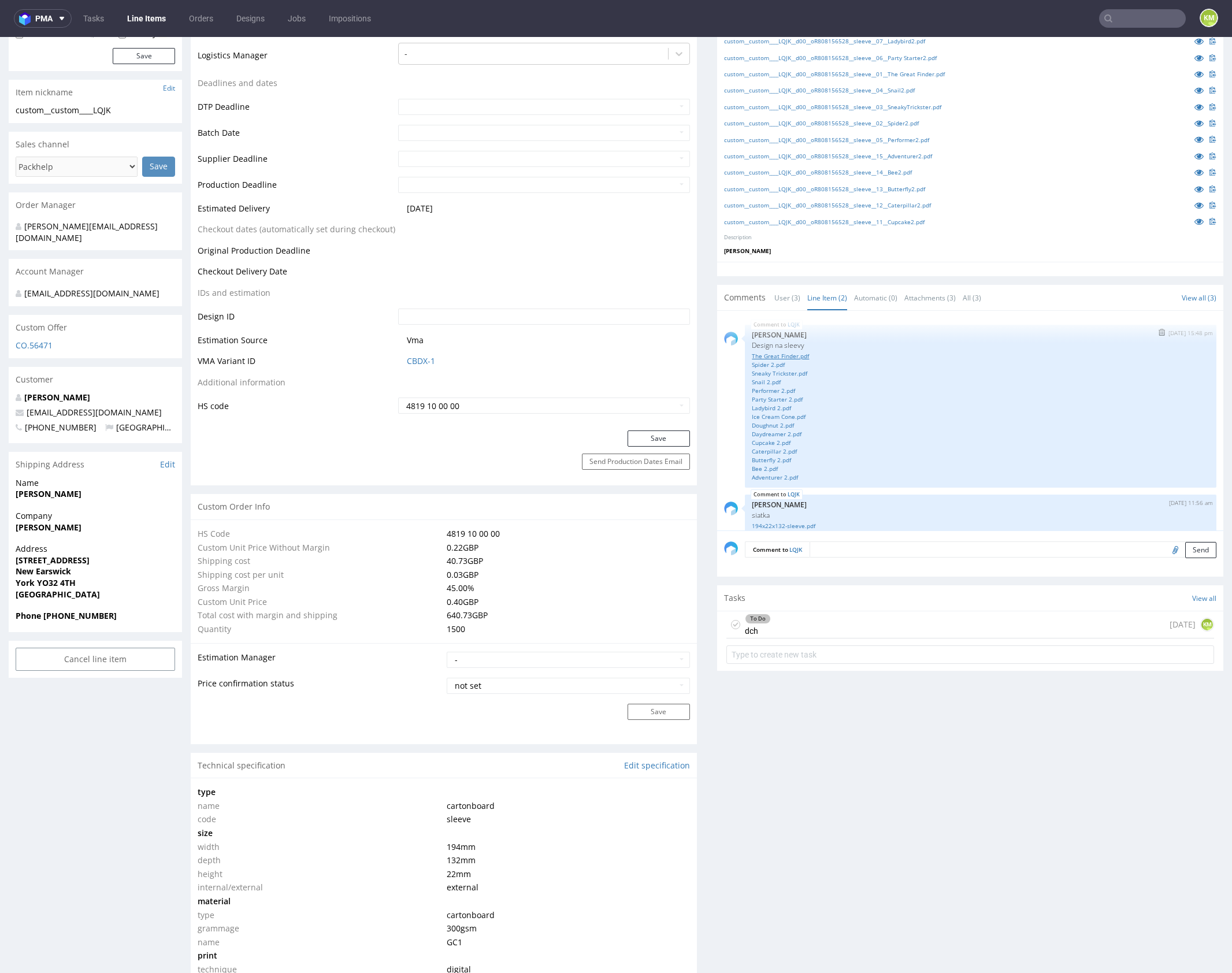
click at [784, 354] on link "The Great Finder.pdf" at bounding box center [981, 356] width 458 height 8
click at [763, 364] on link "Spider 2.pdf" at bounding box center [981, 365] width 458 height 8
click at [774, 372] on link "Sneaky Trickster.pdf" at bounding box center [981, 373] width 458 height 8
click at [762, 380] on link "Snail 2.pdf" at bounding box center [981, 382] width 458 height 8
click at [773, 387] on link "Performer 2.pdf" at bounding box center [981, 391] width 458 height 8
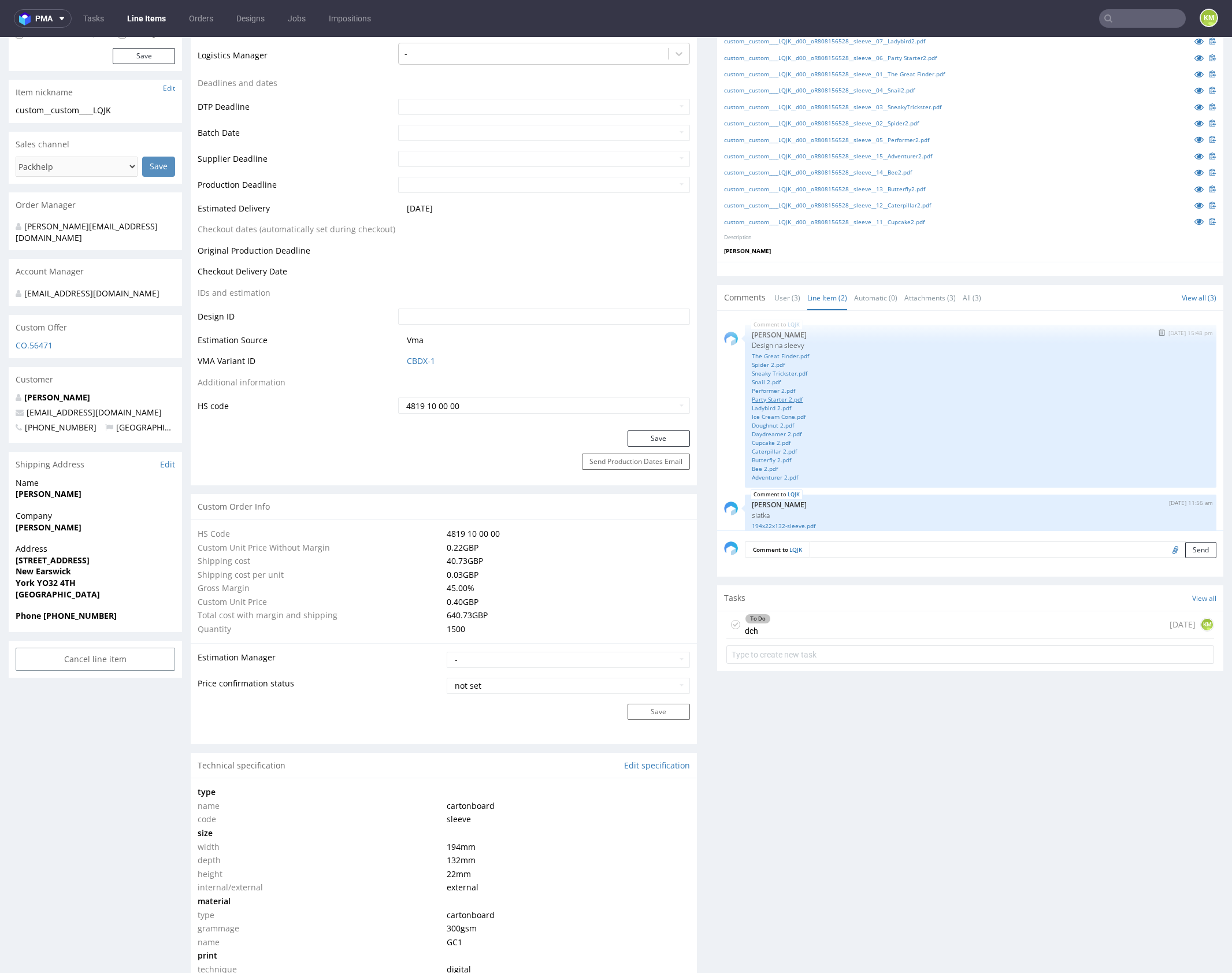
click at [780, 396] on link "Party Starter 2.pdf" at bounding box center [981, 399] width 458 height 8
click at [771, 406] on link "Ladybird 2.pdf" at bounding box center [981, 408] width 458 height 8
click at [783, 414] on link "Ice Cream Cone.pdf" at bounding box center [981, 417] width 458 height 8
click at [765, 423] on link "Doughnut 2.pdf" at bounding box center [981, 426] width 458 height 8
click at [769, 433] on link "Daydreamer 2.pdf" at bounding box center [981, 434] width 458 height 8
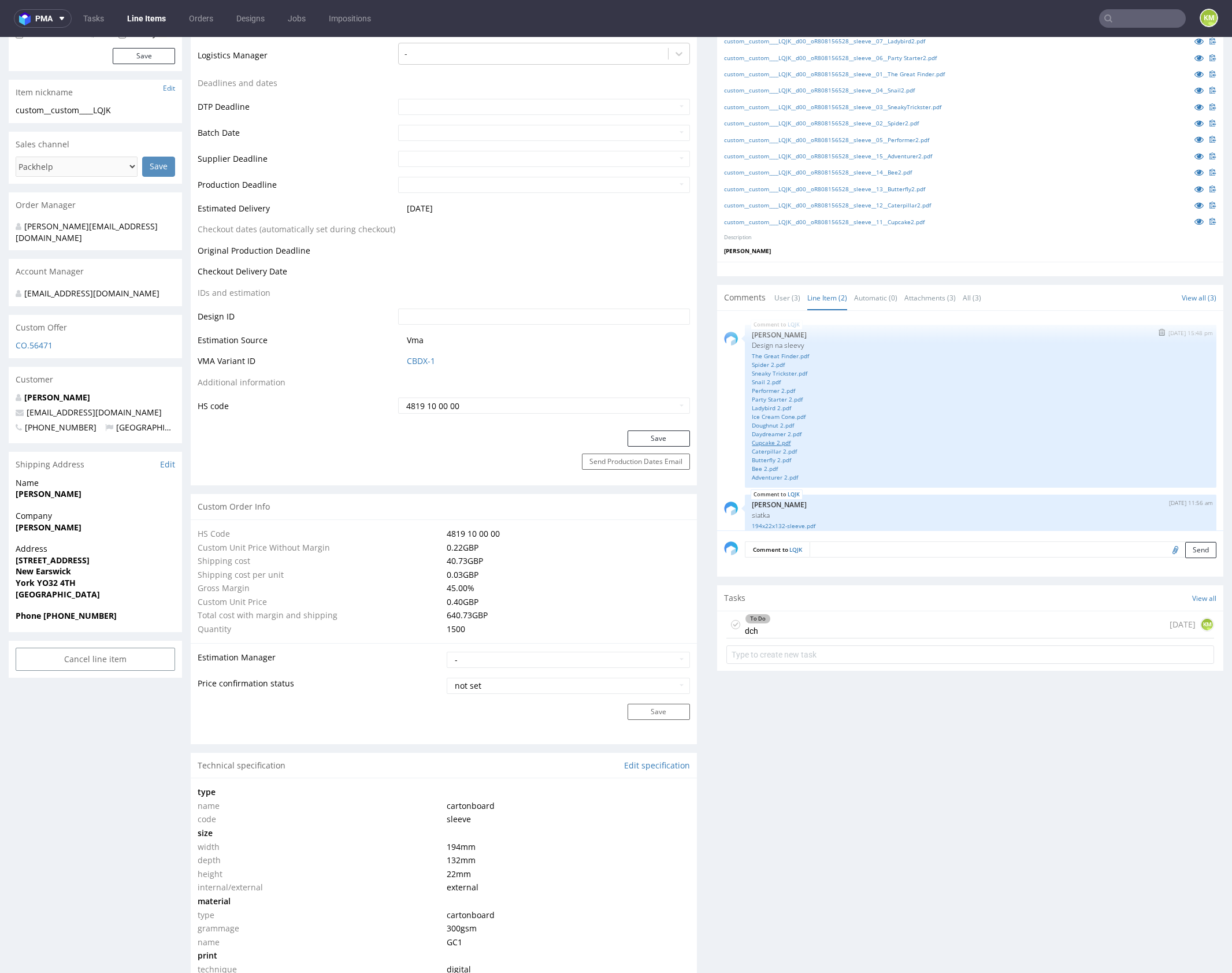
click at [762, 440] on link "Cupcake 2.pdf" at bounding box center [981, 443] width 458 height 8
click at [762, 451] on link "Caterpillar 2.pdf" at bounding box center [981, 452] width 458 height 8
click at [762, 457] on link "Butterfly 2.pdf" at bounding box center [981, 460] width 458 height 8
click at [757, 467] on link "Bee 2.pdf" at bounding box center [981, 469] width 458 height 8
click at [764, 475] on link "Adventurer 2.pdf" at bounding box center [981, 478] width 458 height 8
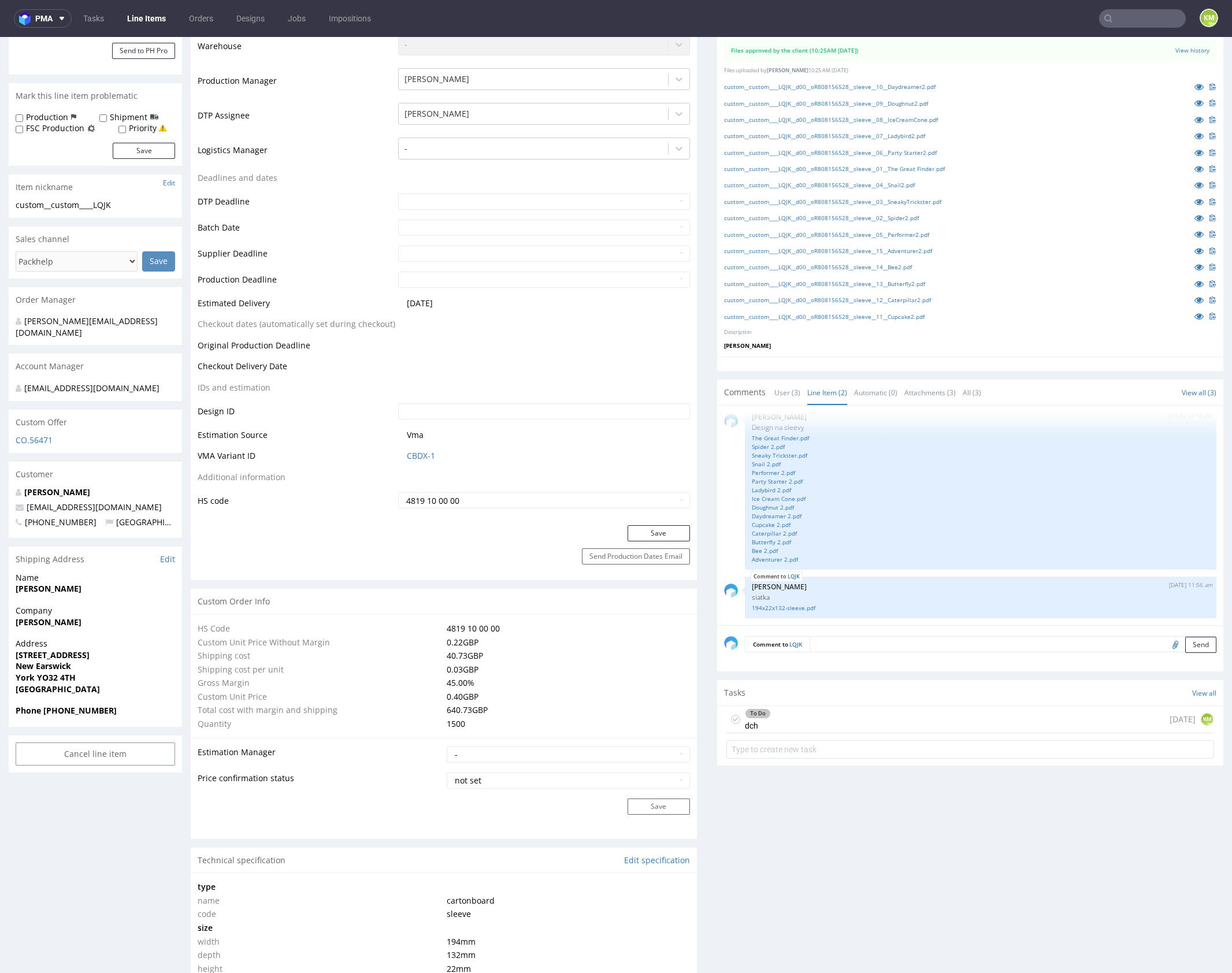
scroll to position [284, 0]
click at [896, 716] on div "To Do dch [DATE] KM" at bounding box center [971, 718] width 488 height 27
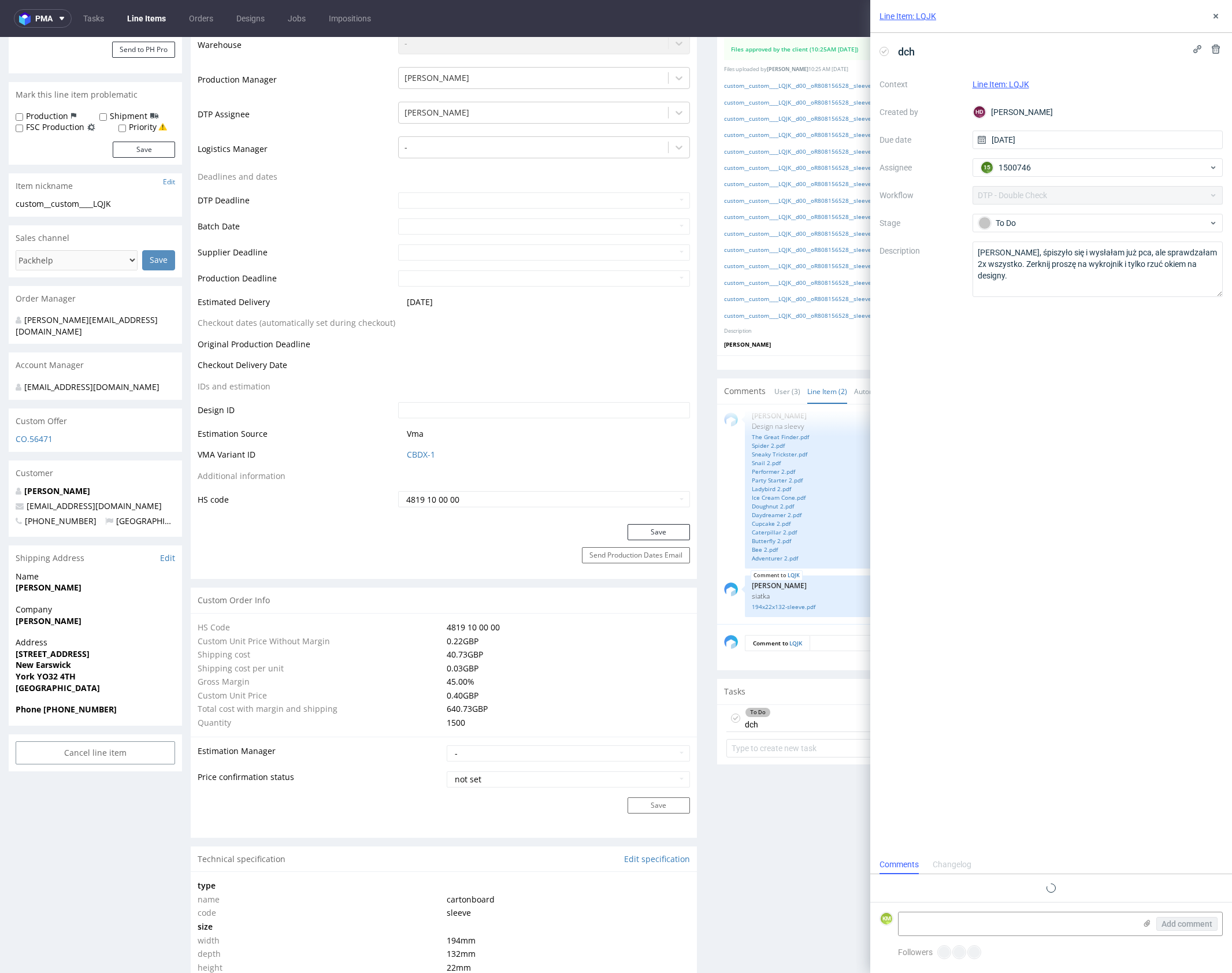
scroll to position [9, 0]
click at [1032, 921] on textarea at bounding box center [1017, 924] width 237 height 23
paste textarea "8 ilustracja z lodem się lekko rozsypała 9 w ilustracji na froncie coś za mocno…"
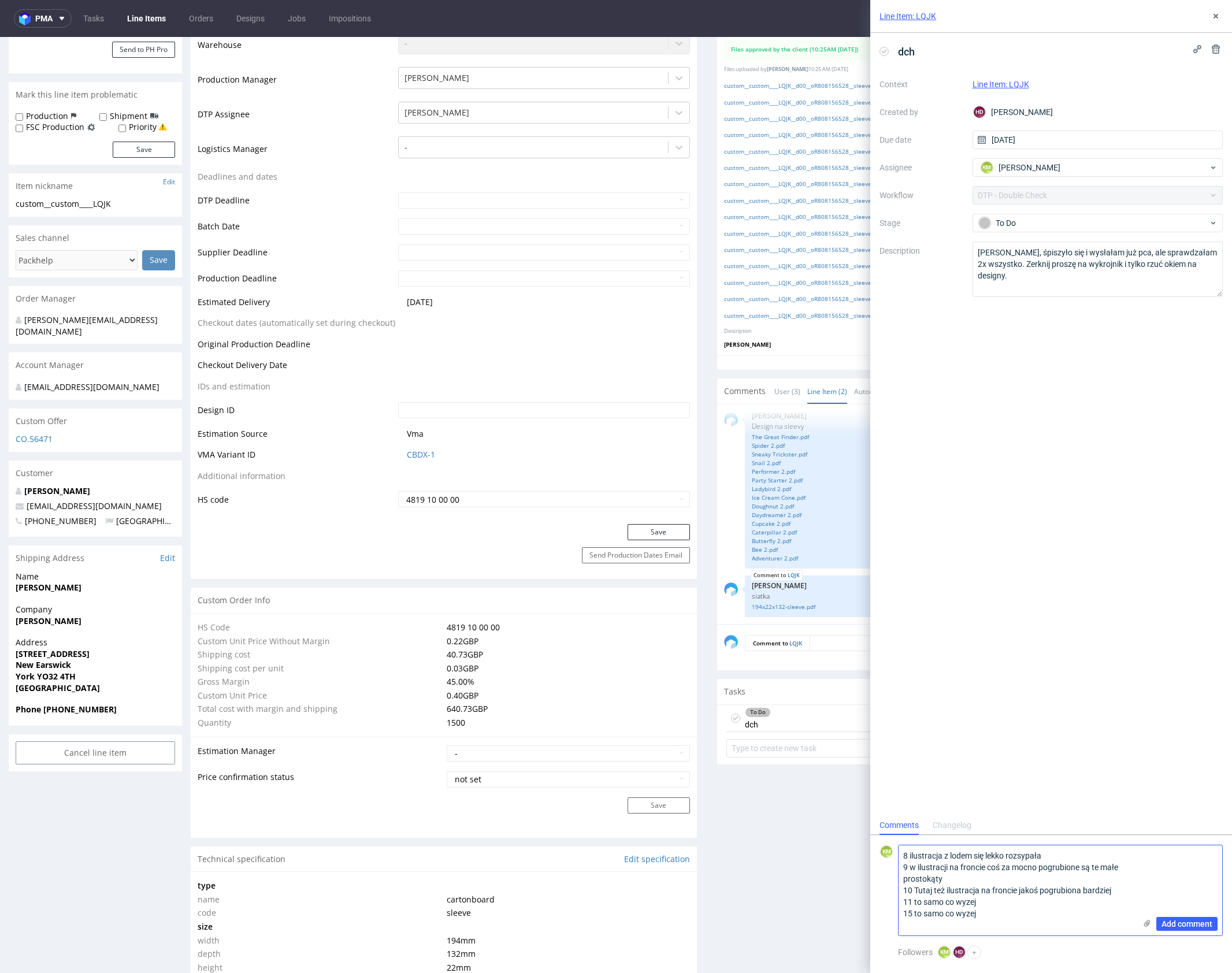
scroll to position [0, 0]
drag, startPoint x: 25, startPoint y: 321, endPoint x: 81, endPoint y: 318, distance: 56.1
click at [81, 317] on div "[PERSON_NAME][EMAIL_ADDRESS][DOMAIN_NAME]" at bounding box center [91, 326] width 151 height 22
click at [81, 318] on div "[PERSON_NAME][EMAIL_ADDRESS][DOMAIN_NAME]" at bounding box center [91, 326] width 151 height 22
drag, startPoint x: 79, startPoint y: 324, endPoint x: 23, endPoint y: 325, distance: 56.0
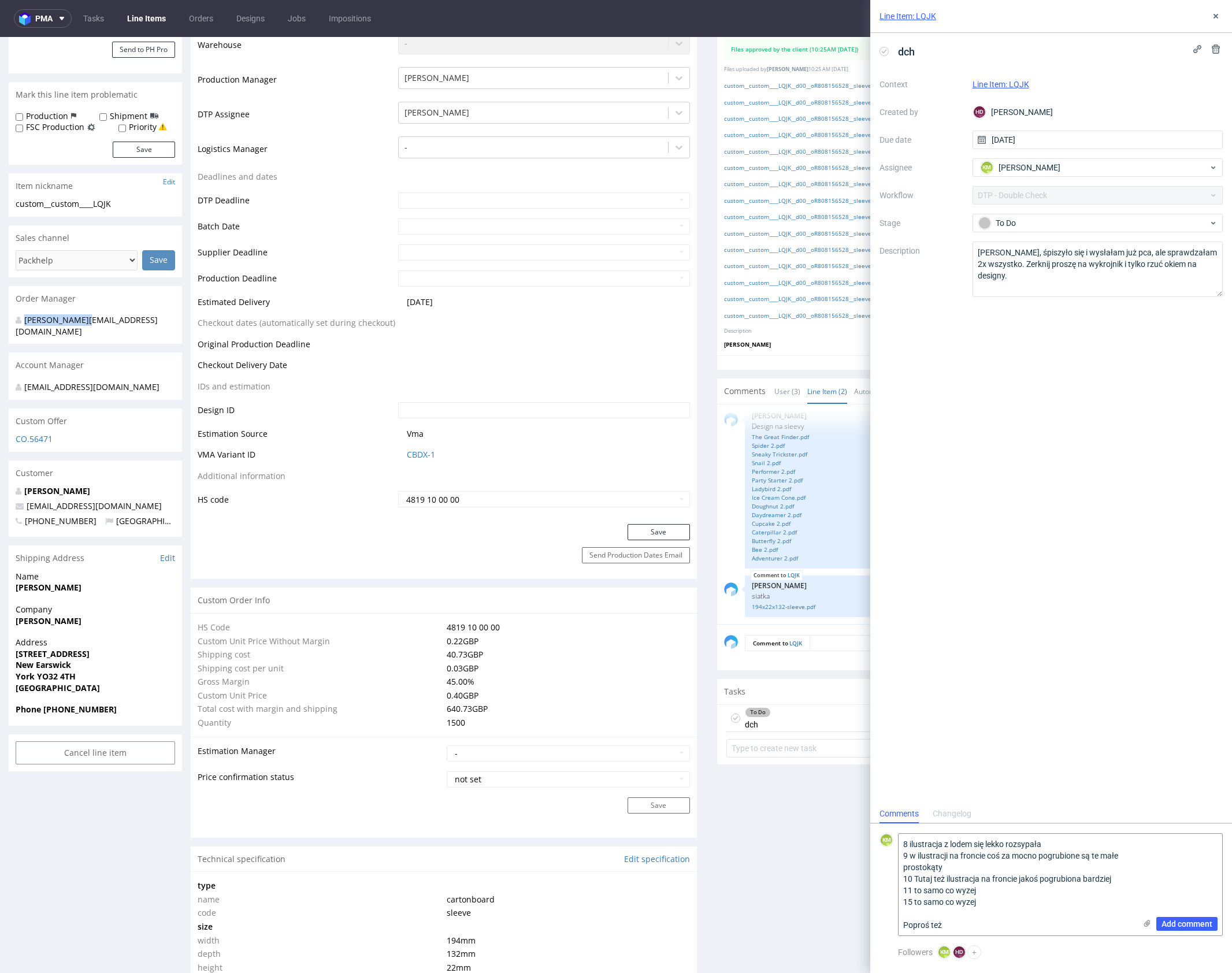
click at [23, 325] on div "[PERSON_NAME][EMAIL_ADDRESS][DOMAIN_NAME]" at bounding box center [91, 326] width 151 height 22
copy div "[PERSON_NAME].dubuy"
click at [995, 919] on textarea "8 ilustracja z lodem się lekko rozsypała 9 w ilustracji na froncie coś za mocno…" at bounding box center [1017, 885] width 237 height 101
click at [1038, 930] on textarea "8 ilustracja z lodem się lekko rozsypała 9 w ilustracji na froncie coś za mocno…" at bounding box center [1017, 885] width 237 height 101
paste textarea "[PERSON_NAME].dubuy"
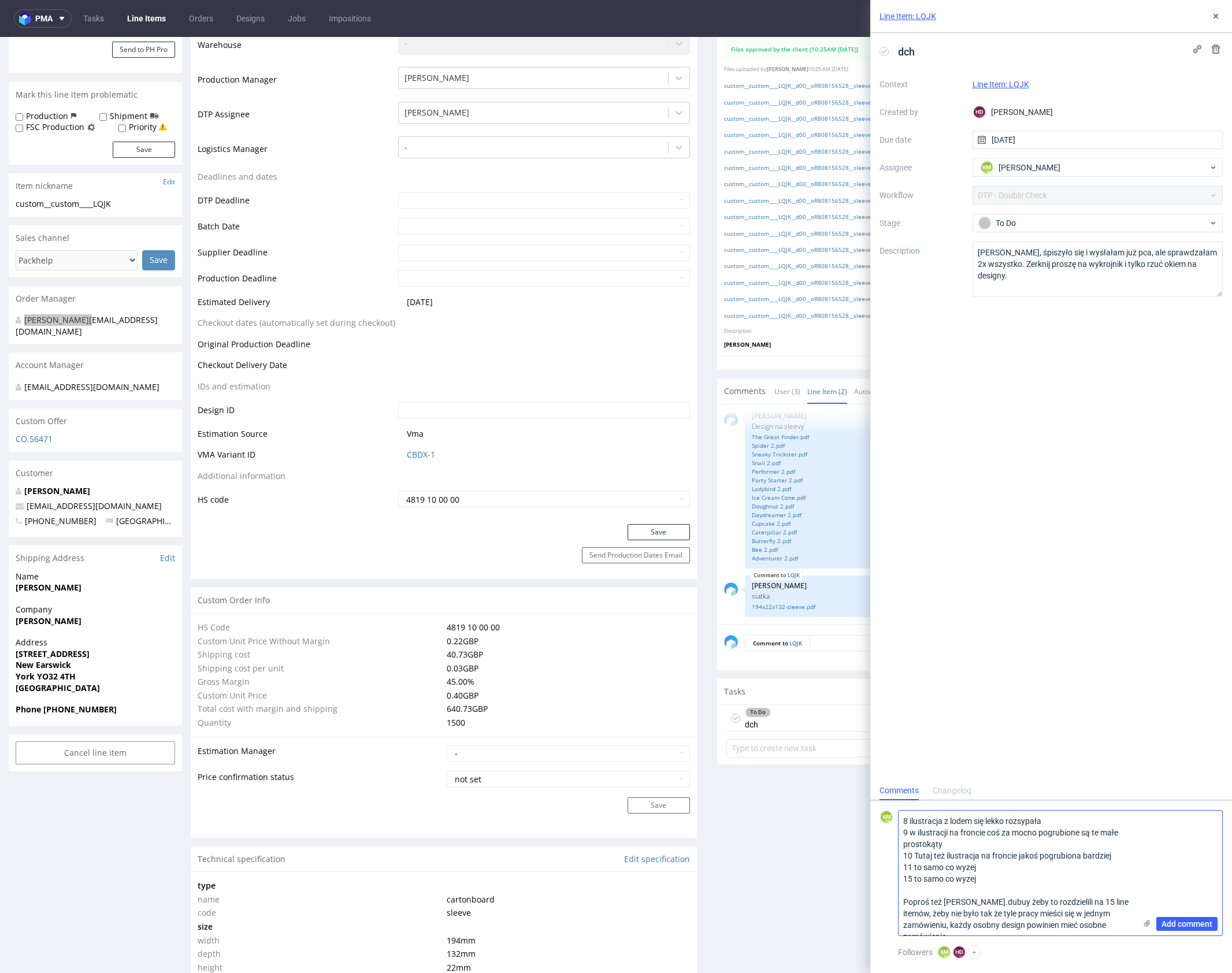
click at [1128, 835] on textarea "8 ilustracja z lodem się lekko rozsypała 9 w ilustracji na froncie coś za mocno…" at bounding box center [1017, 873] width 237 height 125
click at [1053, 904] on textarea "8 ilustracja z lodem się lekko rozsypała 9 w ilustracji na froncie coś za mocno…" at bounding box center [1017, 873] width 237 height 125
click at [1115, 921] on textarea "8 ilustracja z lodem się lekko rozsypała 9 w ilustracji na froncie coś za mocno…" at bounding box center [1017, 873] width 237 height 125
type textarea "8 ilustracja z lodem się lekko rozsypała 9 w ilustracji na froncie coś za mocno…"
click at [1175, 922] on span "Add comment" at bounding box center [1187, 923] width 51 height 8
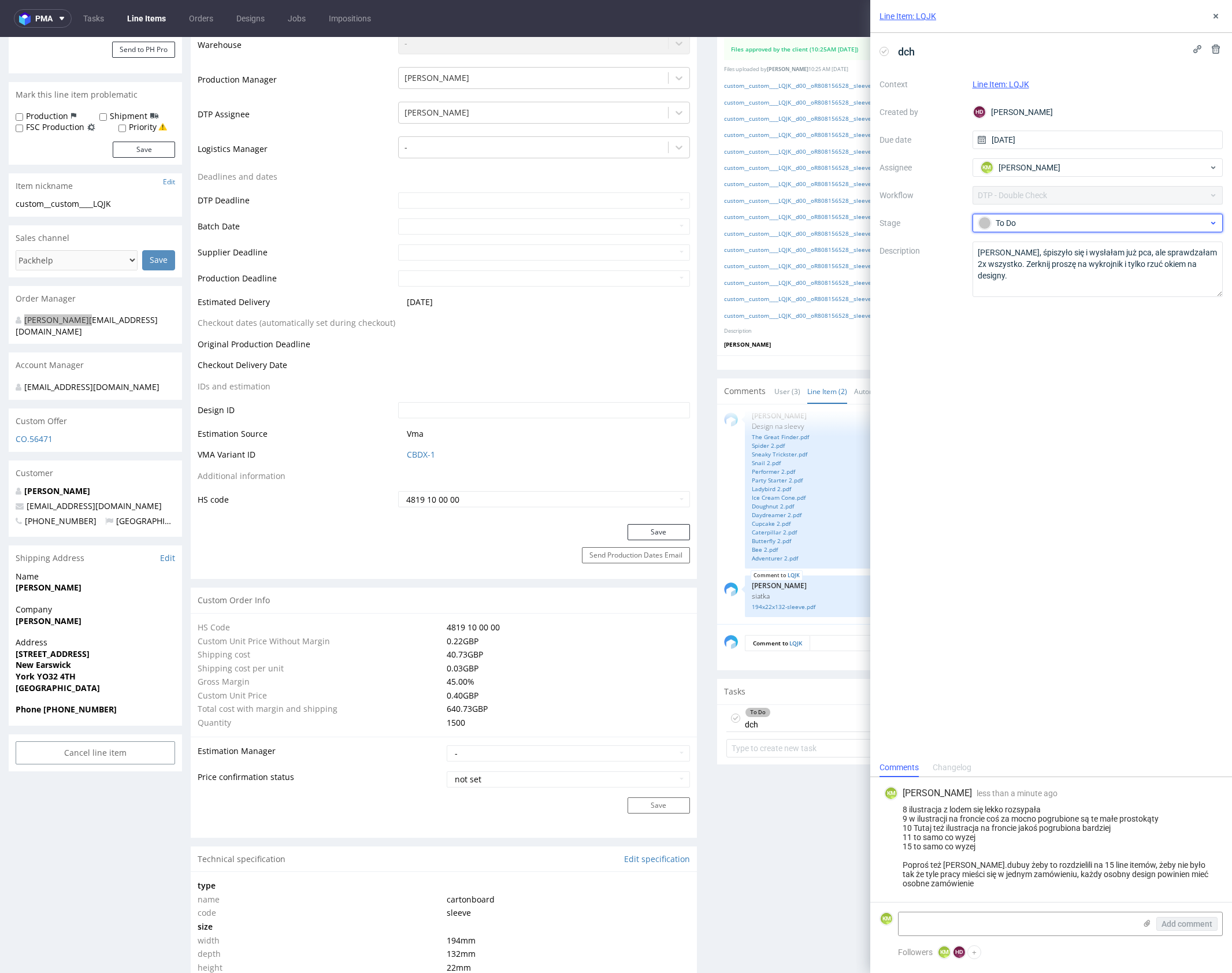
click at [1094, 222] on div "To Do" at bounding box center [1093, 223] width 230 height 13
click at [1093, 303] on div "Needs fixes" at bounding box center [1097, 297] width 241 height 23
click at [1114, 368] on div "dch Context Line Item: LQJK Created by HD [PERSON_NAME] Due date [DATE] Assigne…" at bounding box center [1051, 396] width 362 height 725
click at [1216, 14] on use at bounding box center [1216, 16] width 5 height 5
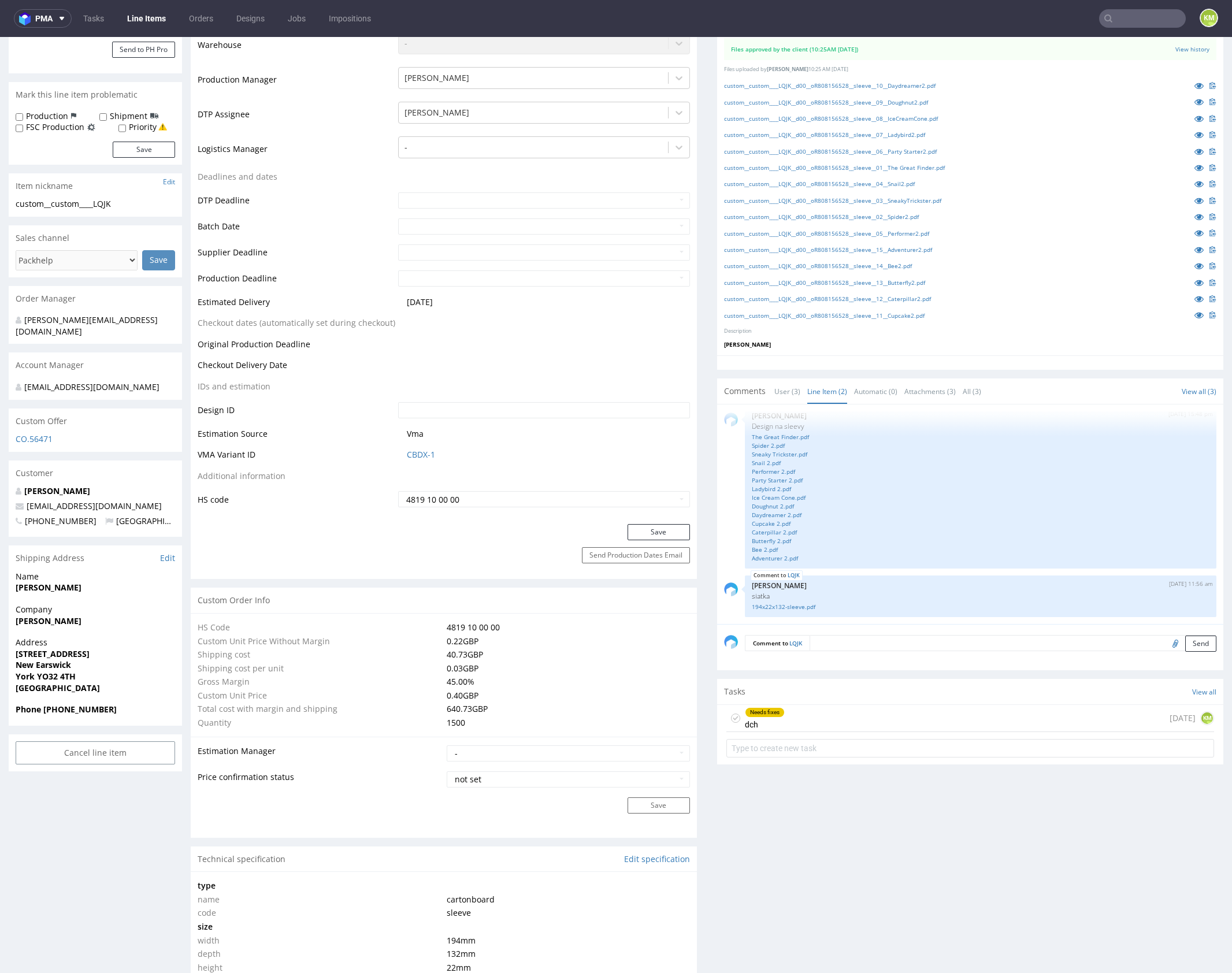
drag, startPoint x: 810, startPoint y: 837, endPoint x: 774, endPoint y: 834, distance: 36.1
click at [807, 837] on div "Production Files - Design Spit Spit request impossible Box design not found, un…" at bounding box center [970, 992] width 506 height 2111
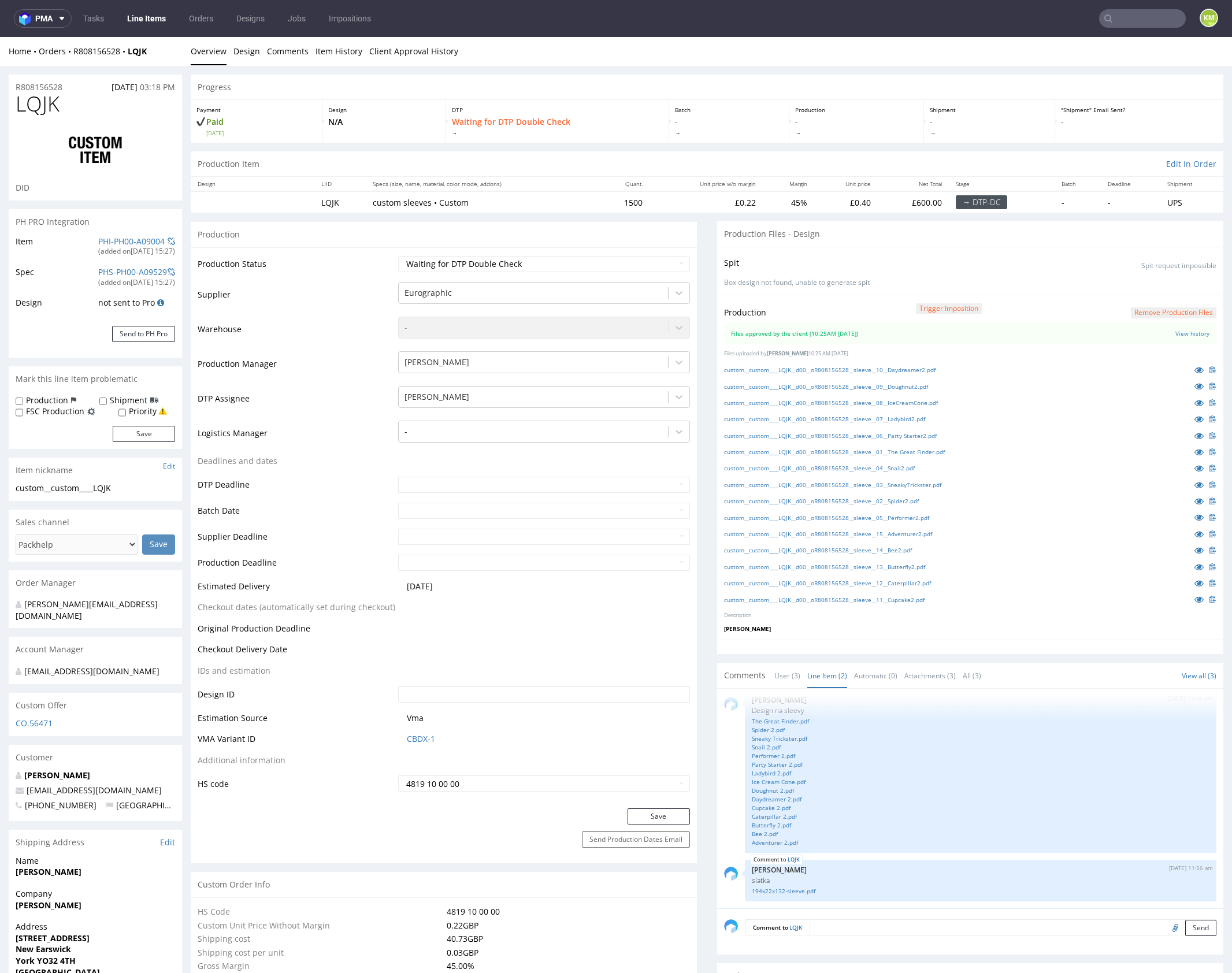
click at [839, 652] on div at bounding box center [970, 647] width 506 height 14
click at [582, 264] on select "Waiting for Artwork Waiting for Diecut Waiting for Mockup Waiting for DTP Waiti…" at bounding box center [544, 264] width 292 height 16
select select "dtp_dc_done"
click at [398, 256] on select "Waiting for Artwork Waiting for Diecut Waiting for Mockup Waiting for DTP Waiti…" at bounding box center [544, 264] width 292 height 16
click at [657, 814] on button "Save" at bounding box center [658, 817] width 62 height 16
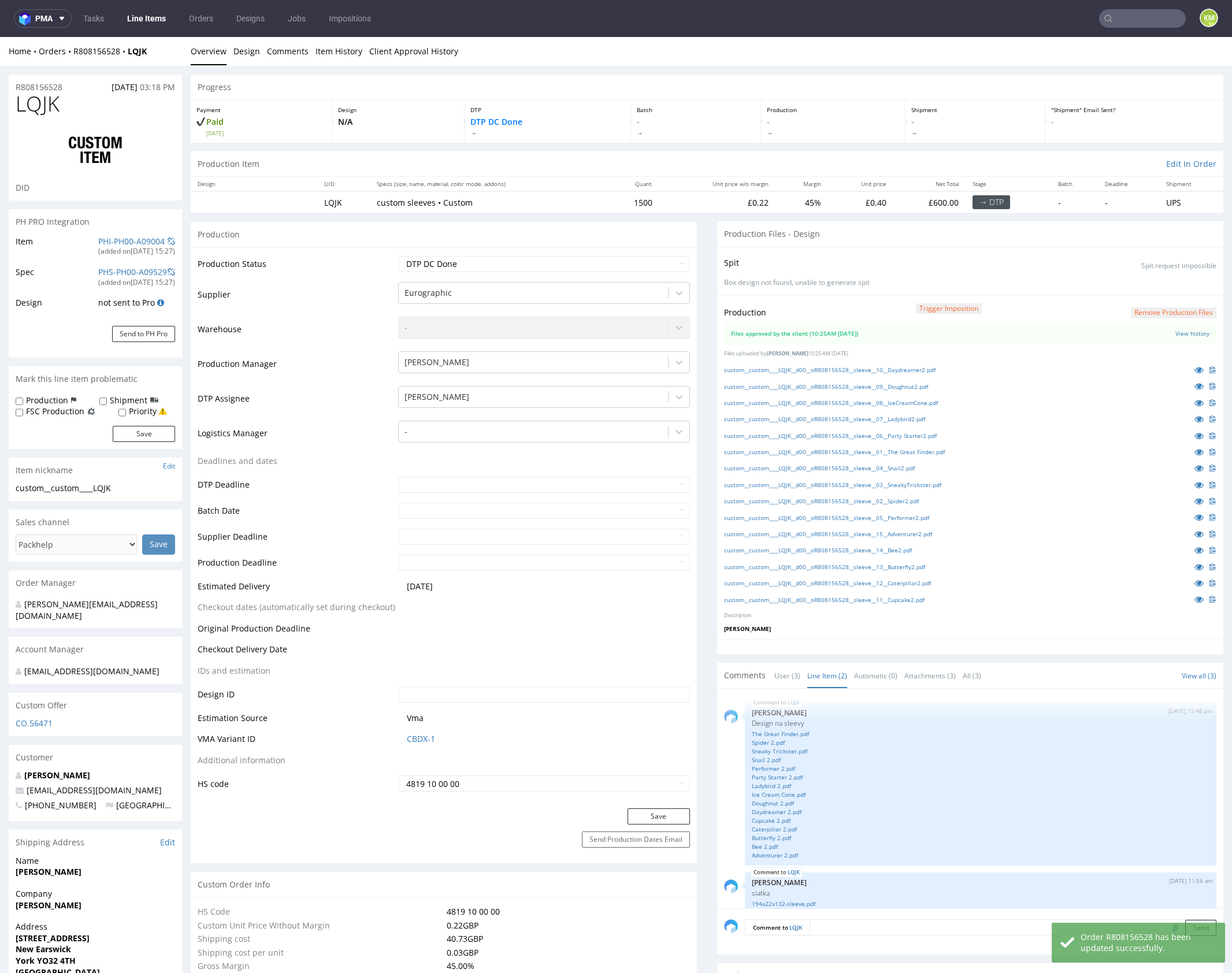
scroll to position [13, 0]
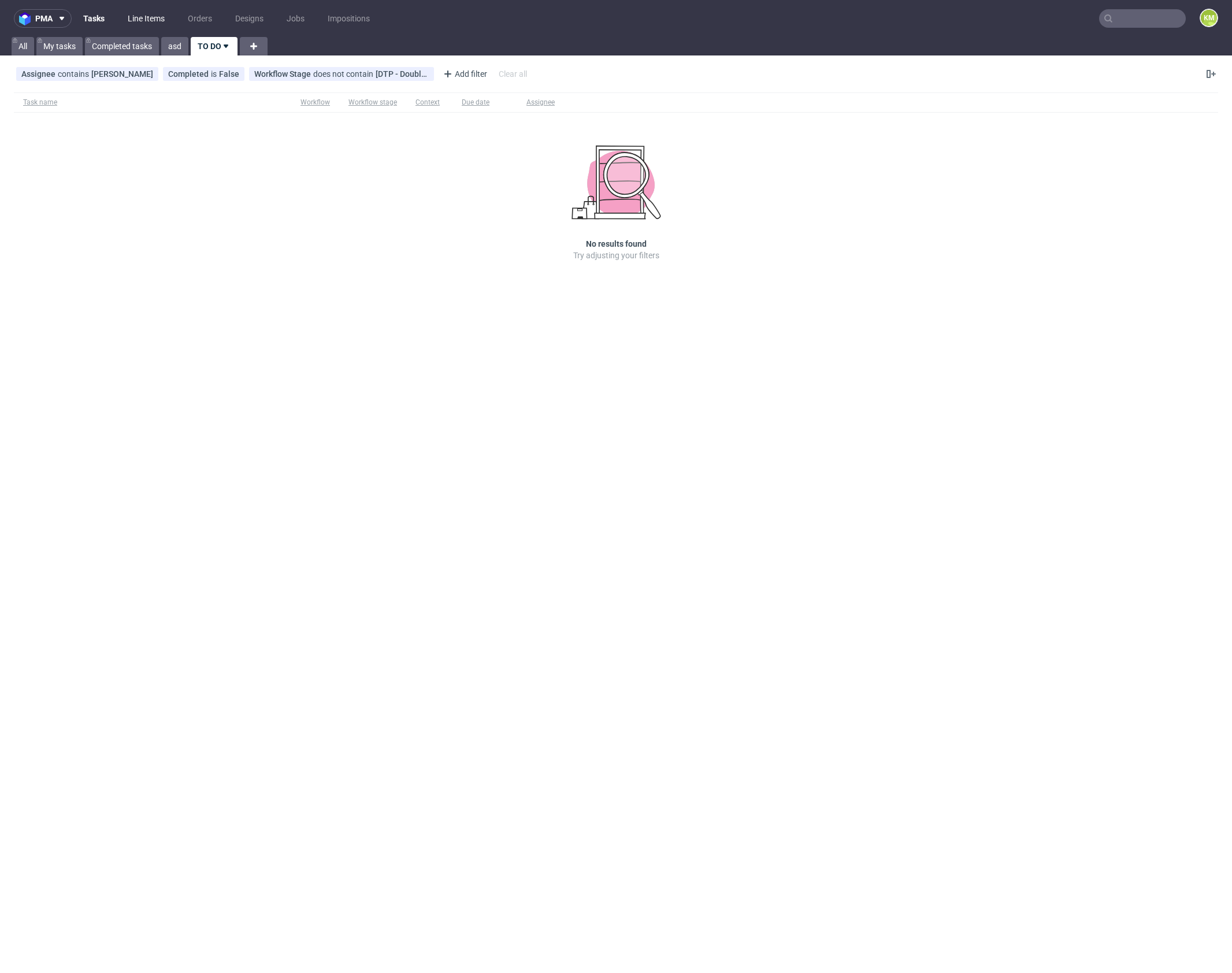
click at [153, 21] on link "Line Items" at bounding box center [146, 18] width 51 height 19
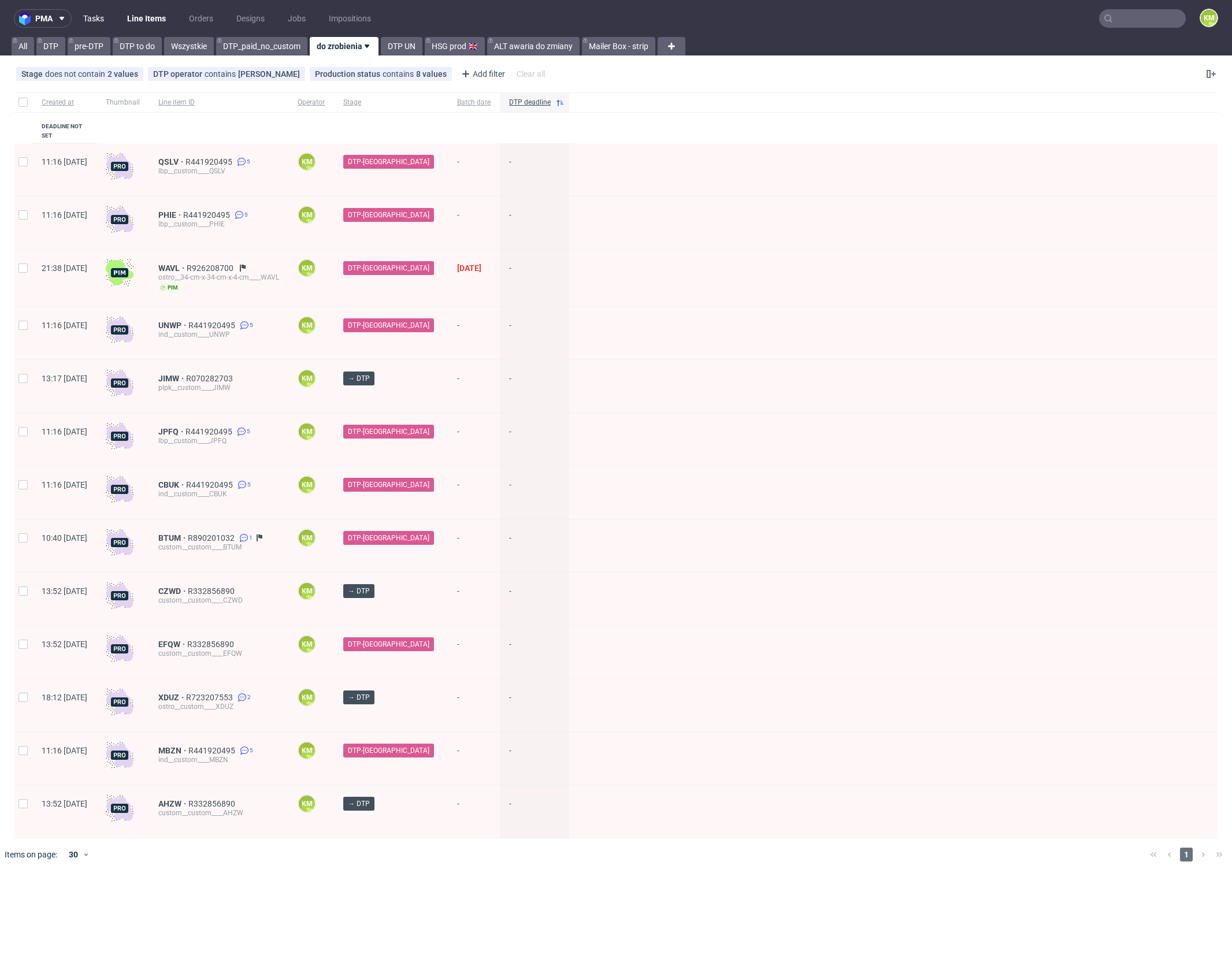
click at [107, 18] on link "Tasks" at bounding box center [93, 18] width 34 height 19
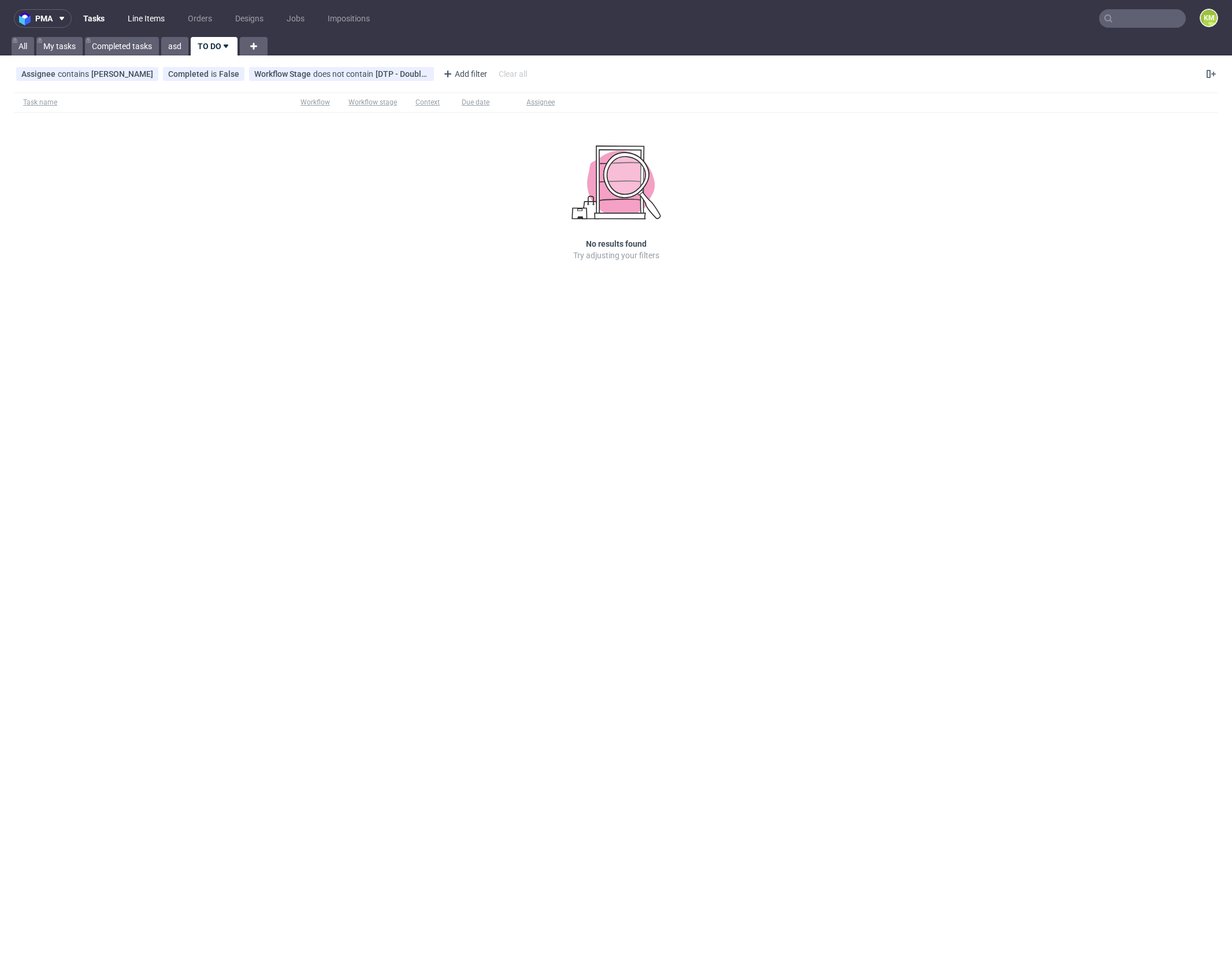
click at [129, 16] on link "Line Items" at bounding box center [146, 18] width 51 height 19
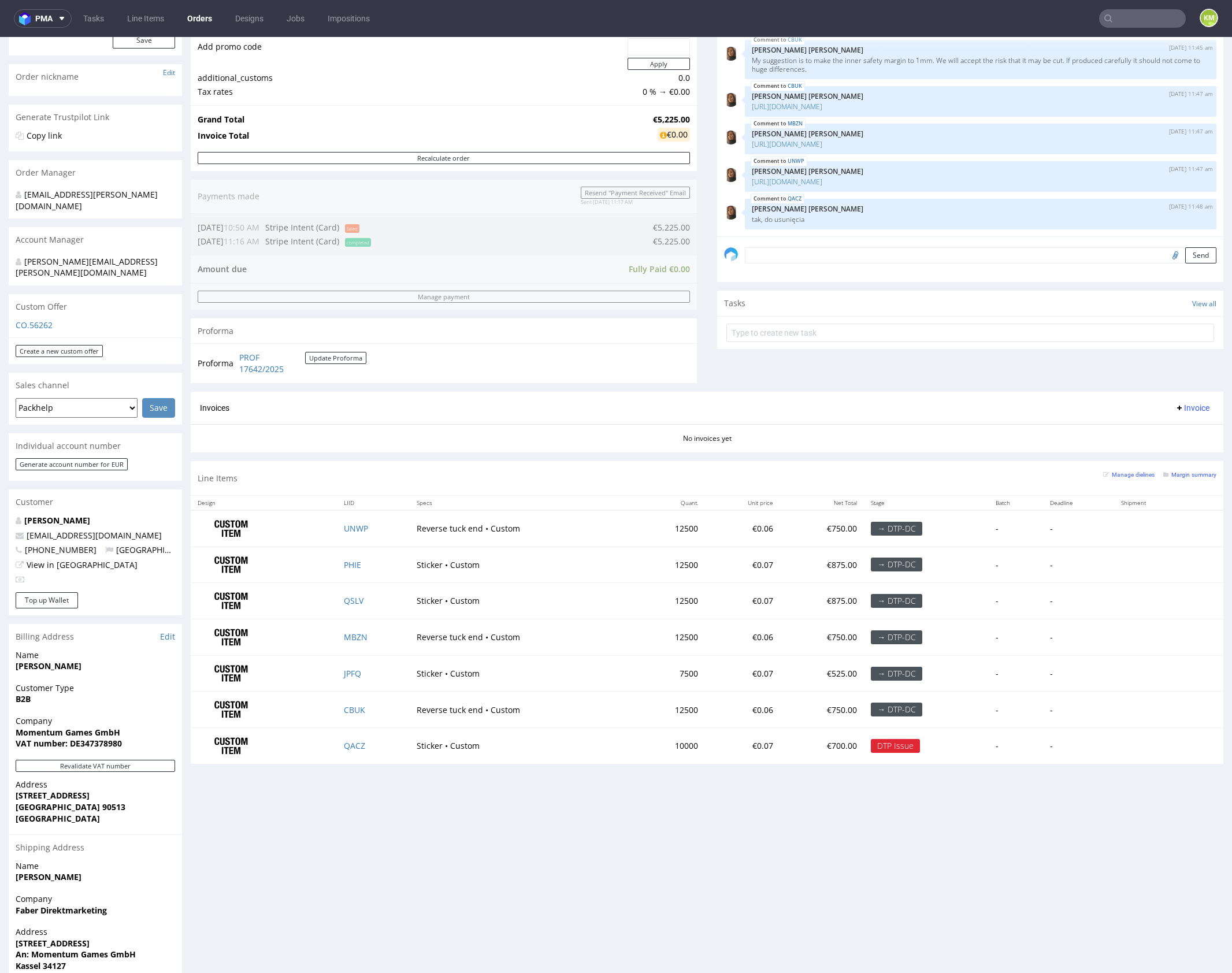
scroll to position [194, 0]
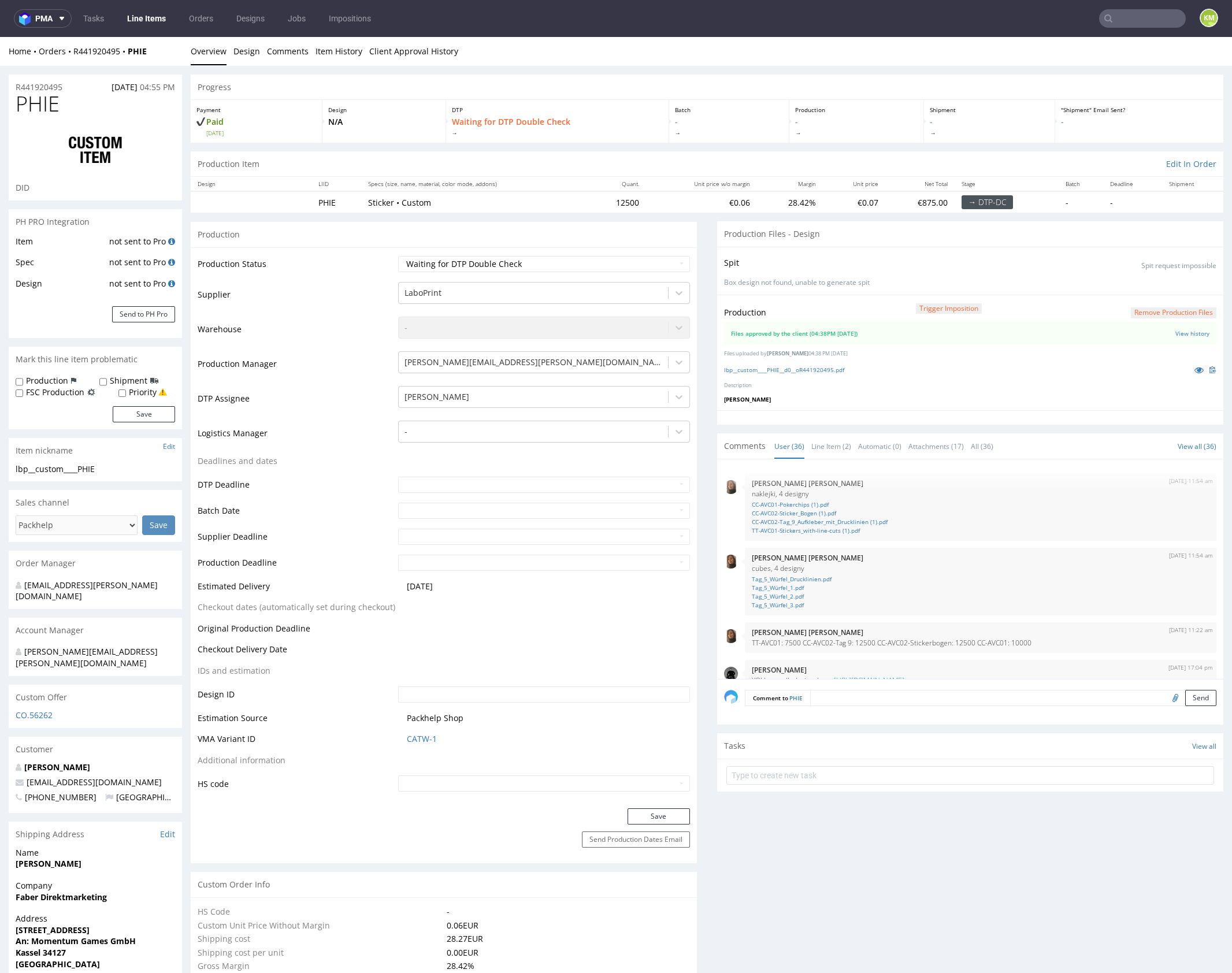
scroll to position [1498, 0]
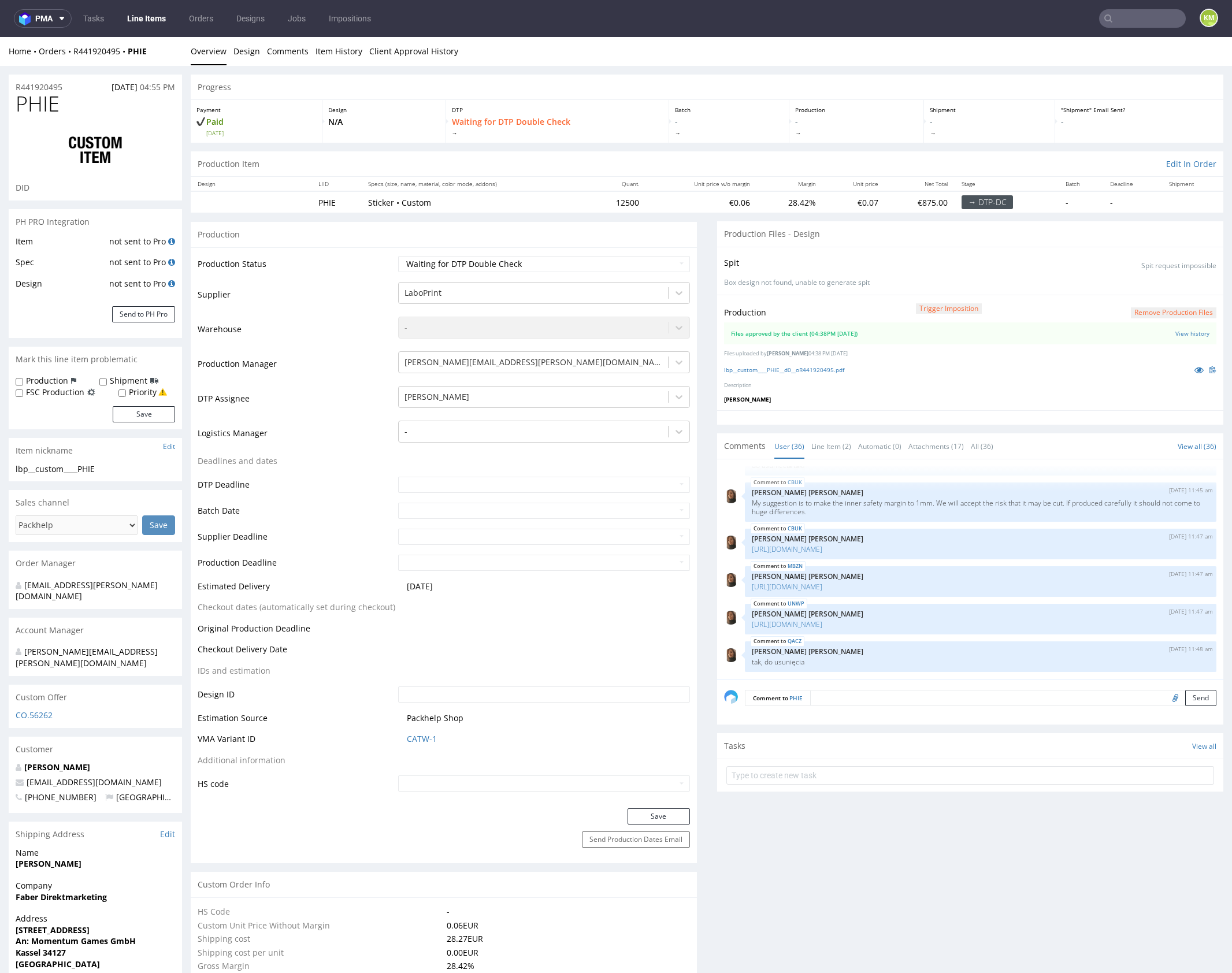
click at [814, 460] on div "[DATE] 11:54 am [PERSON_NAME] [PERSON_NAME] naklejki, 4 designy CC-AVC01-Pokerc…" at bounding box center [970, 570] width 506 height 220
click at [819, 450] on link "Line Item (2)" at bounding box center [831, 446] width 40 height 25
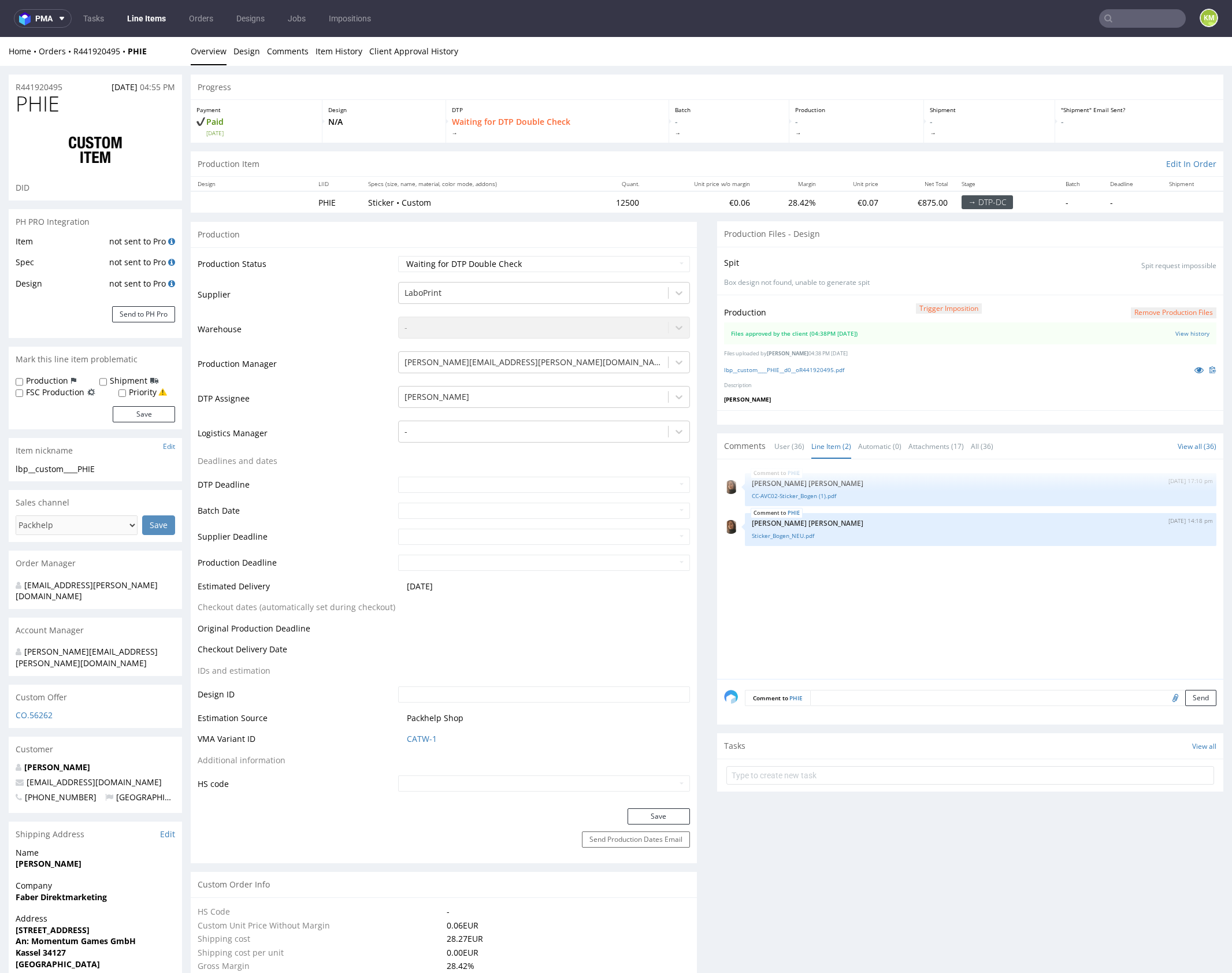
click at [888, 603] on div "PHIE [DATE] 17:10 pm [PERSON_NAME] [PERSON_NAME] CC-AVC02-Sticker_Bogen (1).pdf…" at bounding box center [974, 573] width 499 height 213
click at [887, 603] on div "PHIE [DATE] 17:10 pm [PERSON_NAME] [PERSON_NAME] CC-AVC02-Sticker_Bogen (1).pdf…" at bounding box center [974, 573] width 499 height 213
click at [877, 615] on div "PHIE [DATE] 17:10 pm [PERSON_NAME] [PERSON_NAME] CC-AVC02-Sticker_Bogen (1).pdf…" at bounding box center [974, 573] width 499 height 213
click at [1195, 368] on icon at bounding box center [1199, 370] width 9 height 8
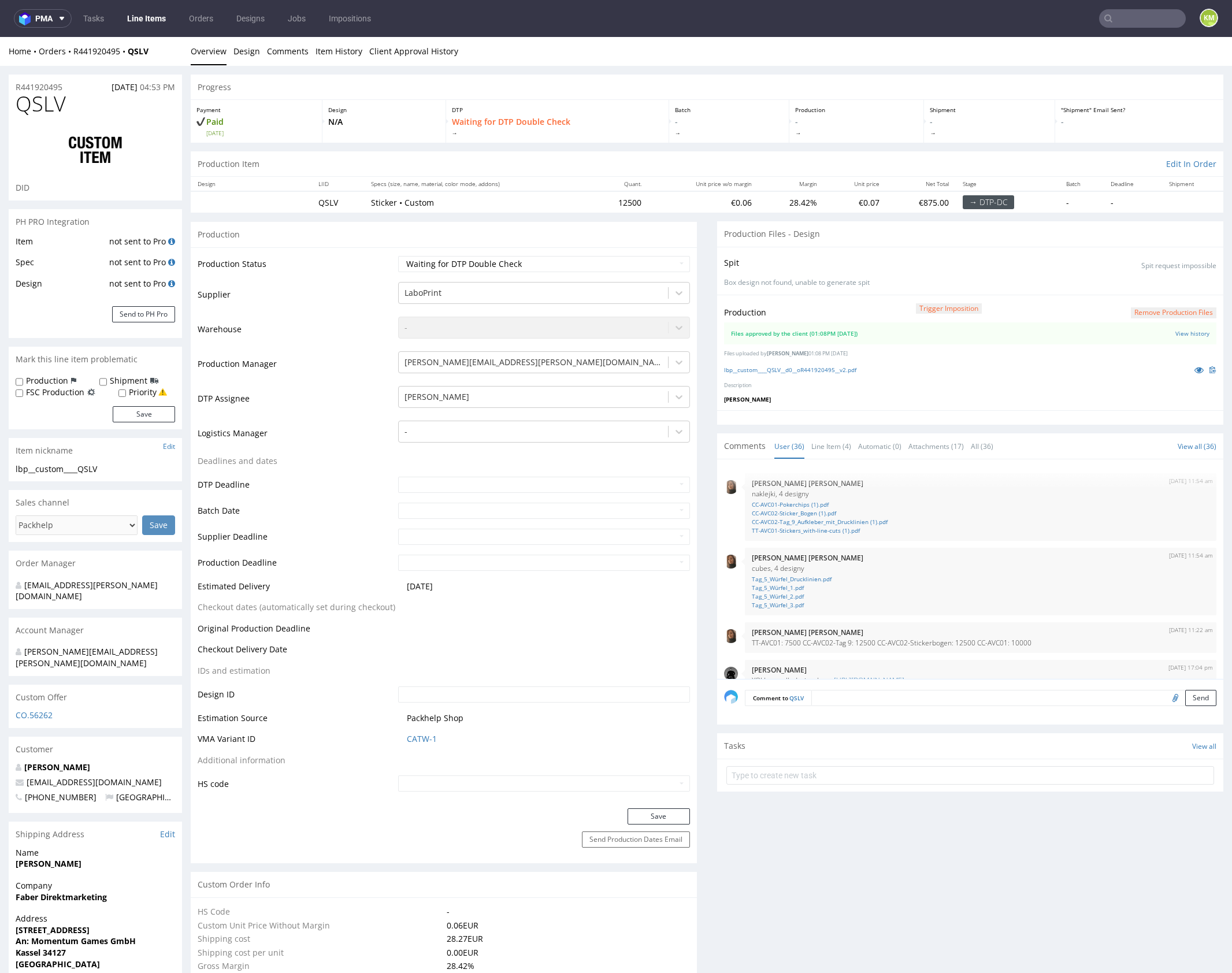
scroll to position [1498, 0]
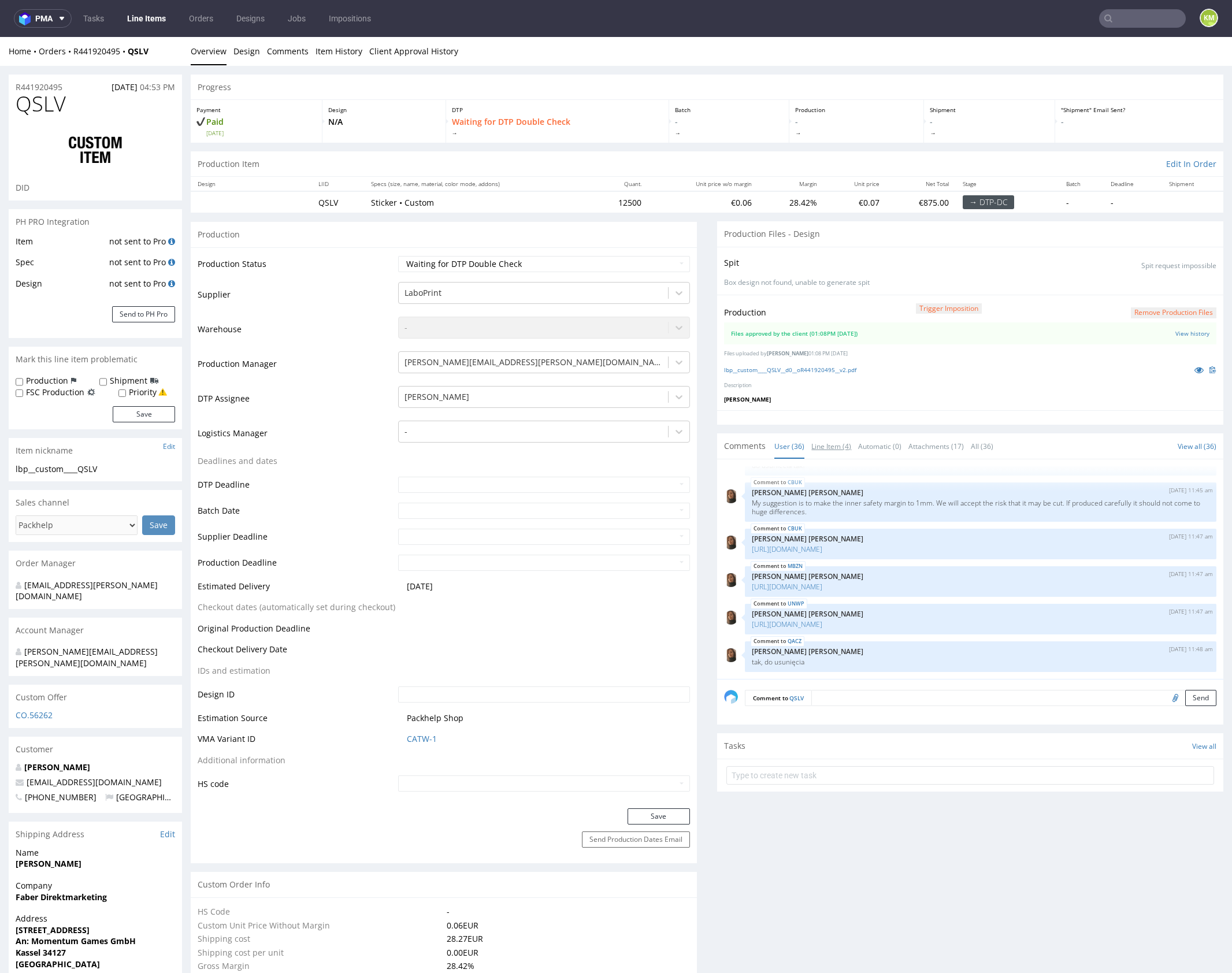
drag, startPoint x: 826, startPoint y: 448, endPoint x: 835, endPoint y: 466, distance: 20.1
click at [827, 448] on link "Line Item (4)" at bounding box center [831, 446] width 40 height 25
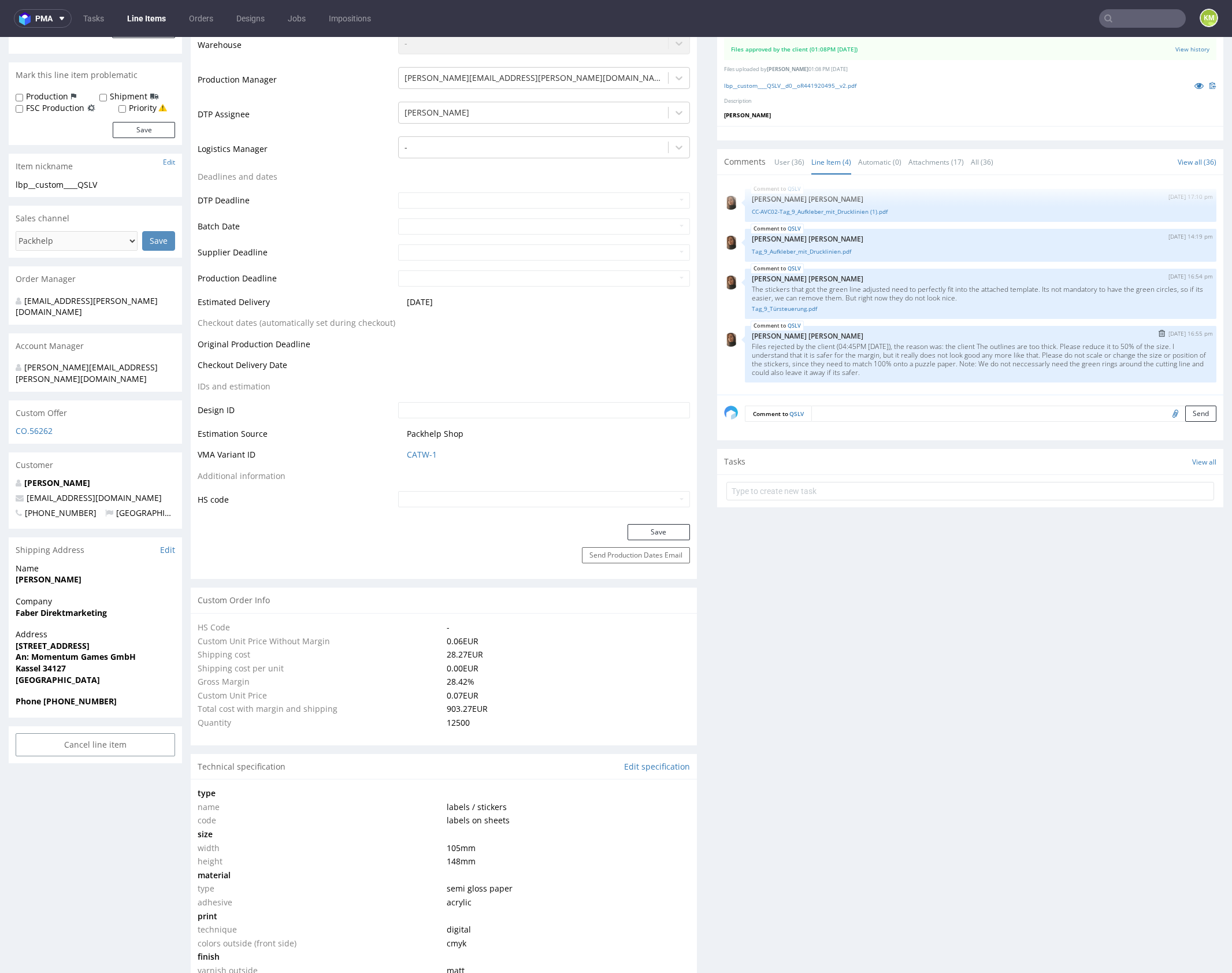
scroll to position [0, 0]
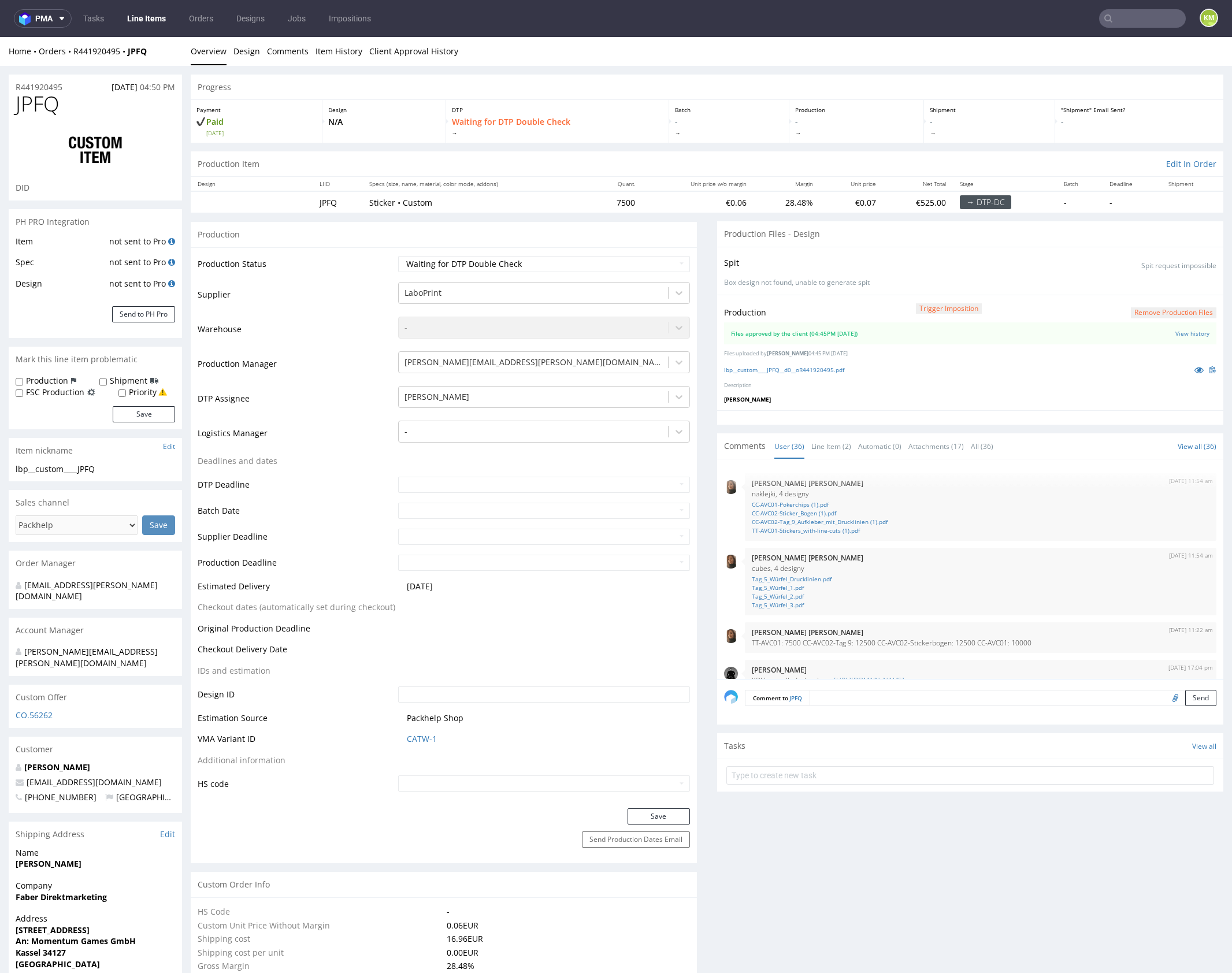
scroll to position [1498, 0]
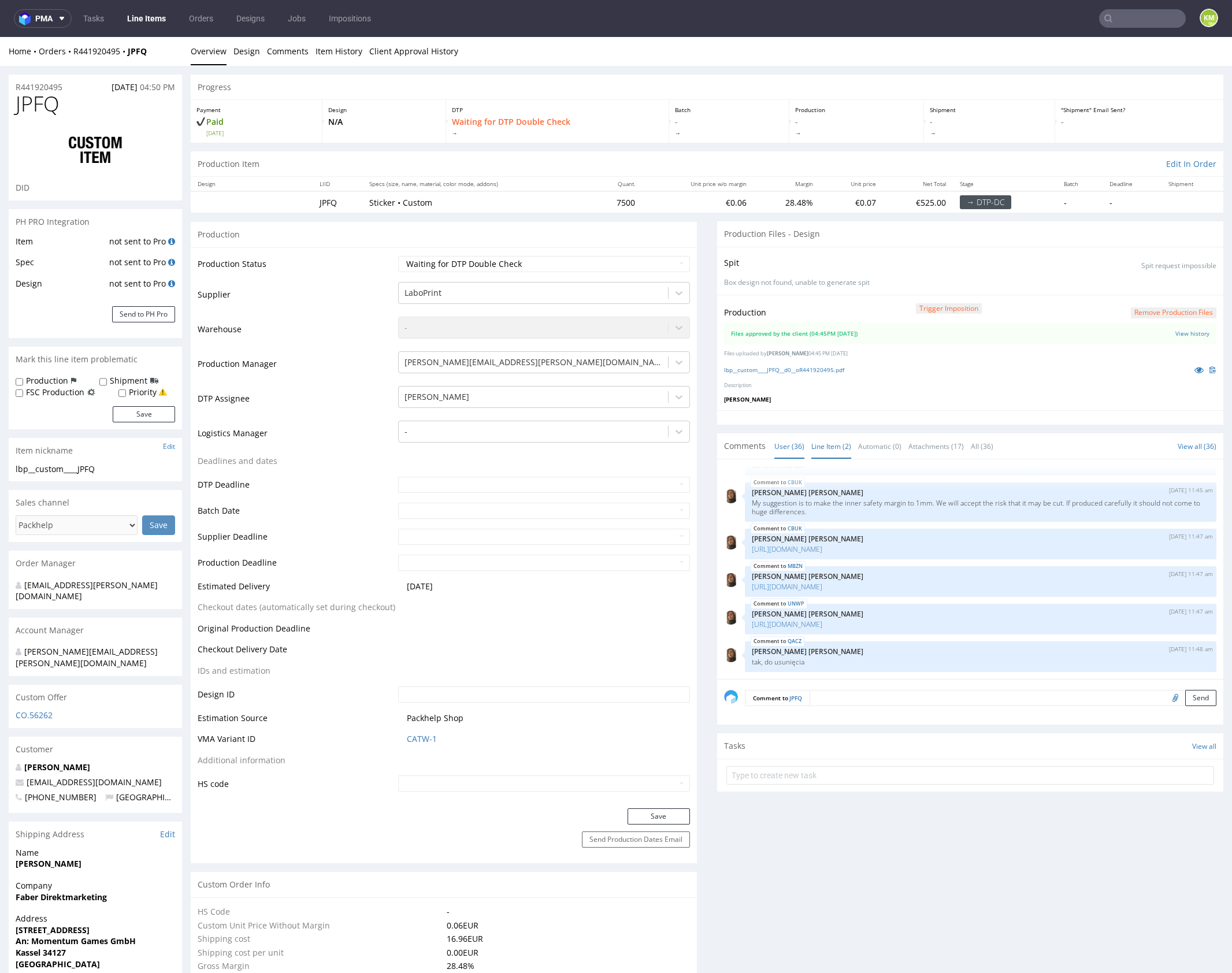
click at [812, 442] on link "Line Item (2)" at bounding box center [831, 446] width 40 height 25
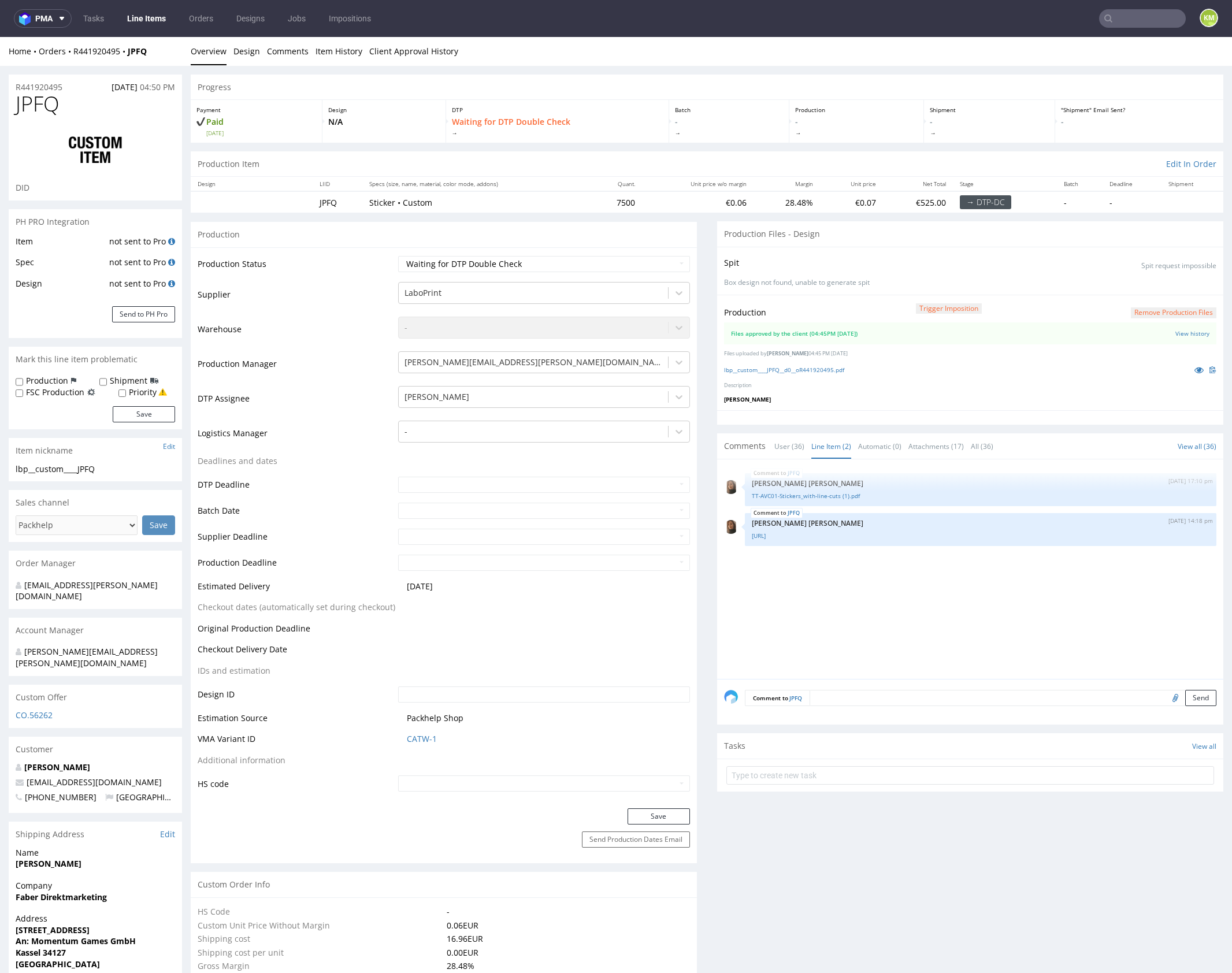
click at [919, 588] on div "JPFQ 27th Aug 25 | 17:10 pm Angelina Marć TT-AVC01-Stickers_with-line-cuts (1).…" at bounding box center [974, 573] width 499 height 213
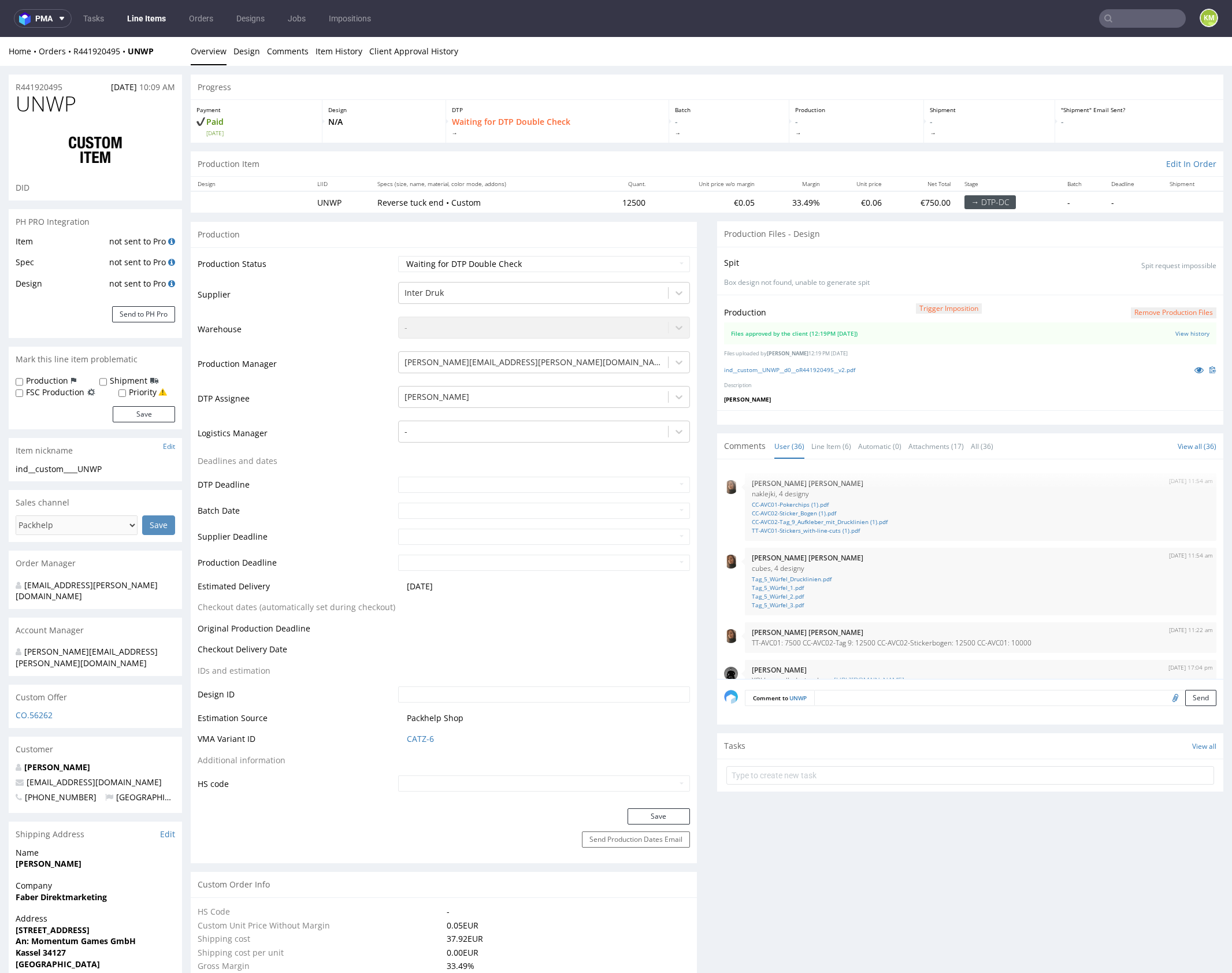
scroll to position [1498, 0]
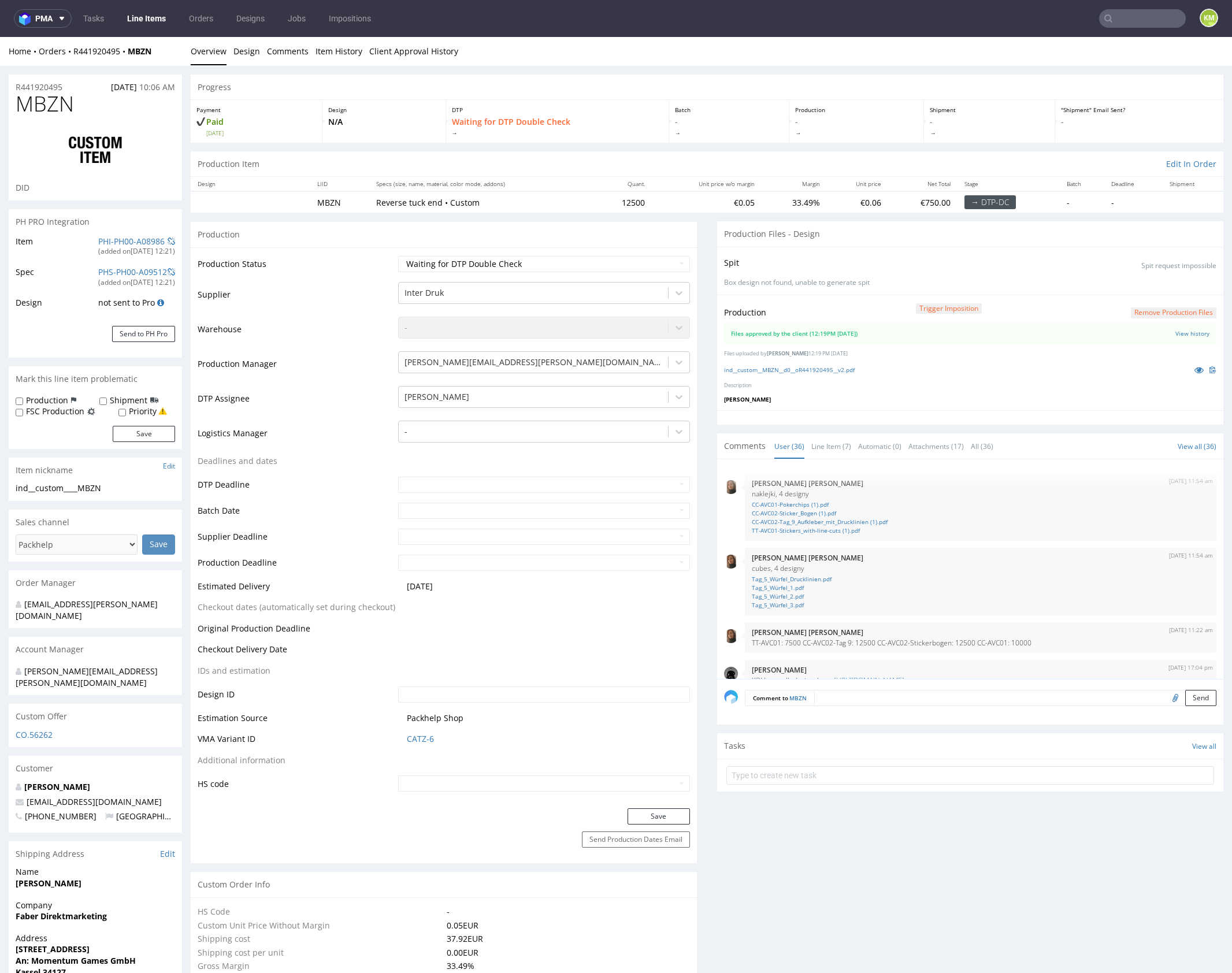
scroll to position [1498, 0]
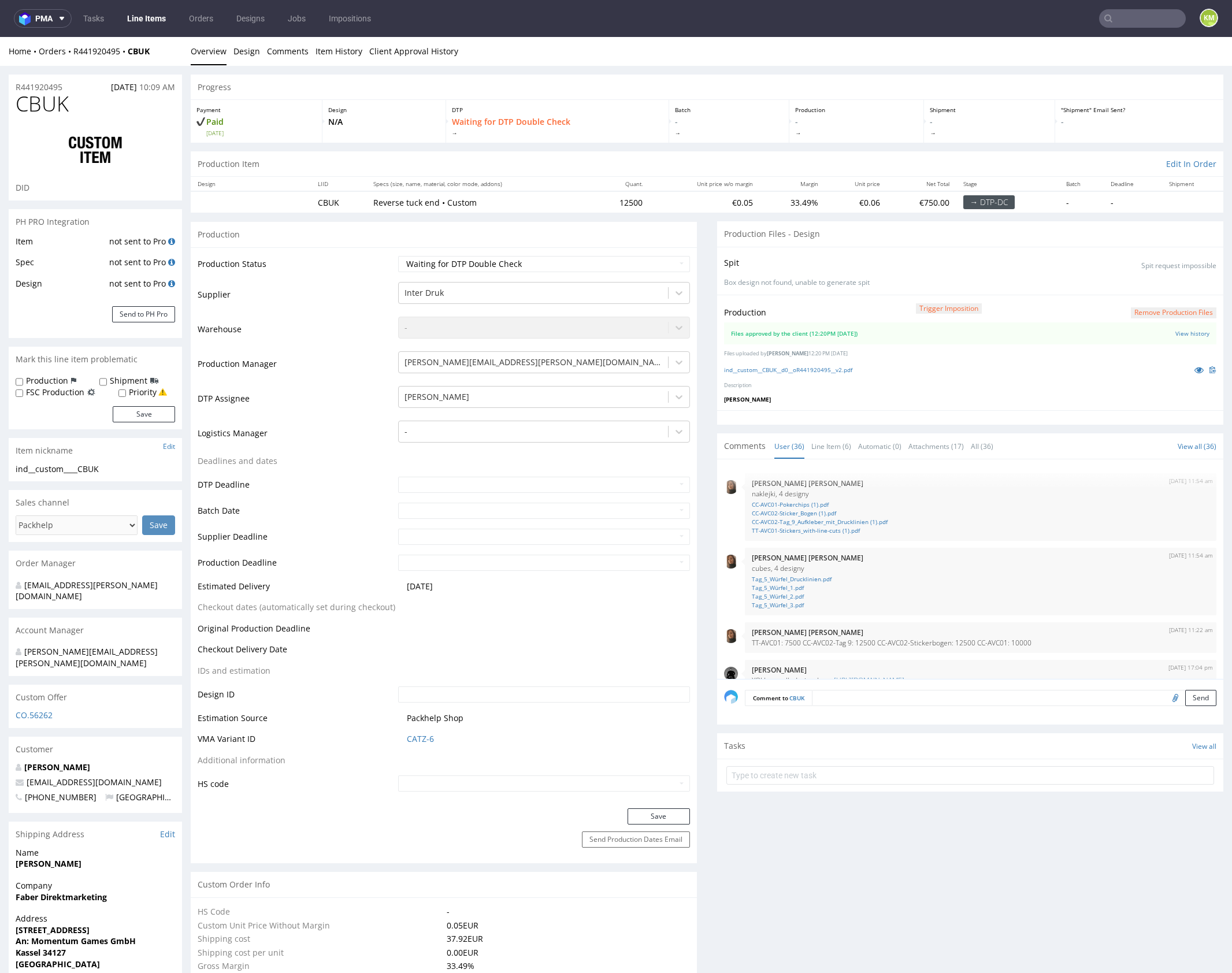
scroll to position [1498, 0]
